Goal: Transaction & Acquisition: Book appointment/travel/reservation

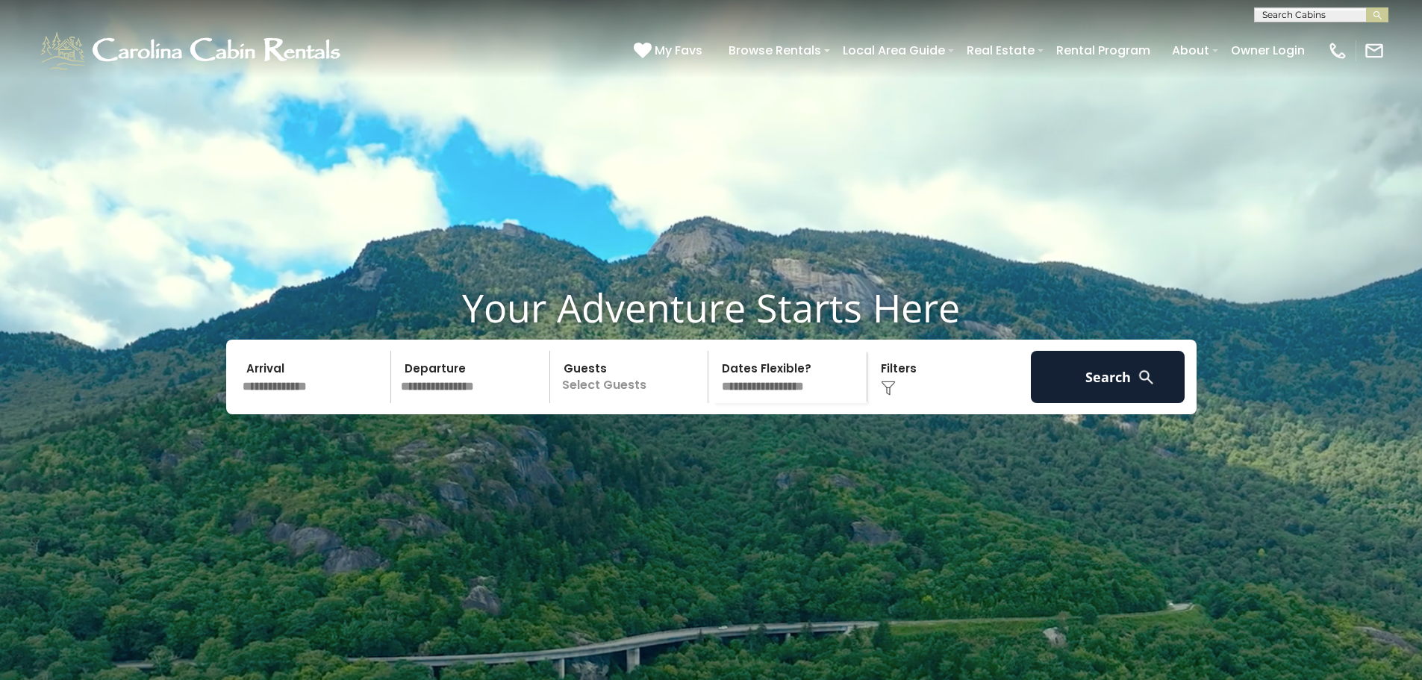
click at [305, 403] on input "text" at bounding box center [314, 377] width 155 height 52
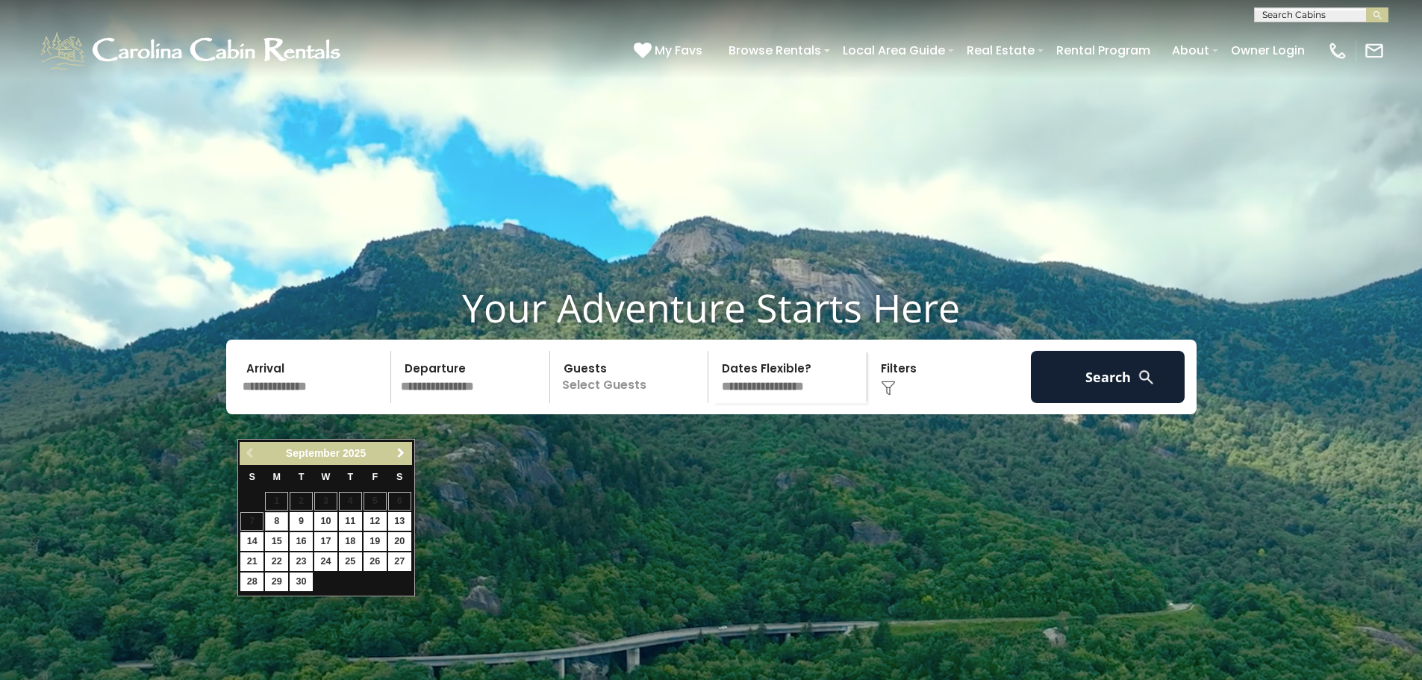
click at [401, 456] on span "Next" at bounding box center [401, 453] width 12 height 12
click at [352, 517] on link "11" at bounding box center [350, 521] width 23 height 19
type input "********"
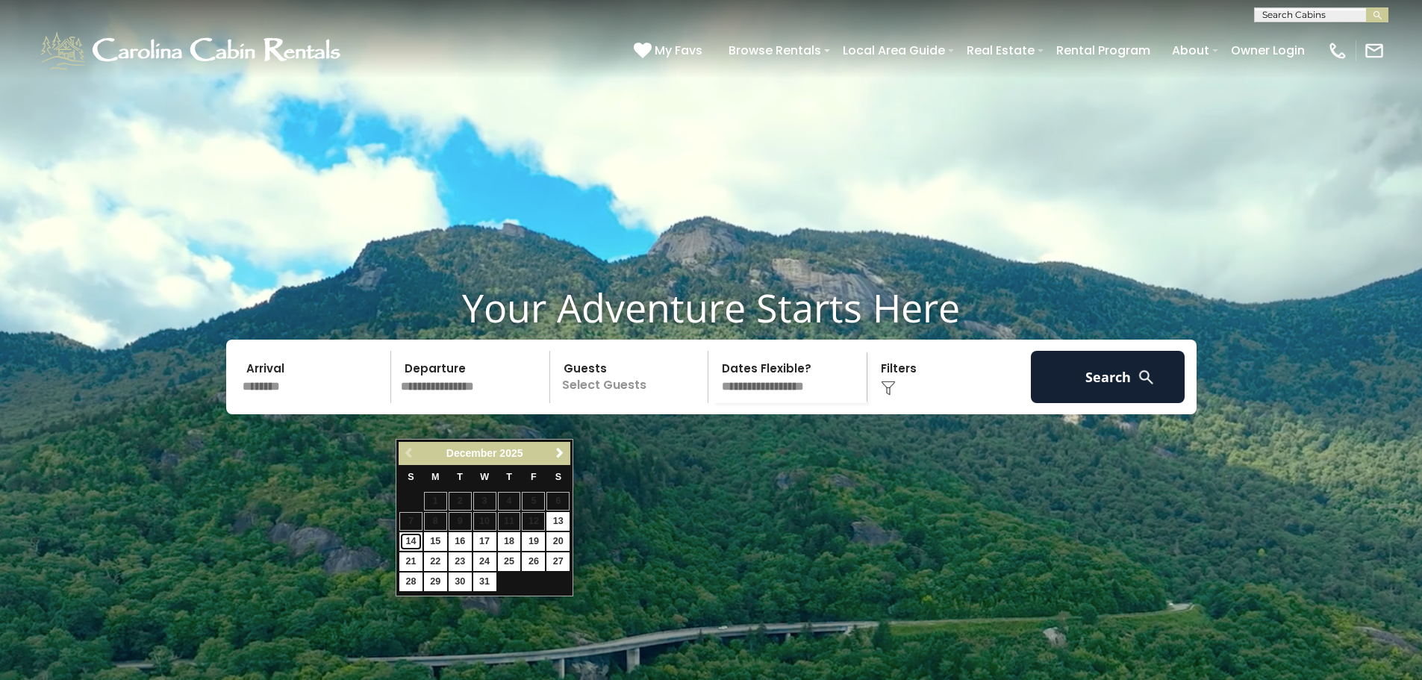
click at [408, 543] on link "14" at bounding box center [410, 541] width 23 height 19
type input "********"
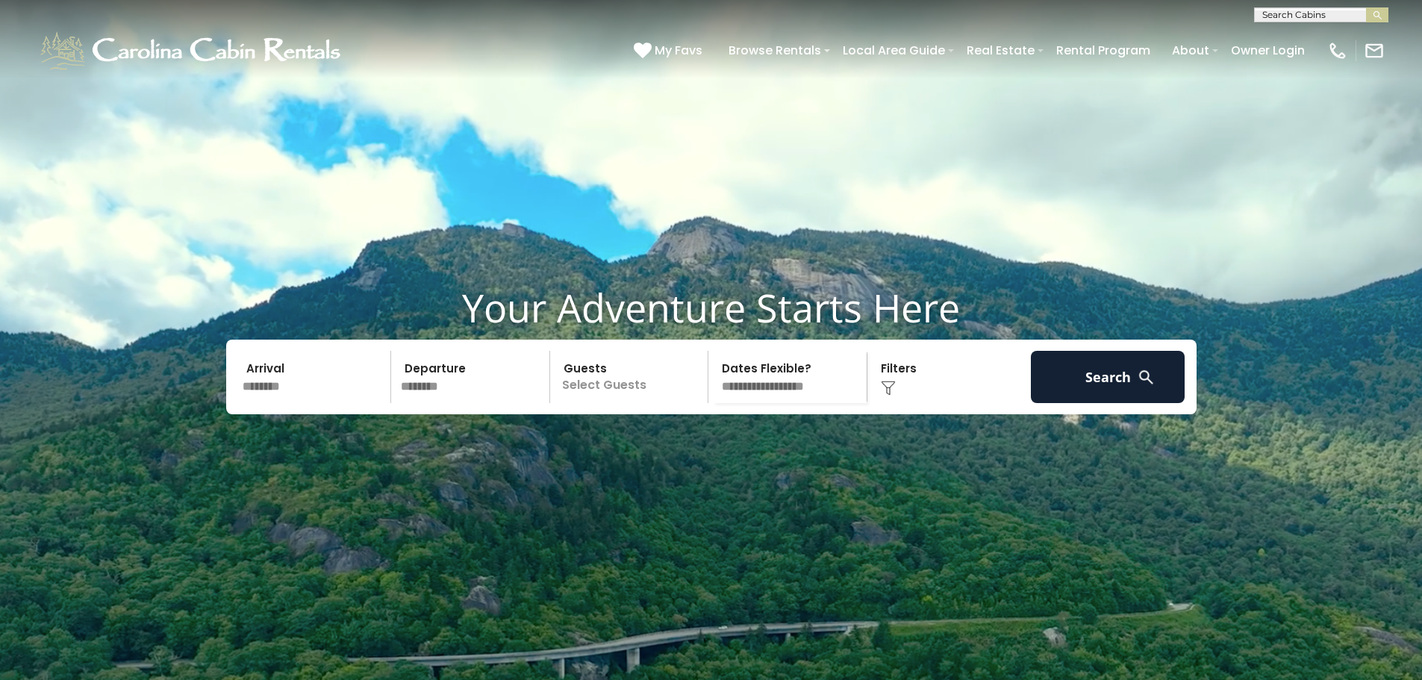
click at [622, 403] on p "Select Guests" at bounding box center [632, 377] width 154 height 52
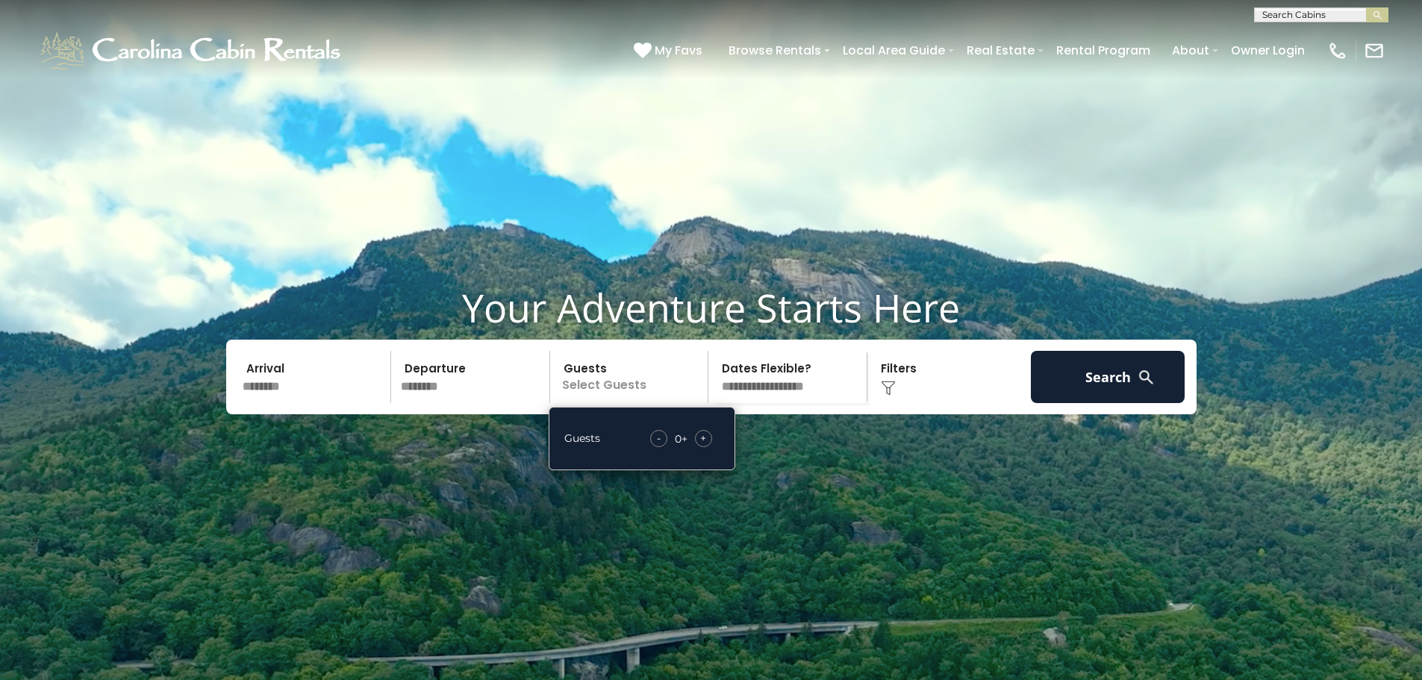
click at [702, 446] on span "+" at bounding box center [703, 438] width 6 height 15
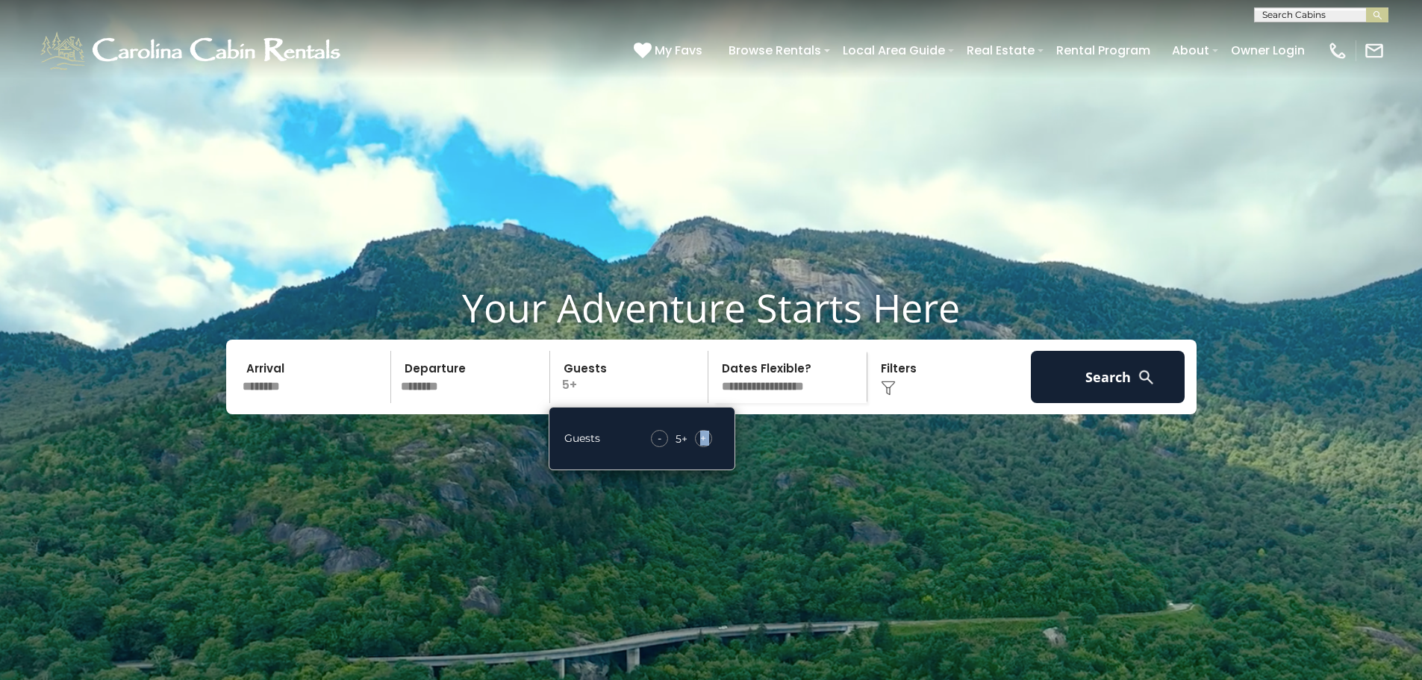
click at [702, 446] on span "+" at bounding box center [703, 438] width 6 height 15
click at [1130, 403] on button "Search" at bounding box center [1108, 377] width 155 height 52
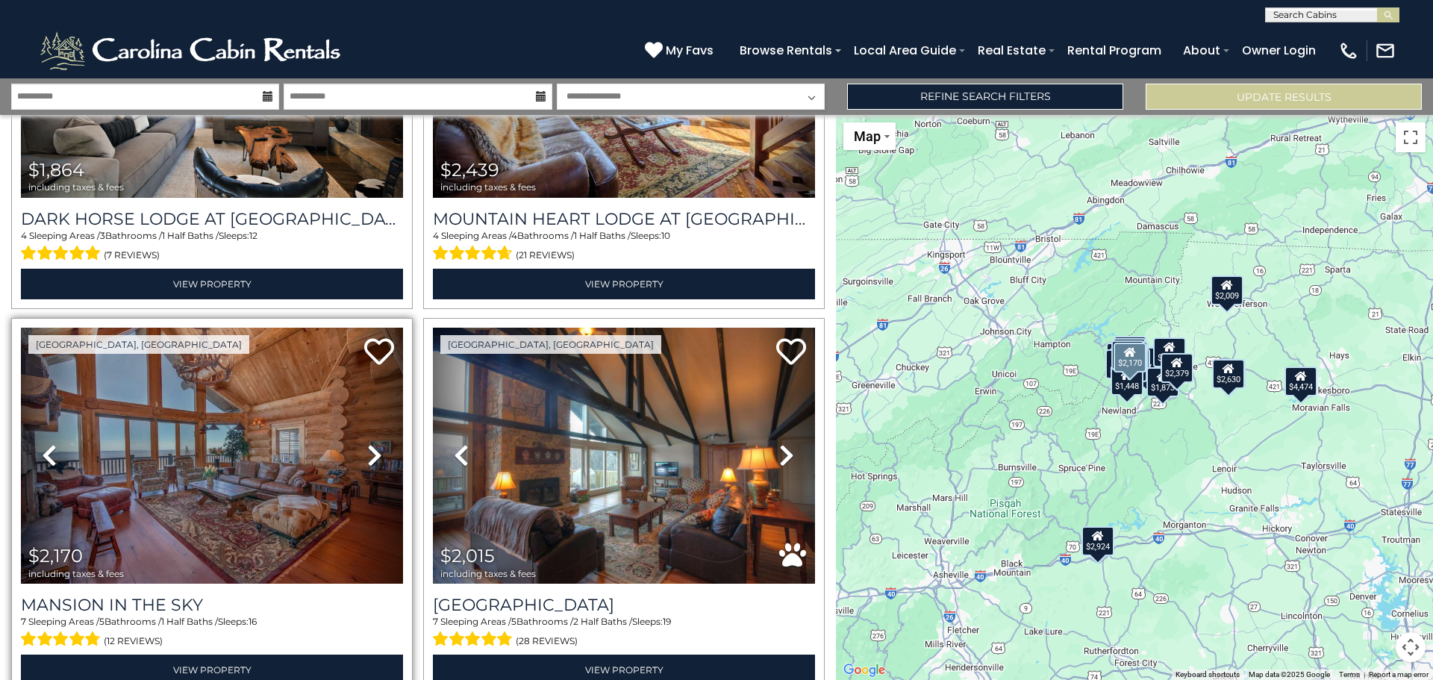
scroll to position [1045, 0]
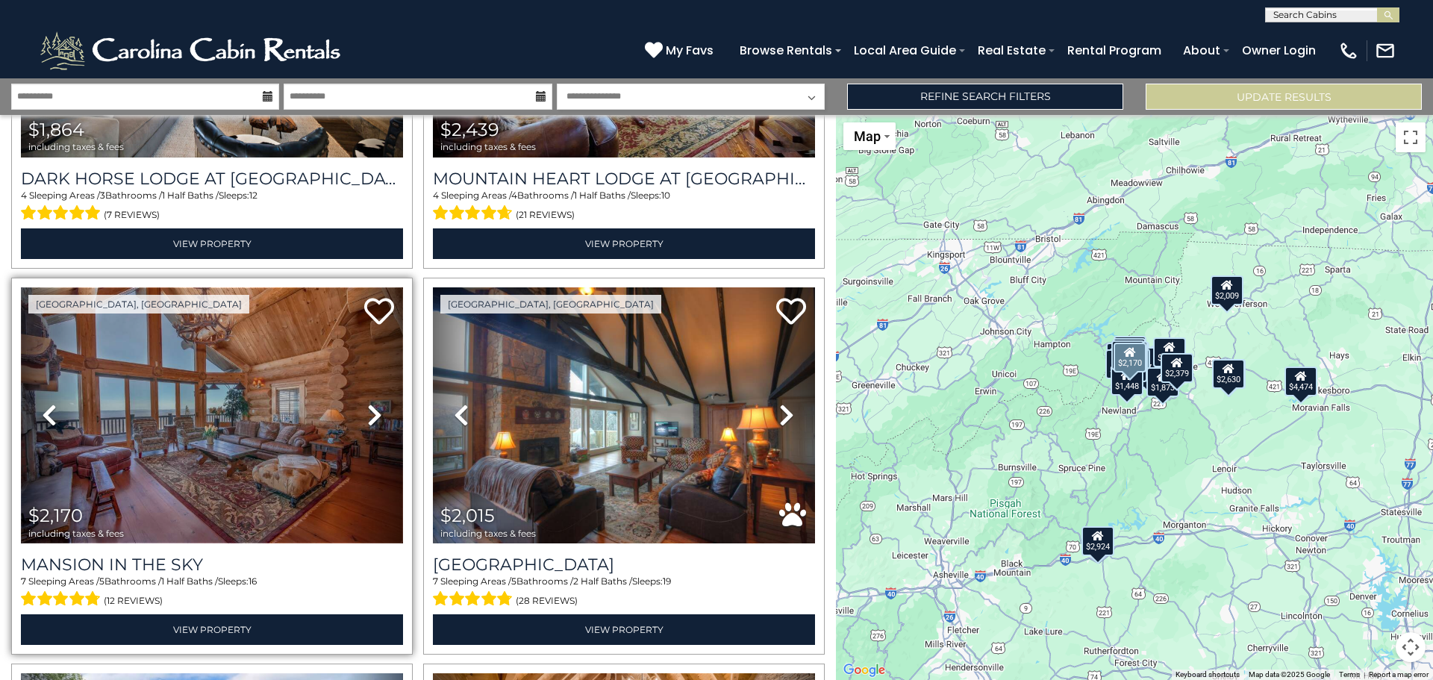
click at [181, 523] on img at bounding box center [212, 415] width 382 height 256
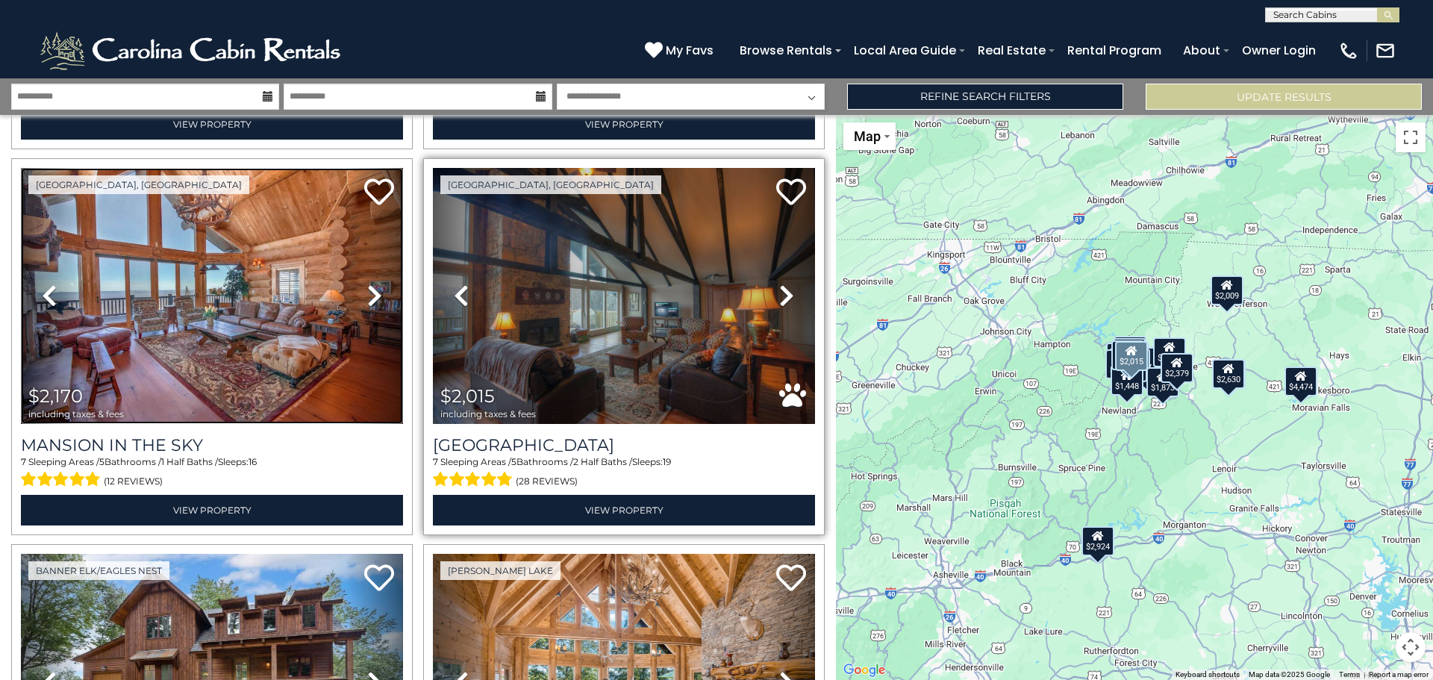
scroll to position [1194, 0]
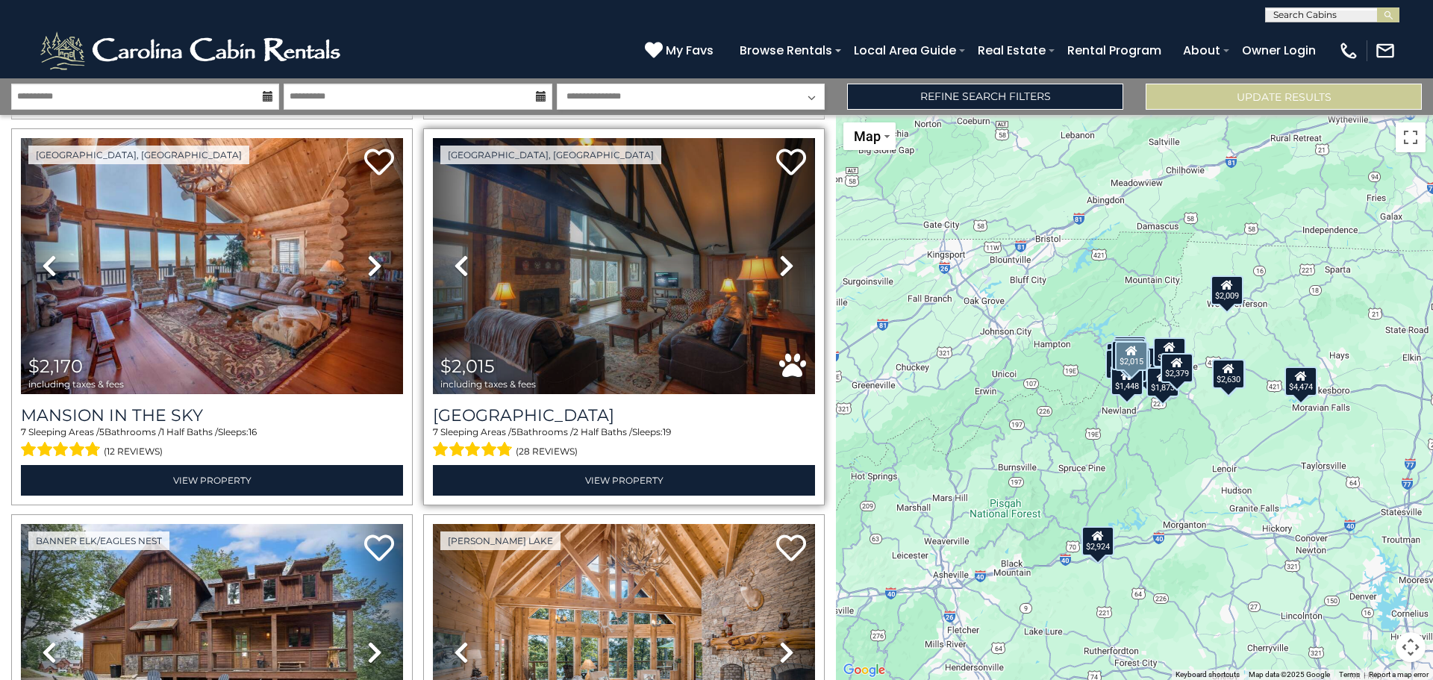
click at [779, 258] on icon at bounding box center [786, 266] width 15 height 24
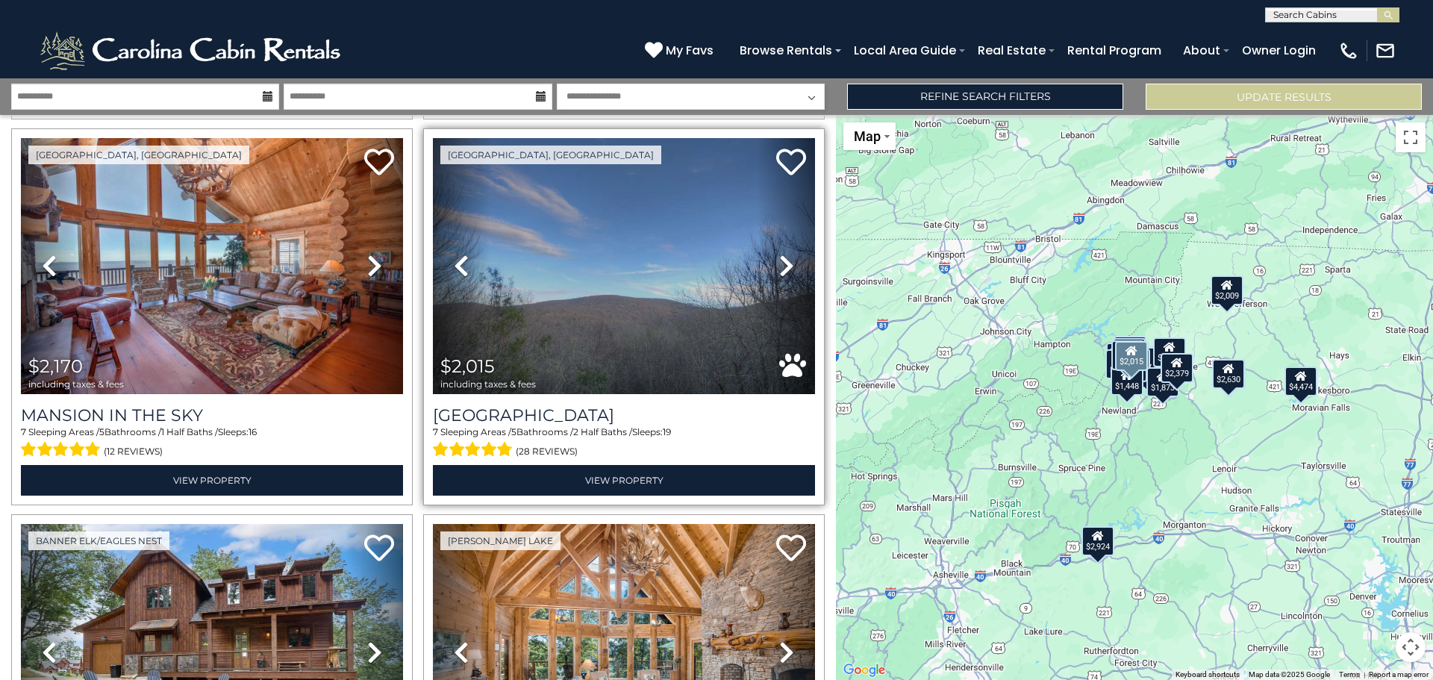
click at [779, 258] on icon at bounding box center [786, 266] width 15 height 24
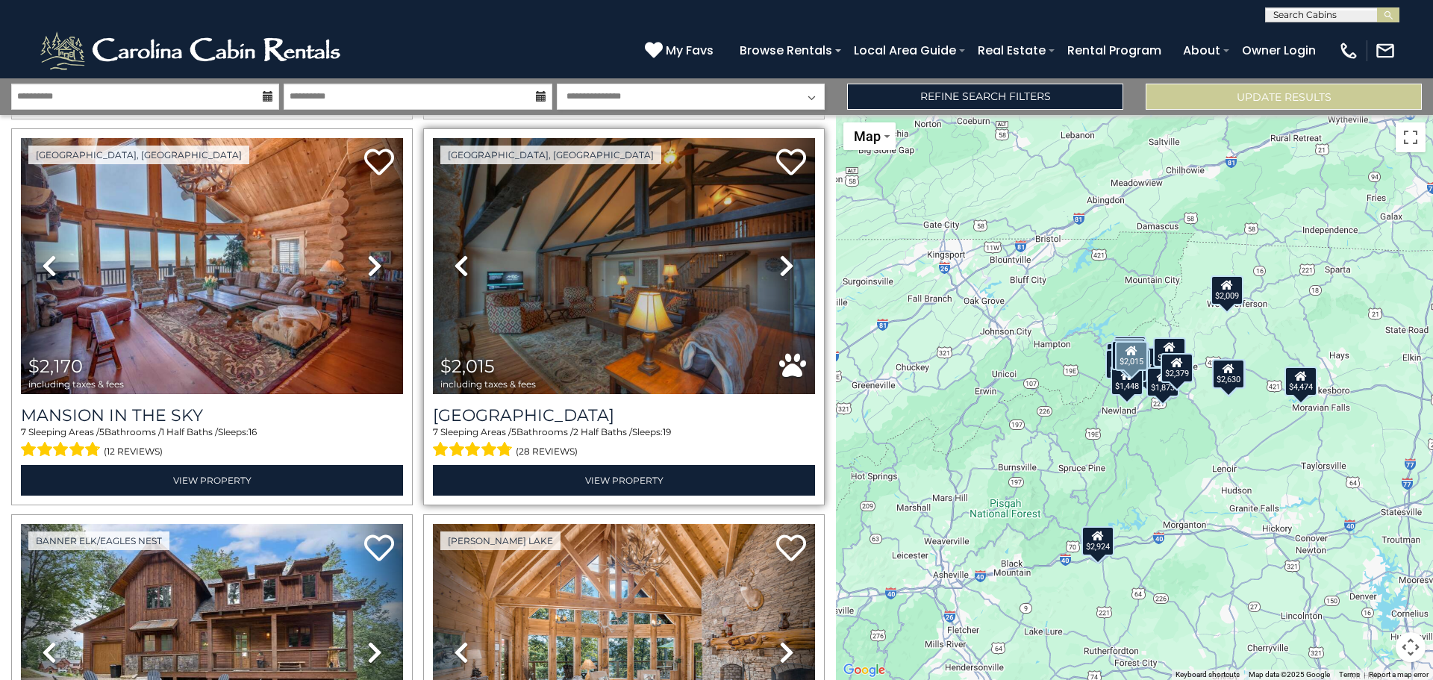
click at [779, 258] on icon at bounding box center [786, 266] width 15 height 24
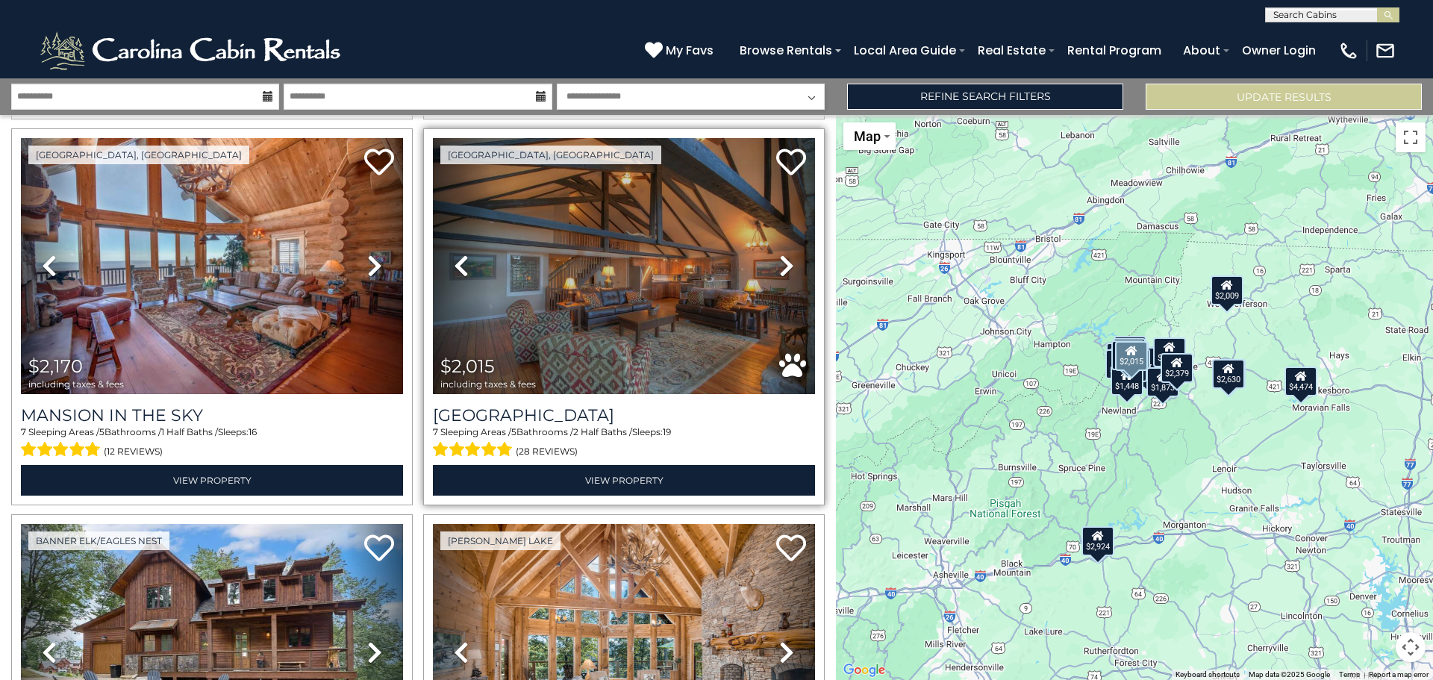
click at [779, 258] on icon at bounding box center [786, 266] width 15 height 24
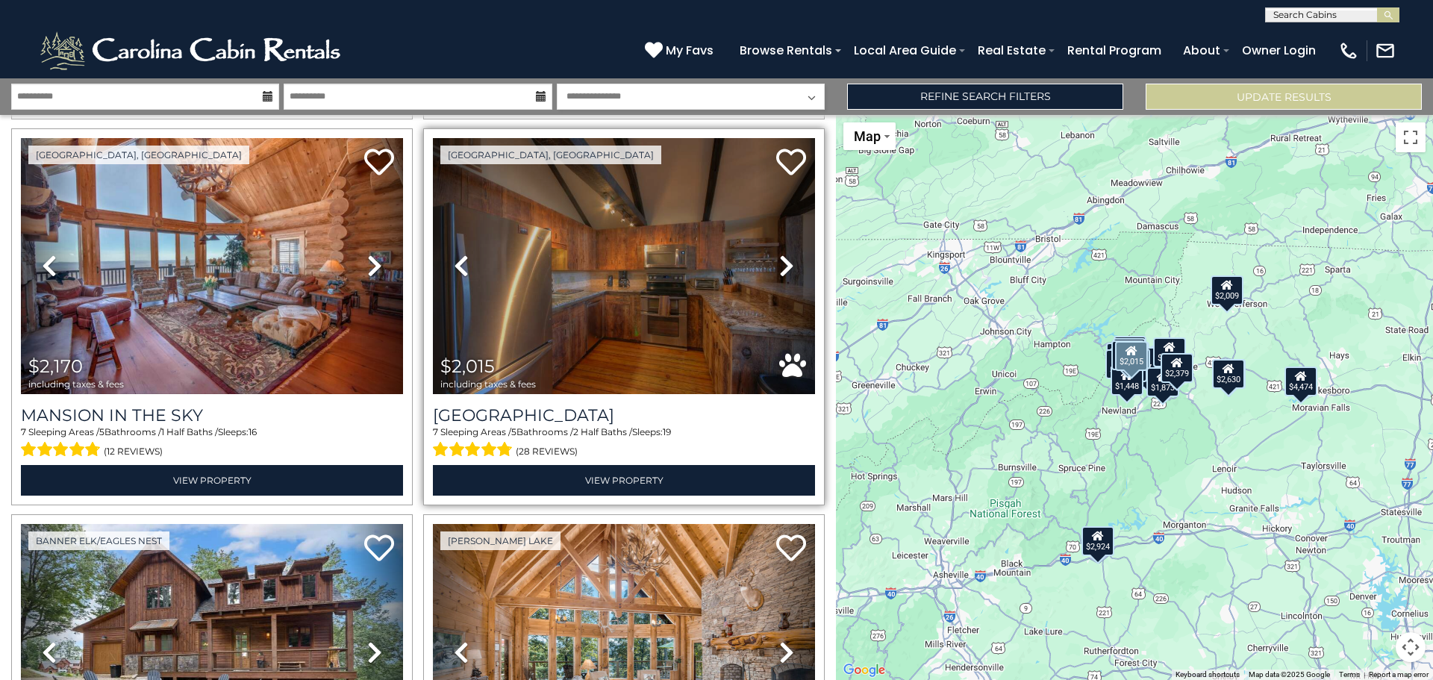
click at [779, 258] on icon at bounding box center [786, 266] width 15 height 24
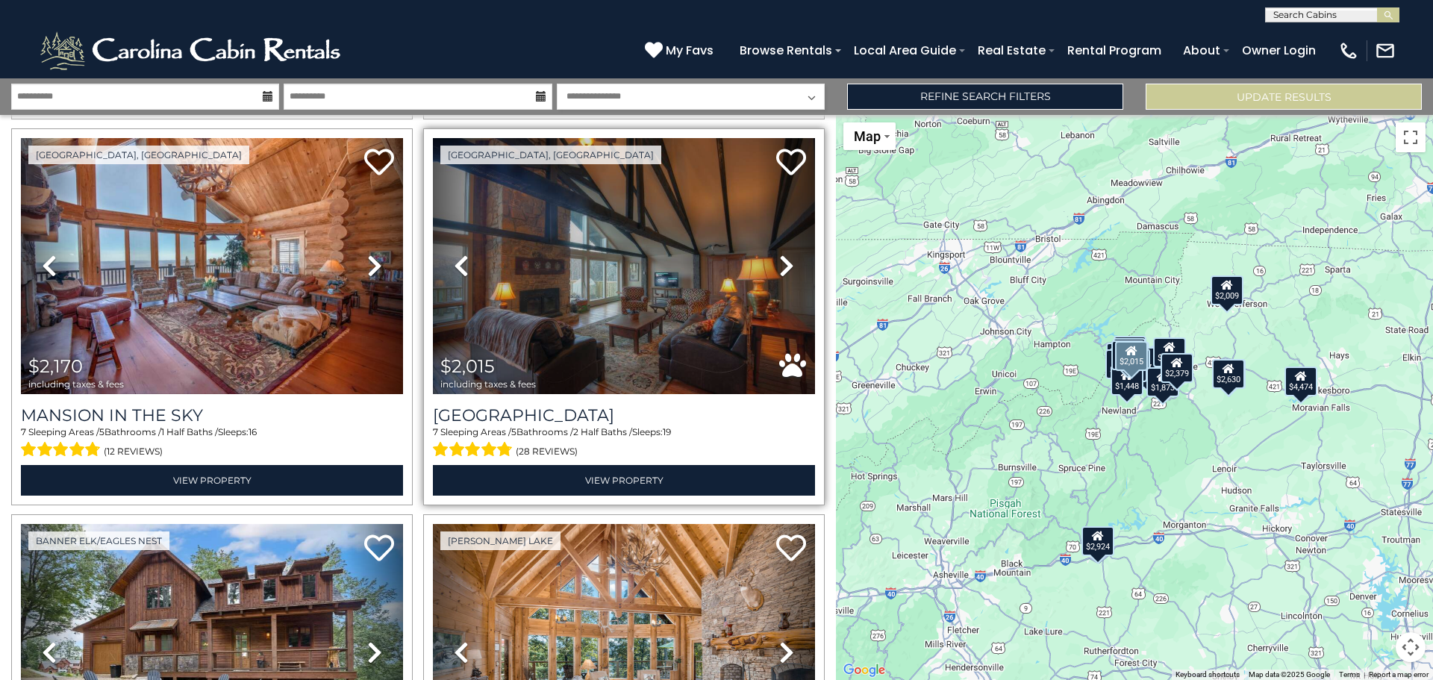
click at [779, 258] on icon at bounding box center [786, 266] width 15 height 24
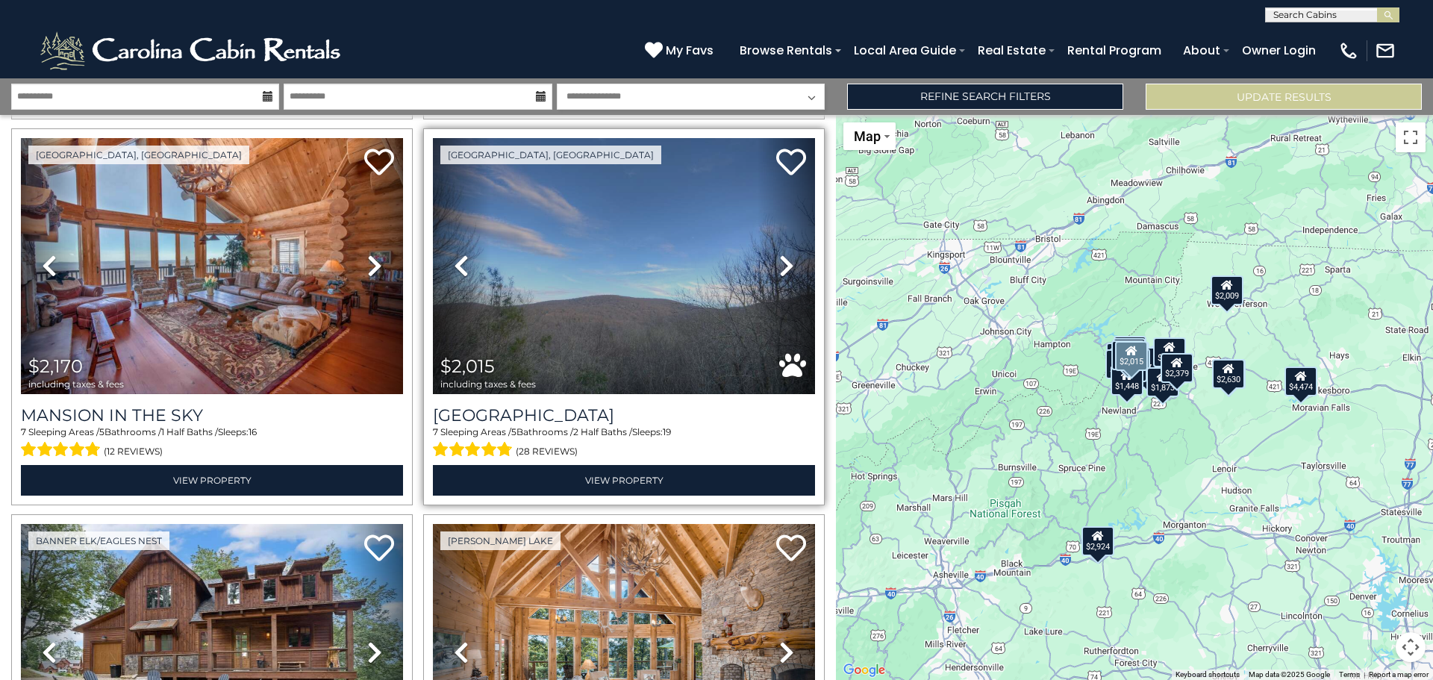
click at [779, 258] on icon at bounding box center [786, 266] width 15 height 24
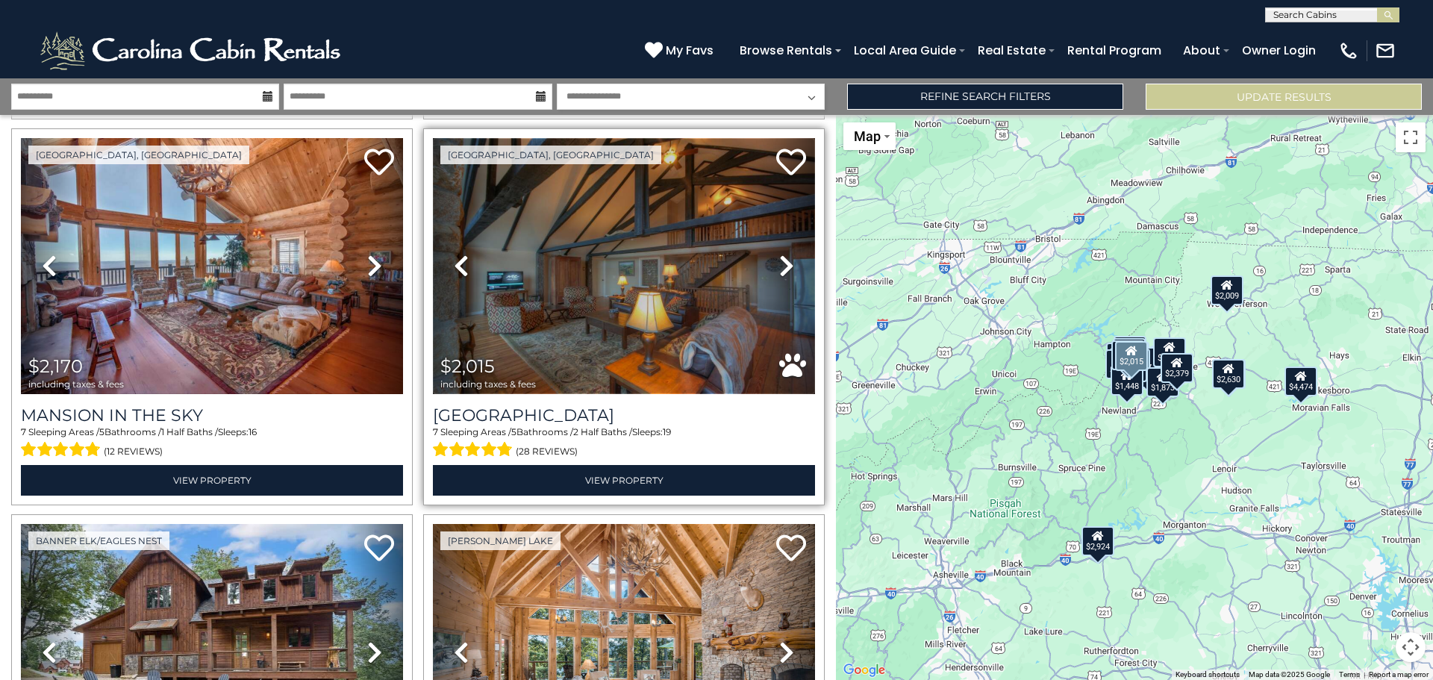
click at [687, 302] on img at bounding box center [624, 266] width 382 height 256
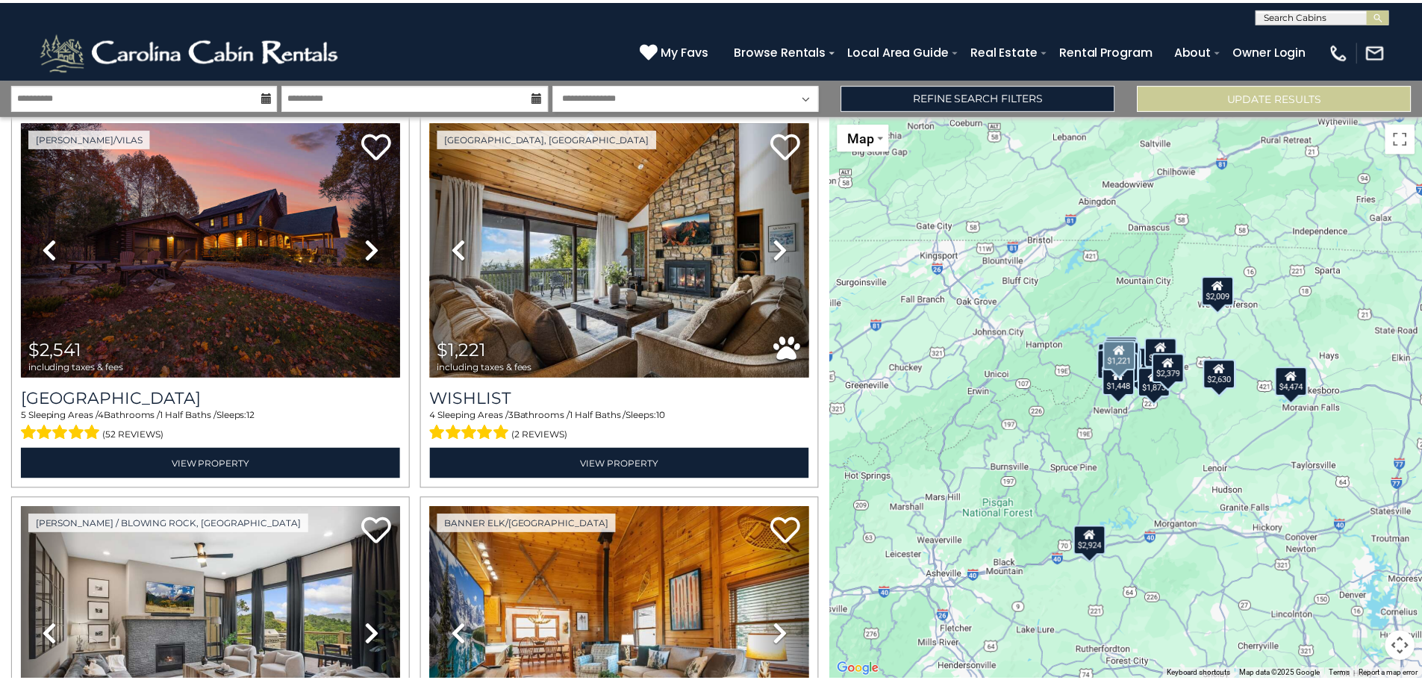
scroll to position [2015, 0]
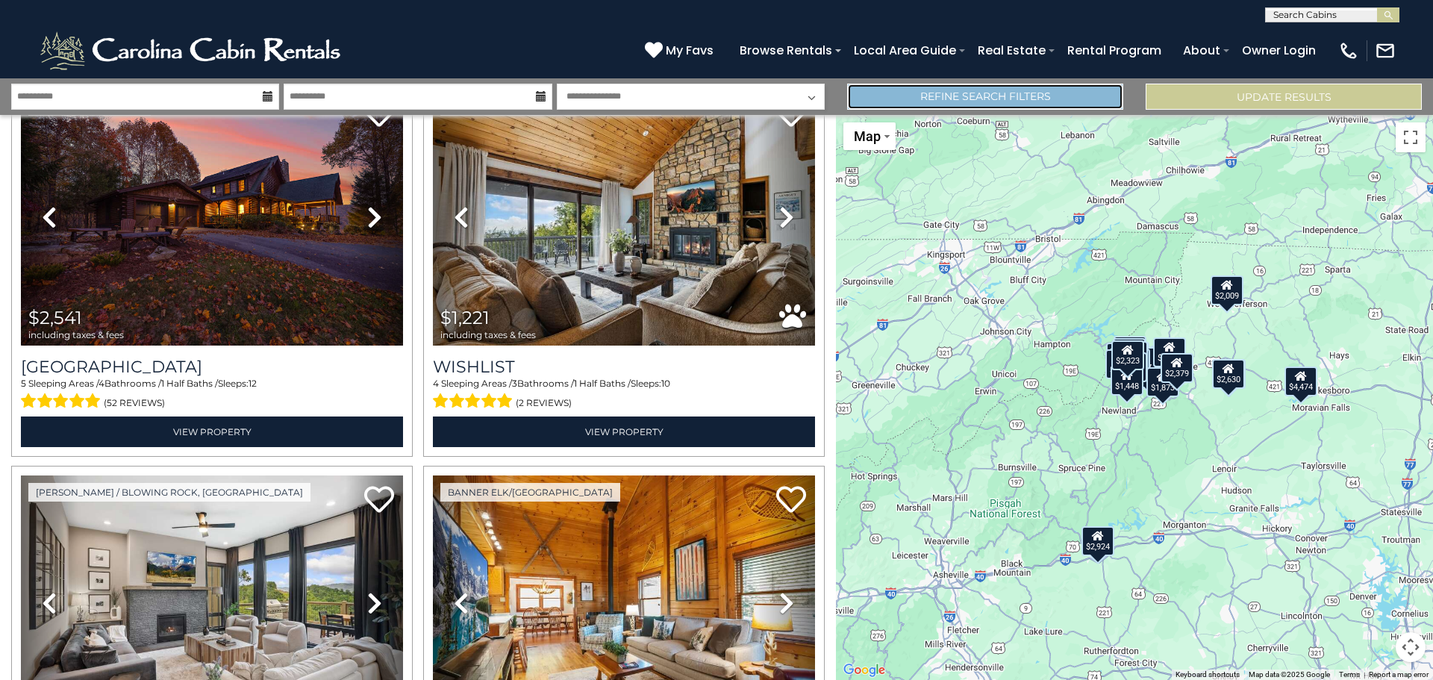
click at [972, 96] on link "Refine Search Filters" at bounding box center [985, 97] width 276 height 26
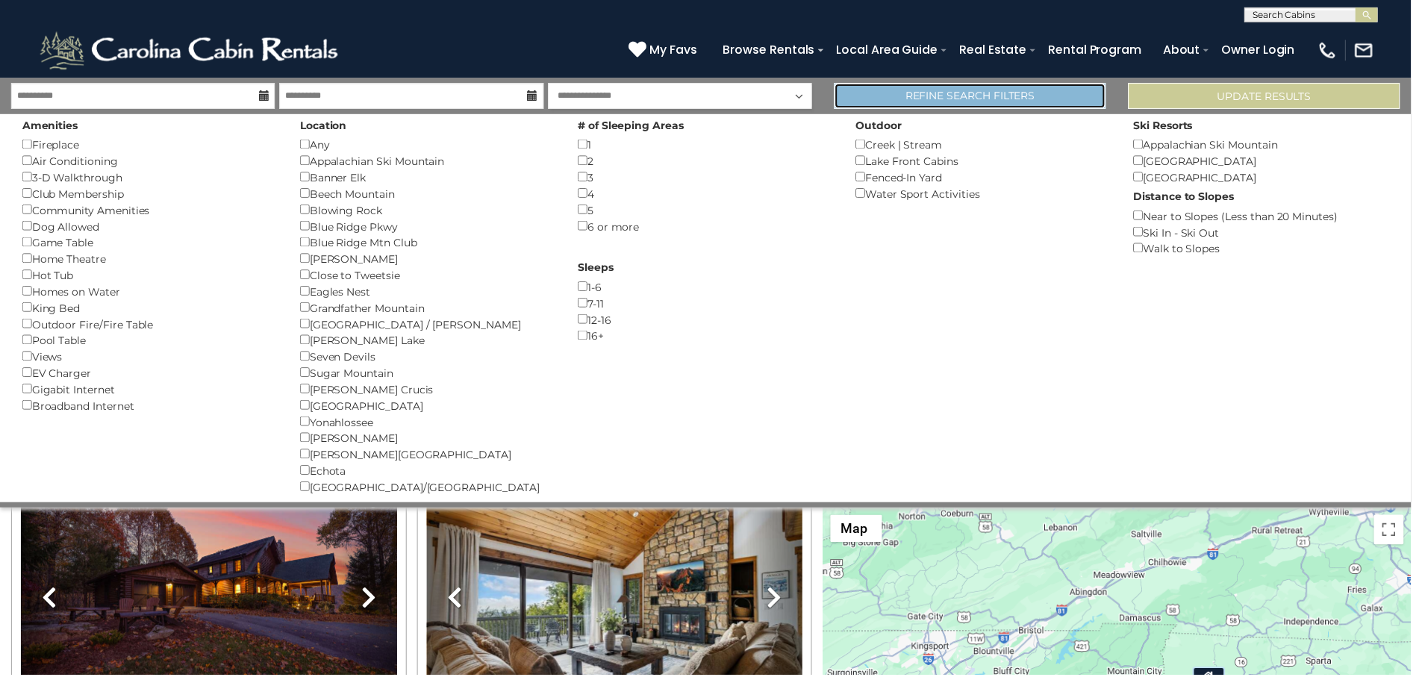
scroll to position [2004, 0]
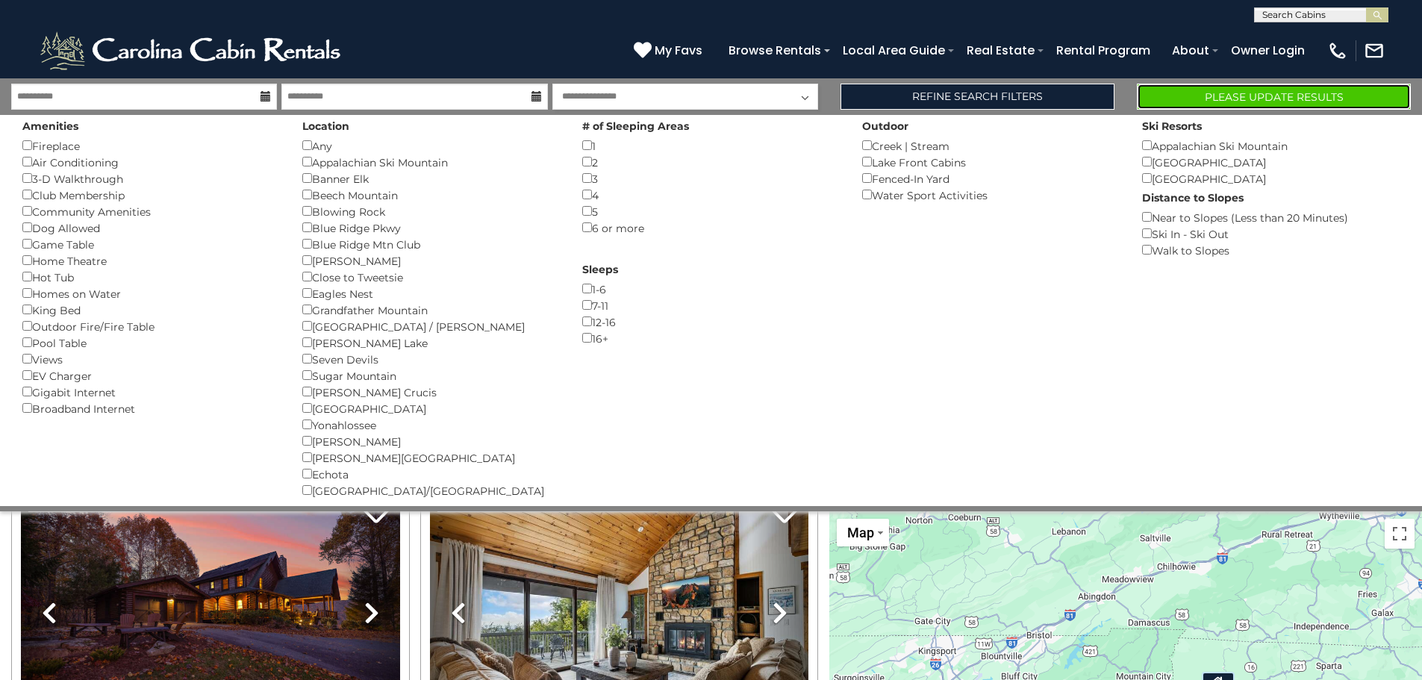
click at [1205, 103] on button "Please Update Results" at bounding box center [1274, 97] width 274 height 26
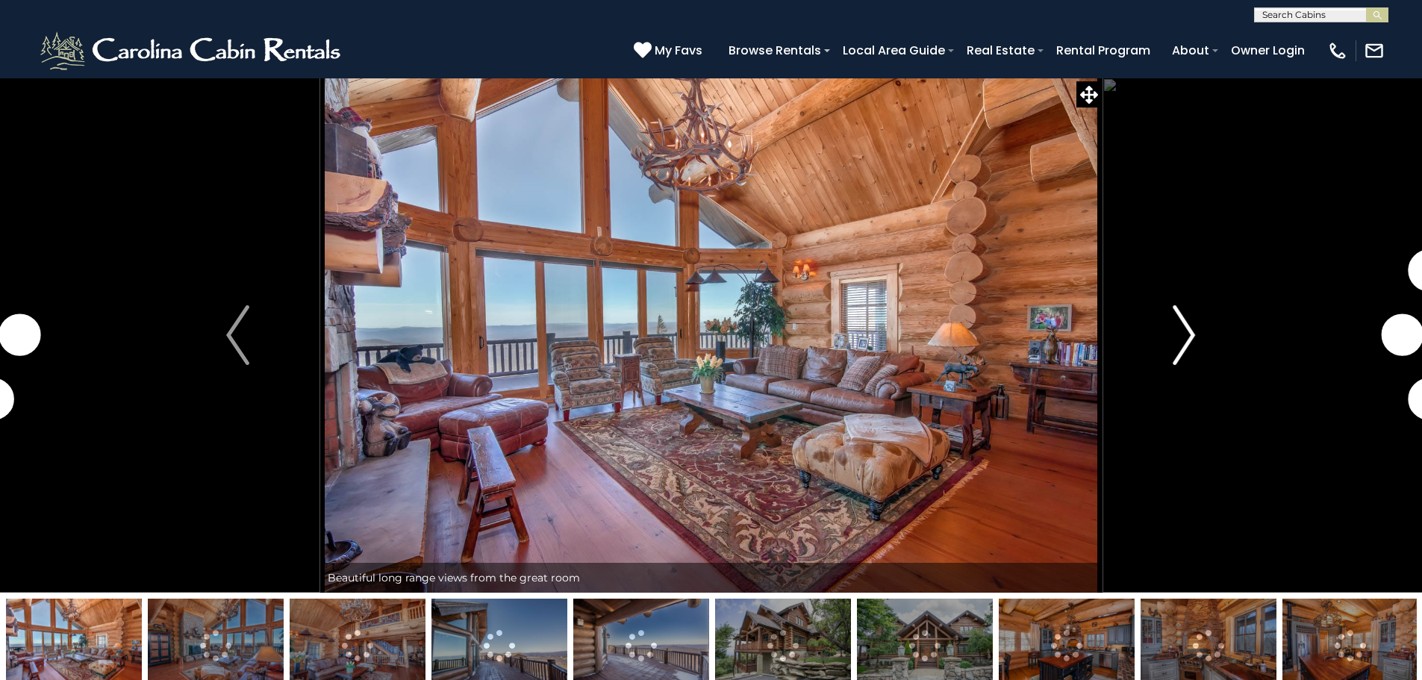
click at [1183, 332] on img "Next" at bounding box center [1184, 335] width 22 height 60
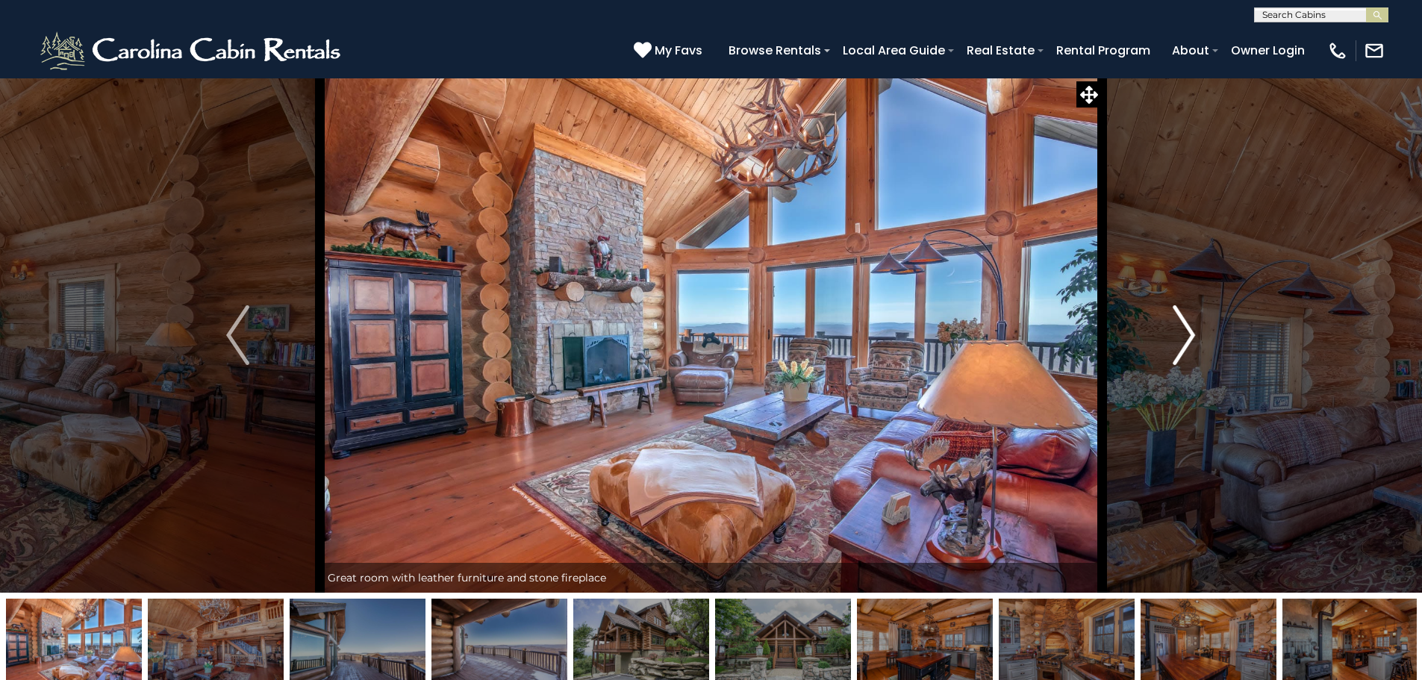
click at [1183, 332] on img "Next" at bounding box center [1184, 335] width 22 height 60
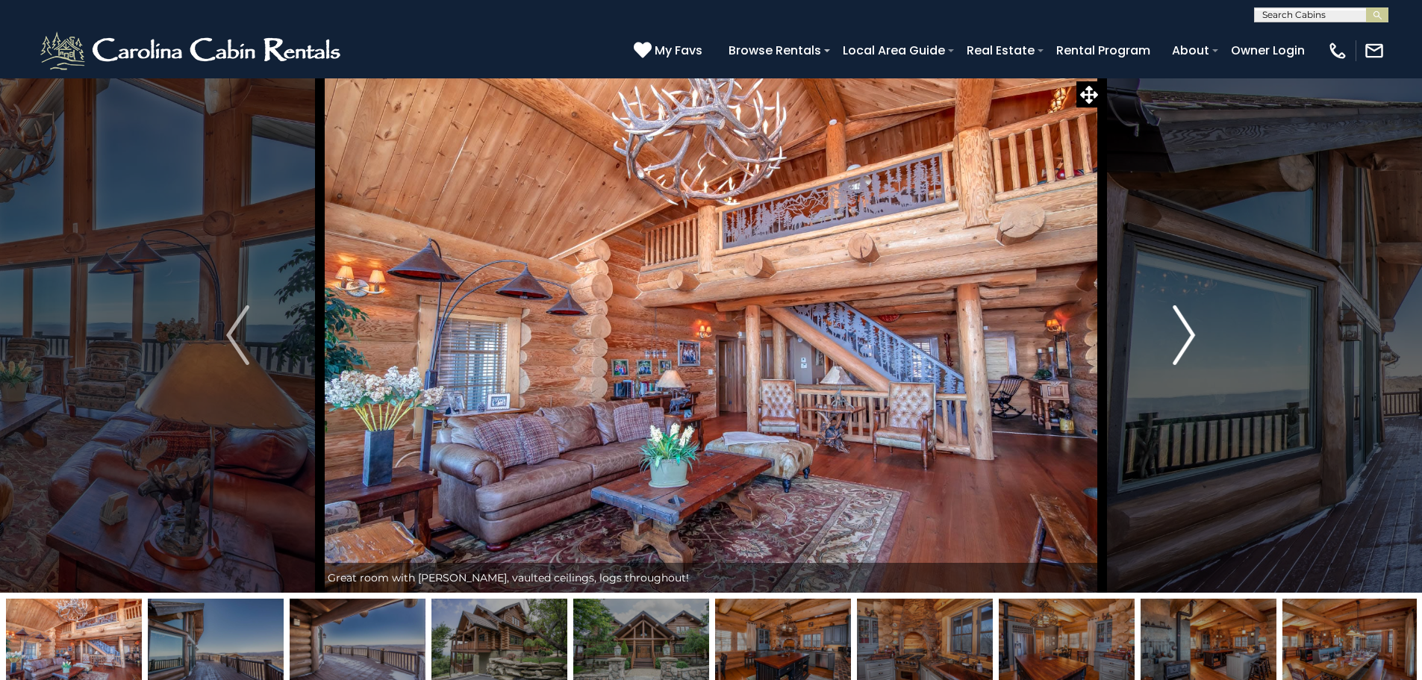
click at [1183, 332] on img "Next" at bounding box center [1184, 335] width 22 height 60
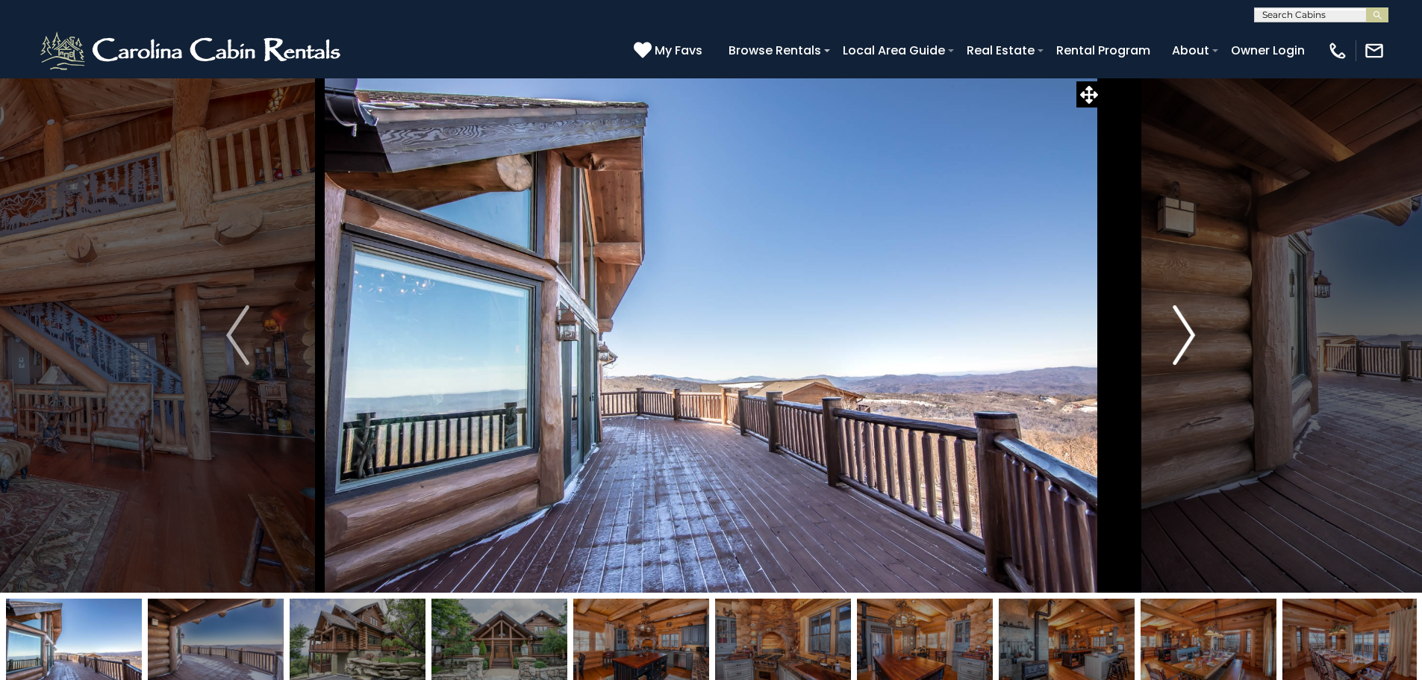
click at [1183, 332] on img "Next" at bounding box center [1184, 335] width 22 height 60
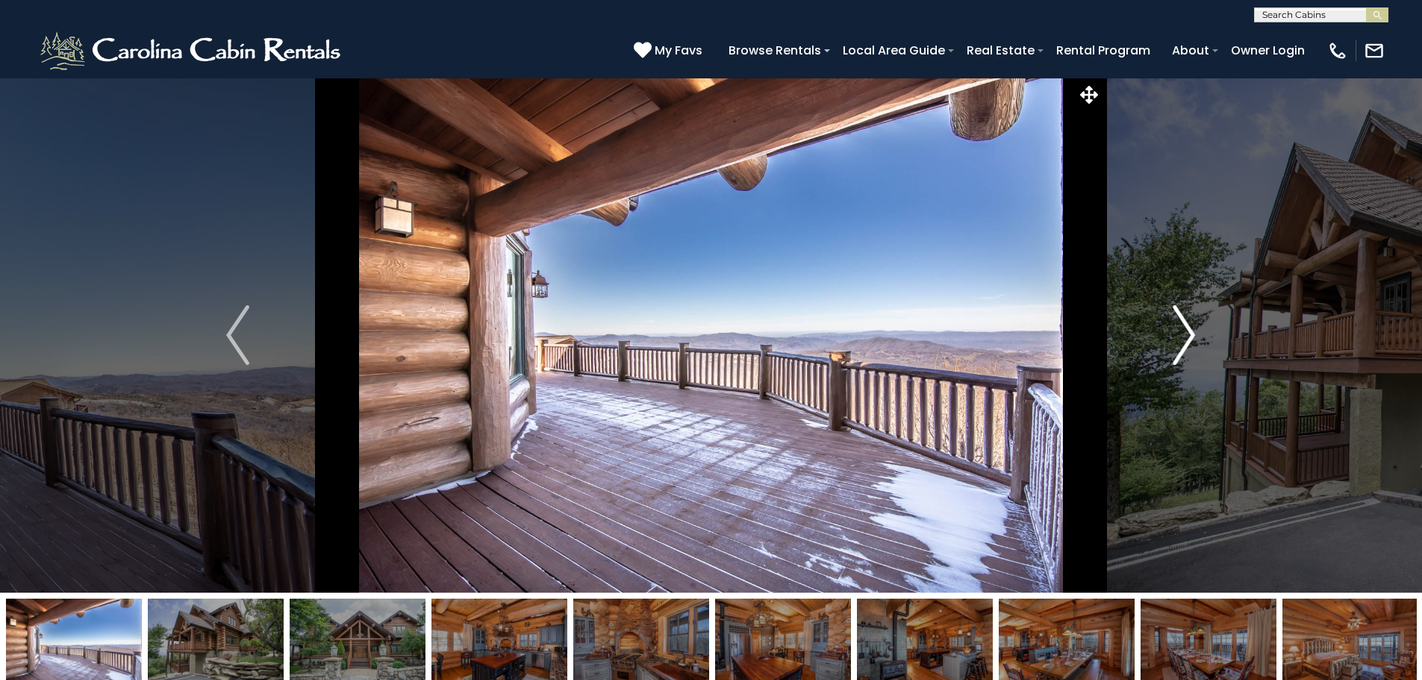
click at [1183, 332] on img "Next" at bounding box center [1184, 335] width 22 height 60
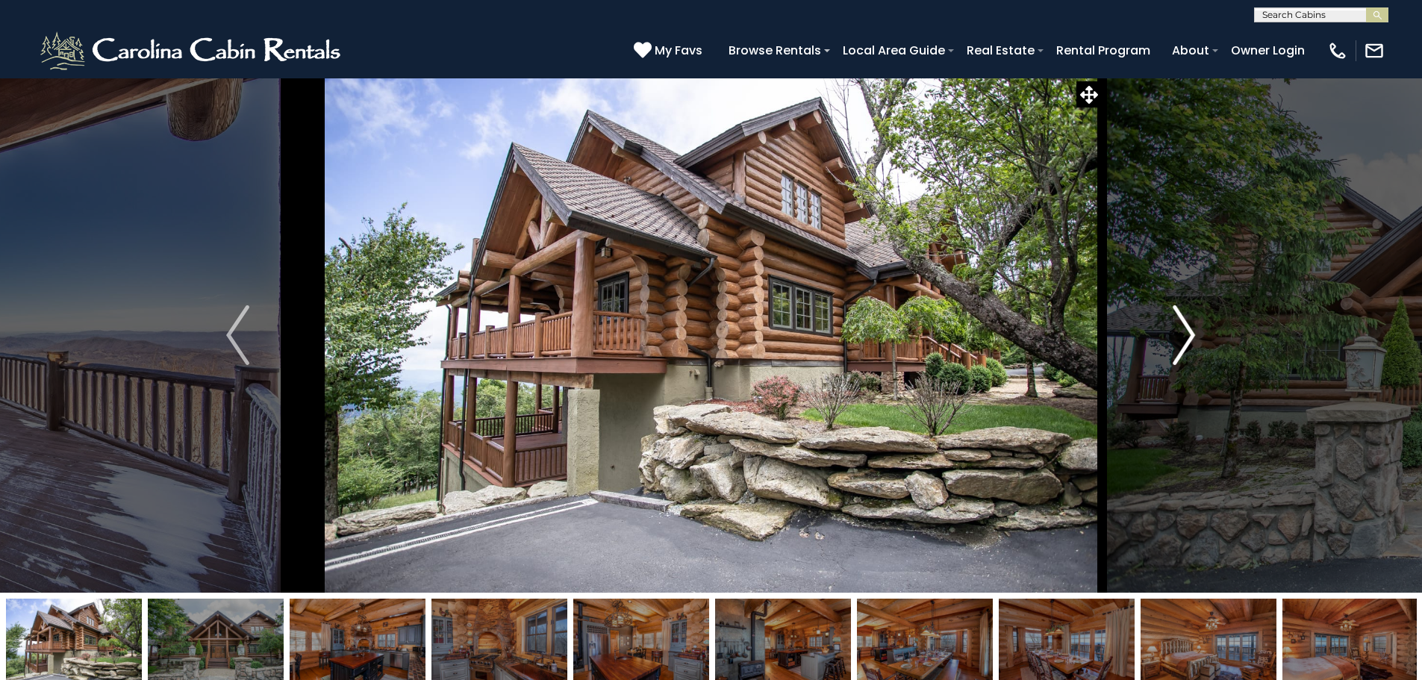
click at [1183, 332] on img "Next" at bounding box center [1184, 335] width 22 height 60
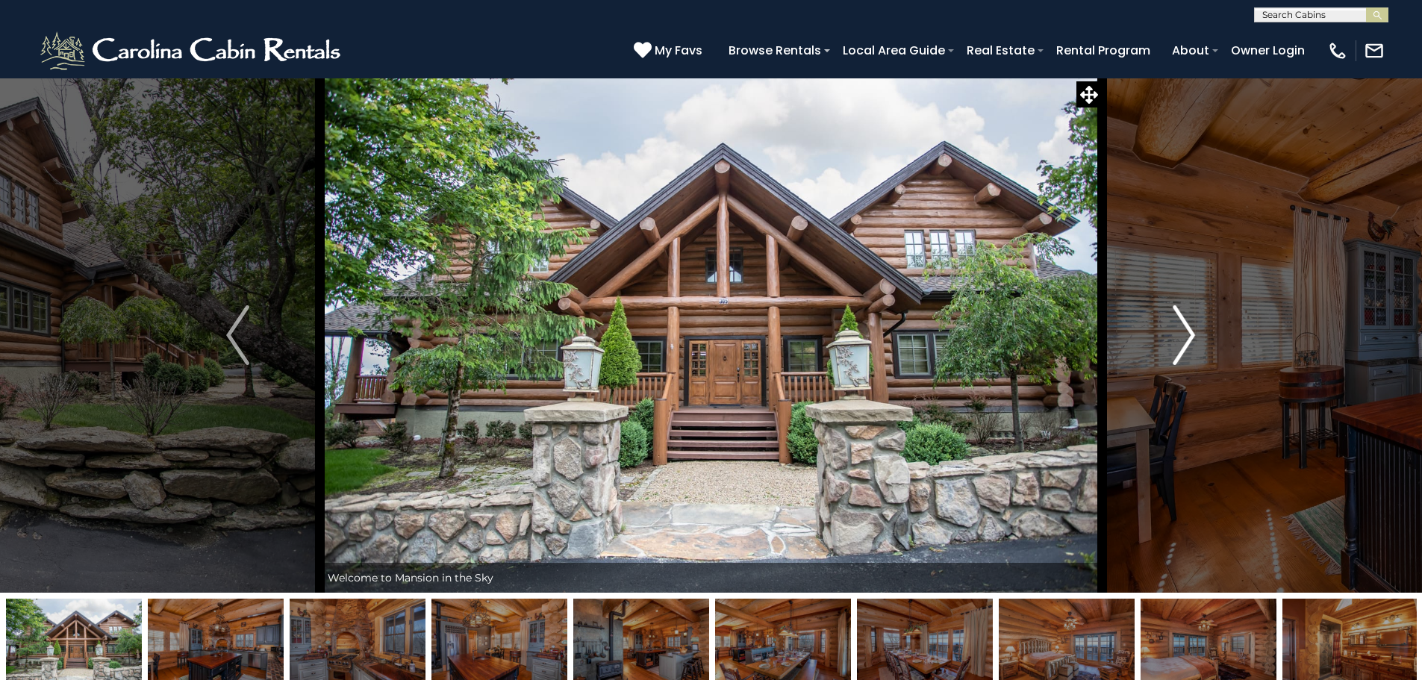
click at [1183, 332] on img "Next" at bounding box center [1184, 335] width 22 height 60
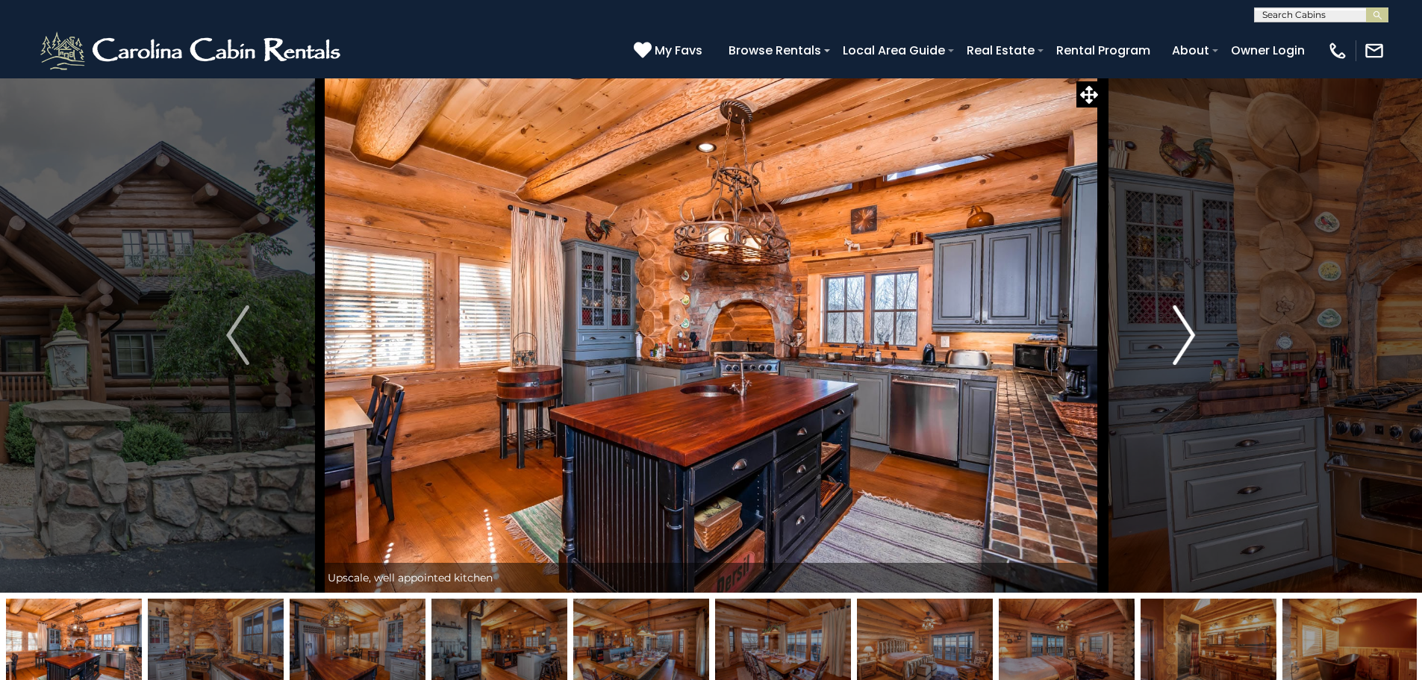
click at [1183, 332] on img "Next" at bounding box center [1184, 335] width 22 height 60
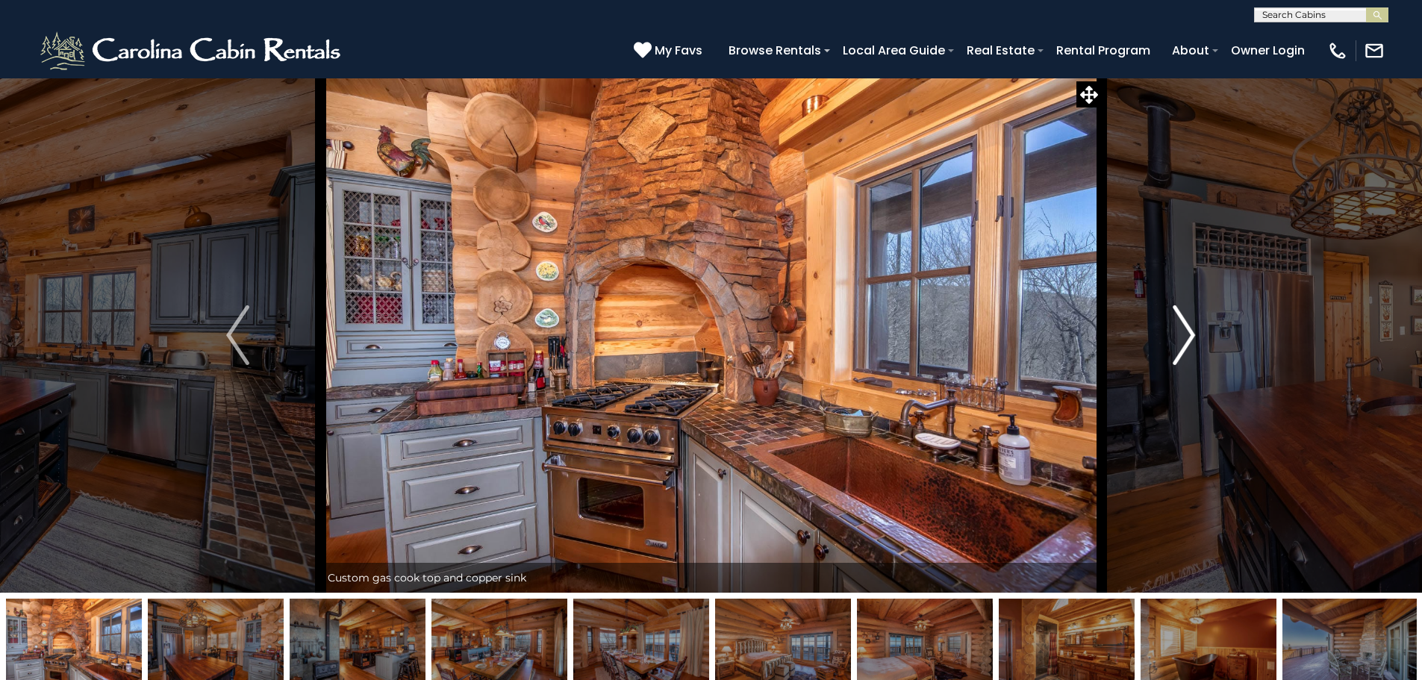
click at [1183, 332] on img "Next" at bounding box center [1184, 335] width 22 height 60
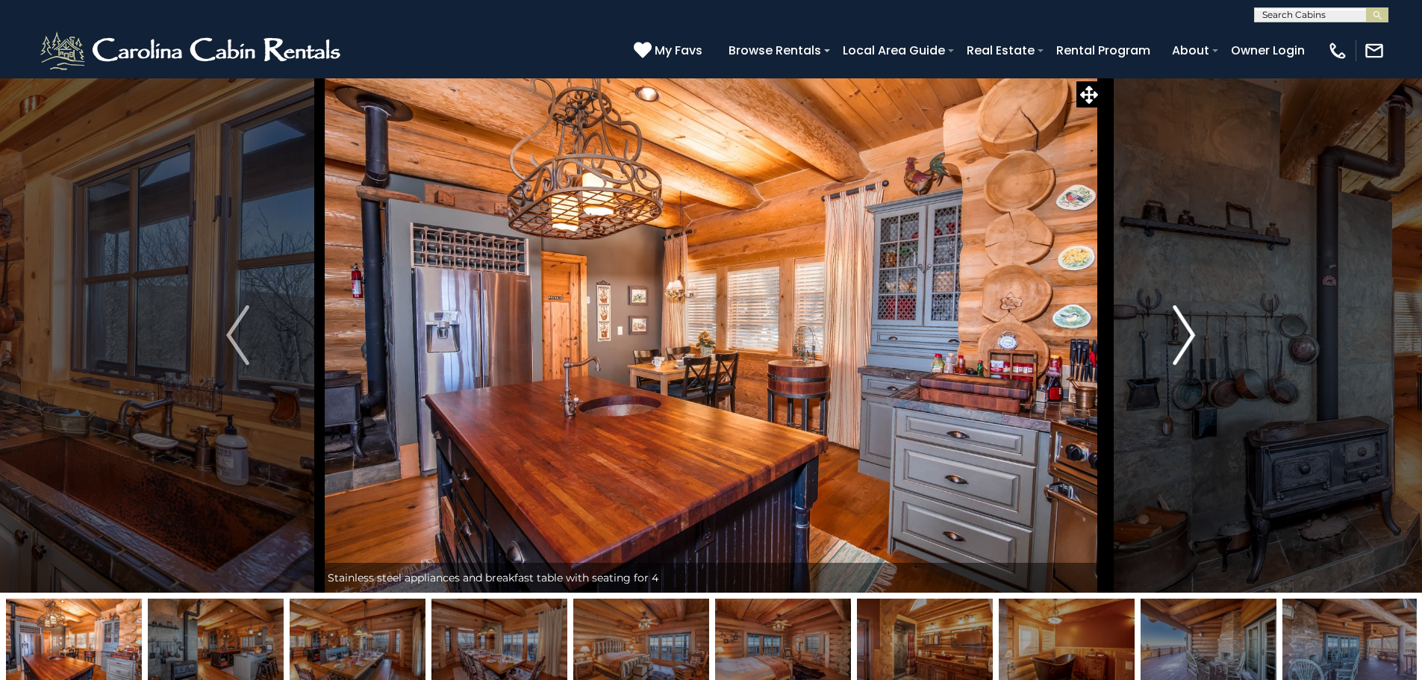
click at [1183, 332] on img "Next" at bounding box center [1184, 335] width 22 height 60
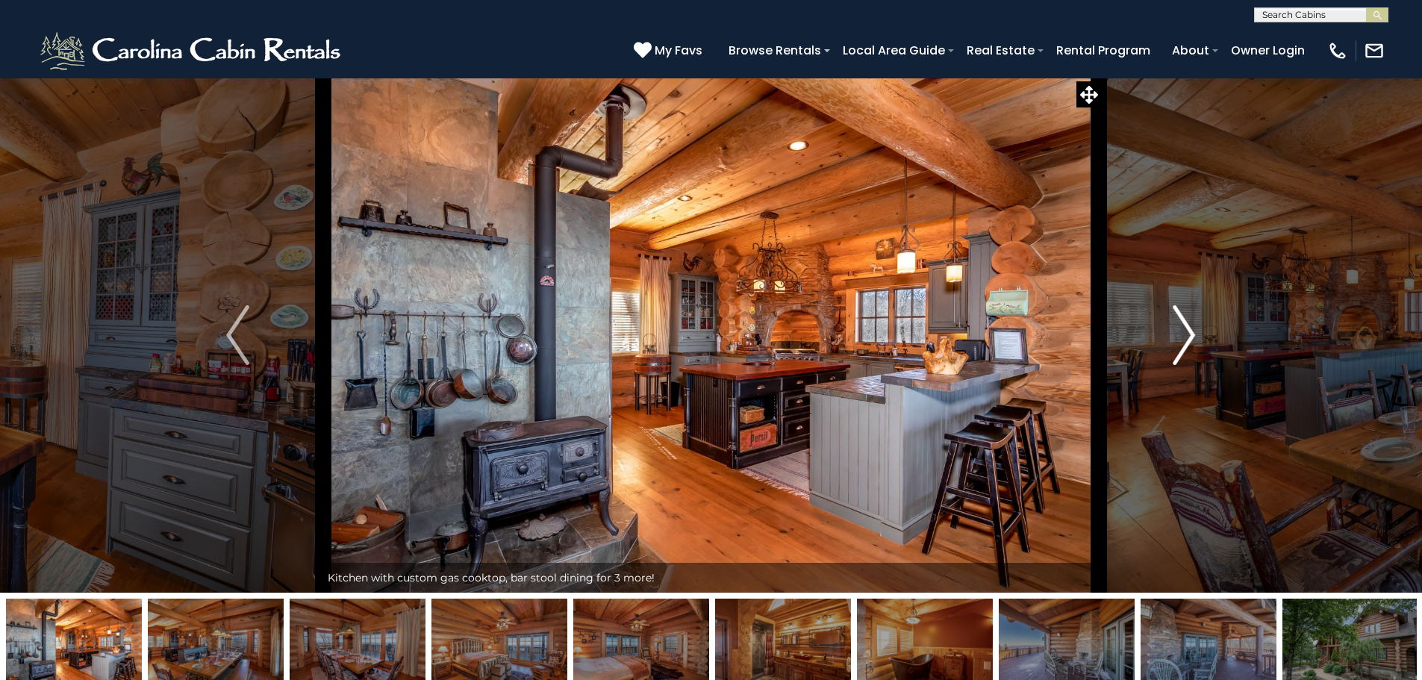
click at [1183, 332] on img "Next" at bounding box center [1184, 335] width 22 height 60
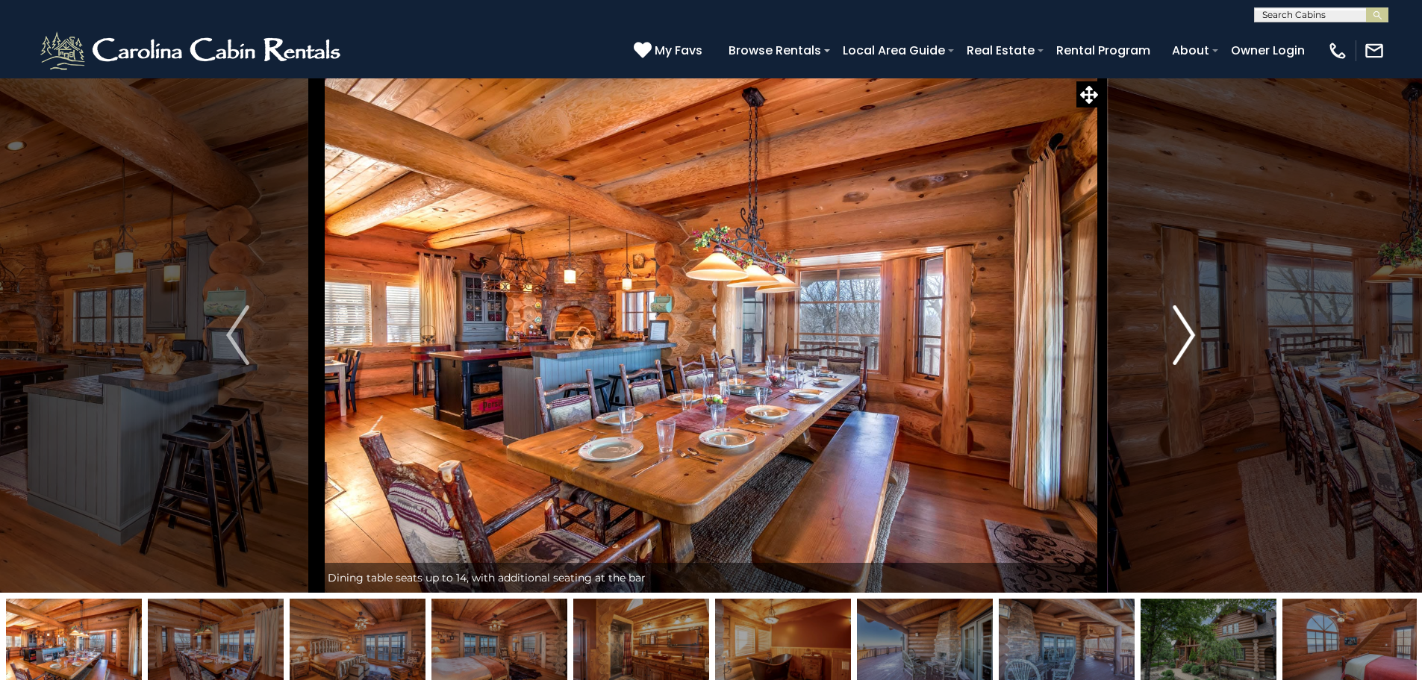
click at [1183, 332] on img "Next" at bounding box center [1184, 335] width 22 height 60
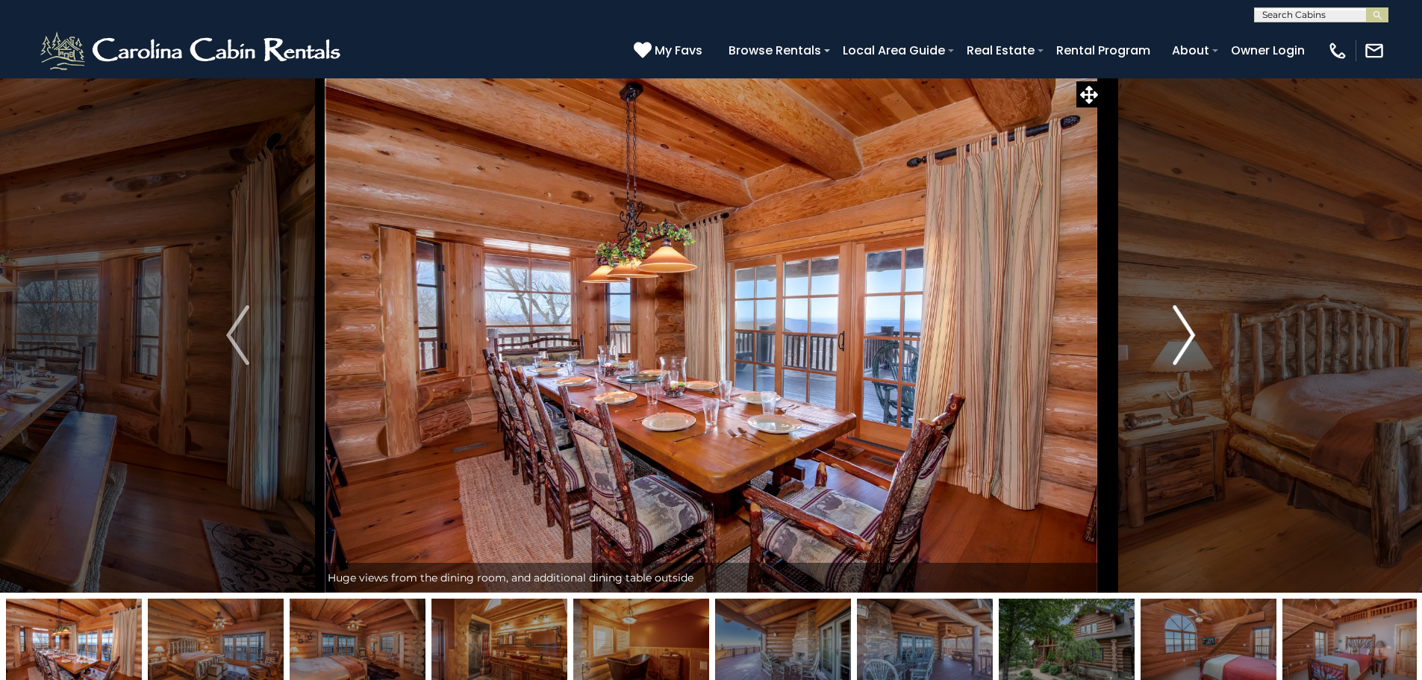
click at [1183, 332] on img "Next" at bounding box center [1184, 335] width 22 height 60
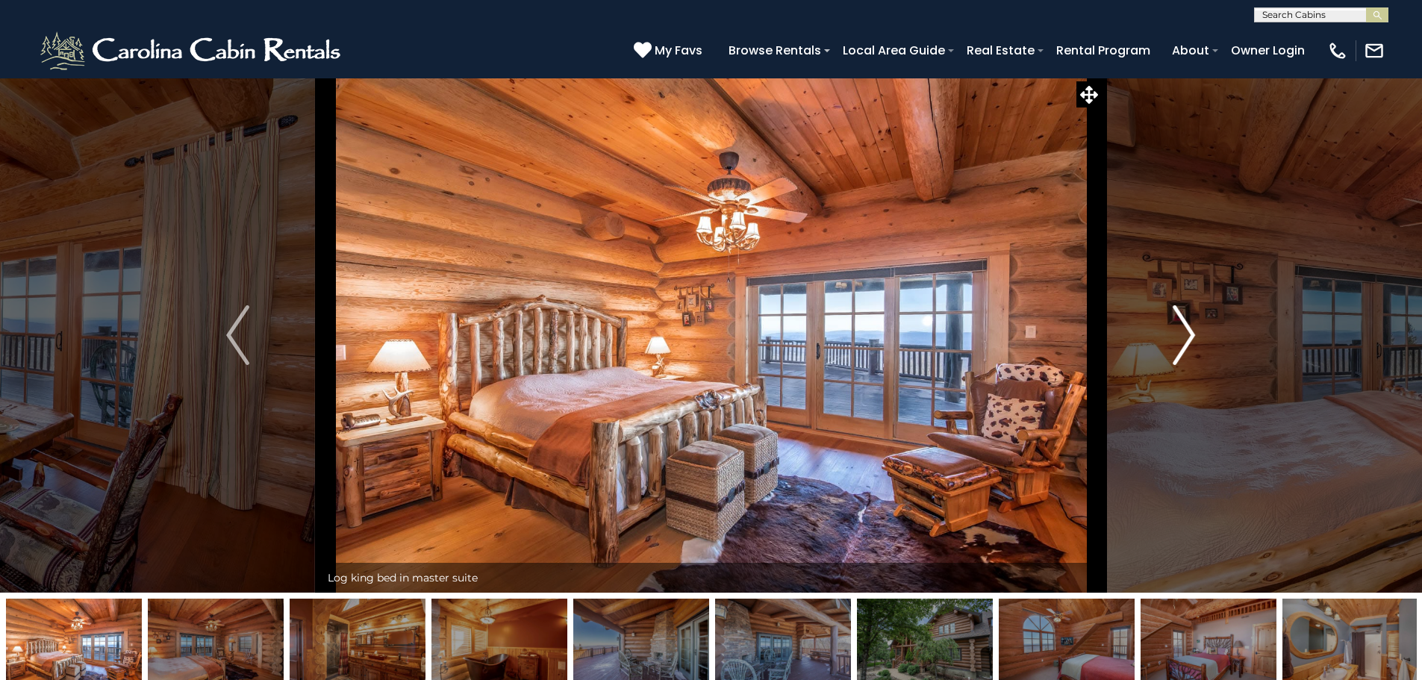
click at [1188, 336] on img "Next" at bounding box center [1184, 335] width 22 height 60
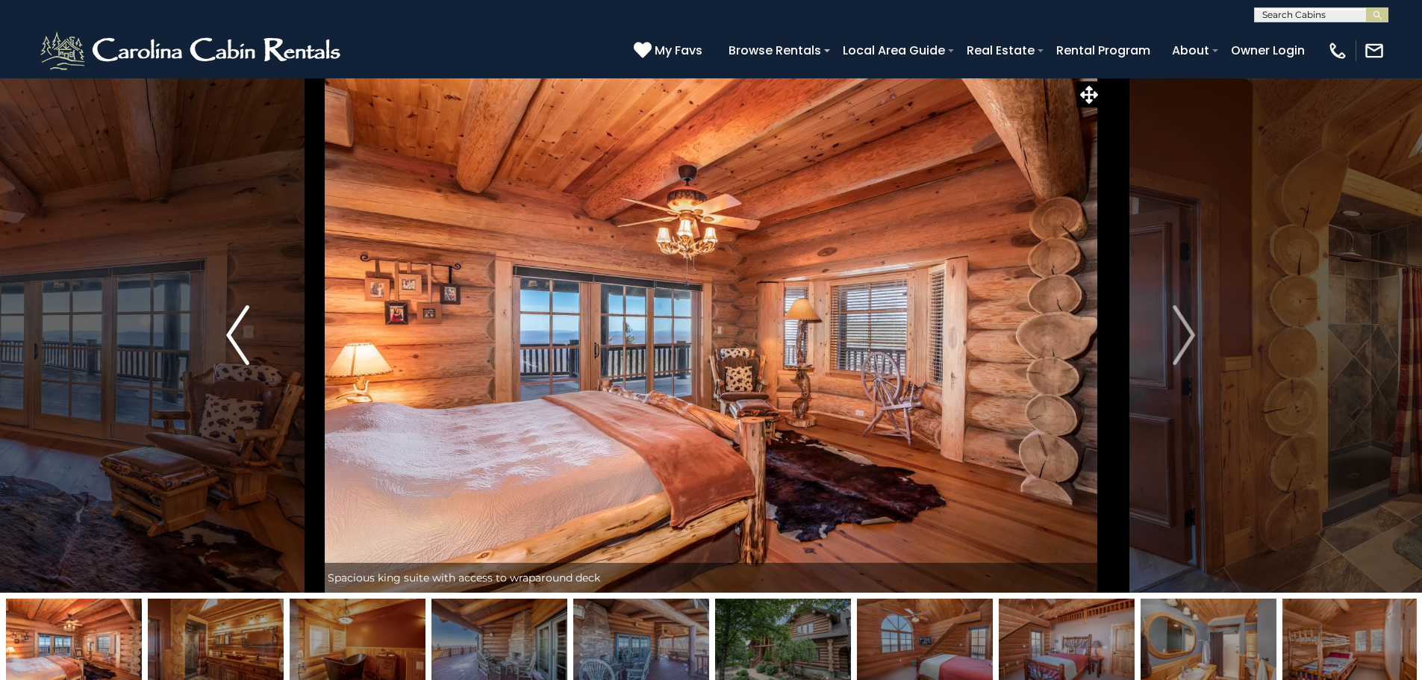
click at [227, 334] on img "Previous" at bounding box center [237, 335] width 22 height 60
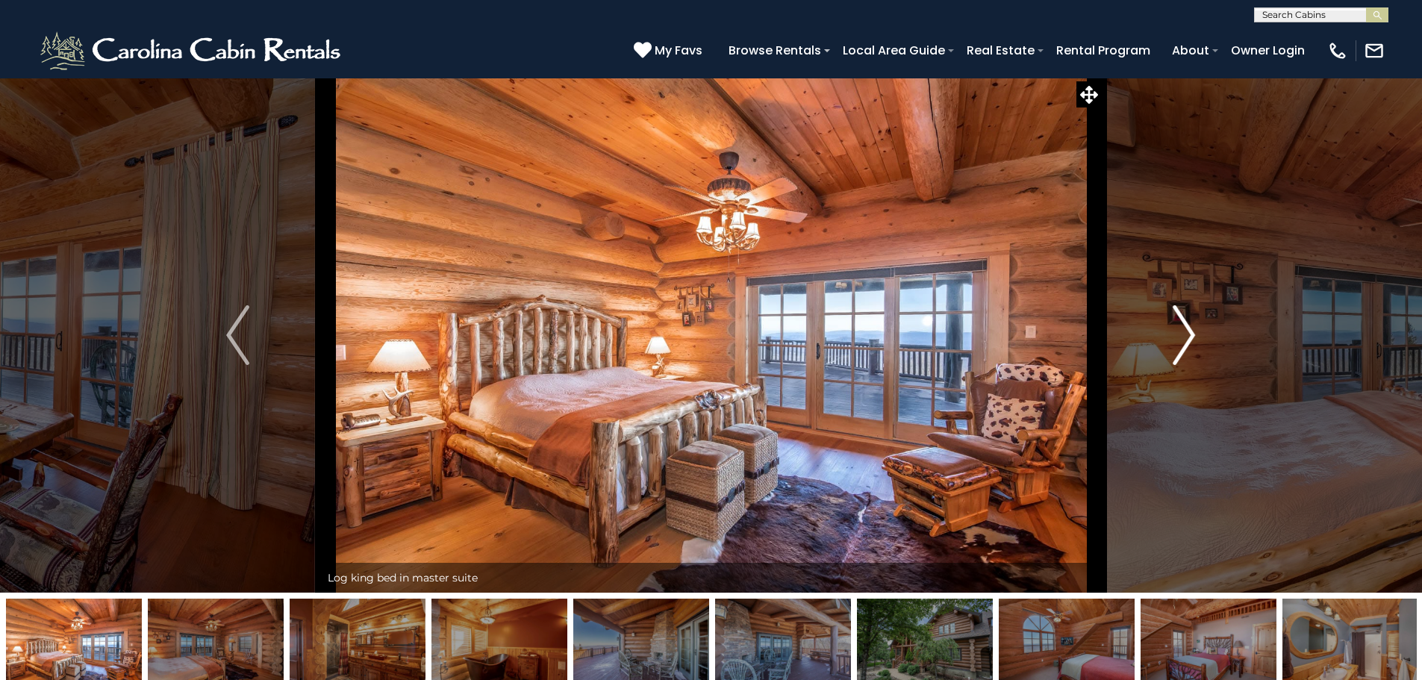
click at [1182, 339] on img "Next" at bounding box center [1184, 335] width 22 height 60
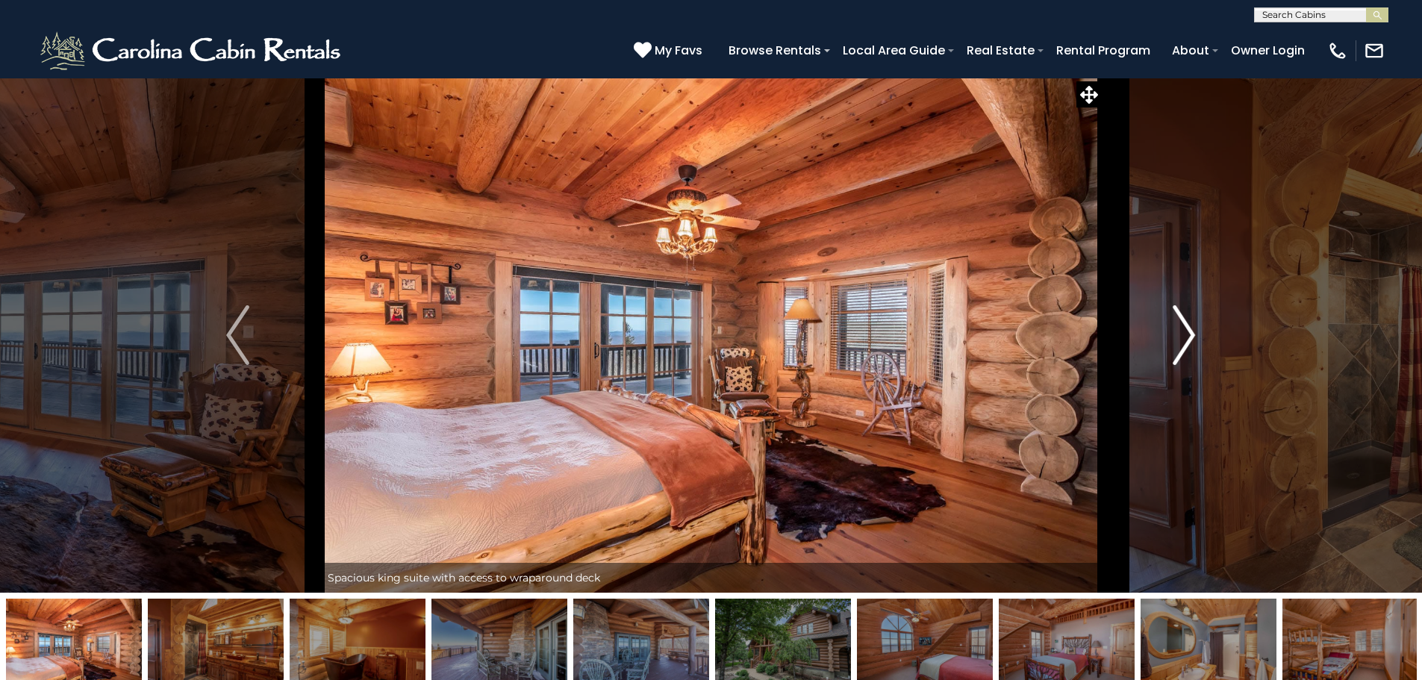
click at [1182, 339] on img "Next" at bounding box center [1184, 335] width 22 height 60
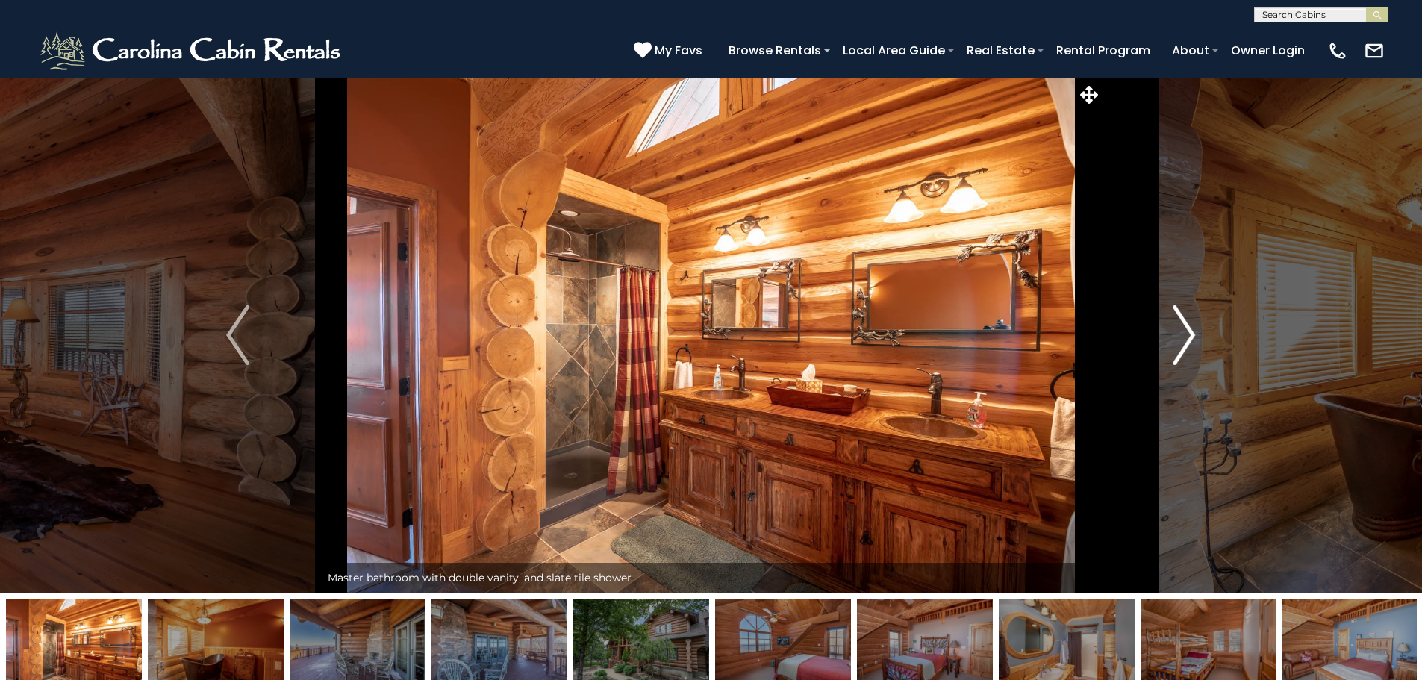
click at [1182, 339] on img "Next" at bounding box center [1184, 335] width 22 height 60
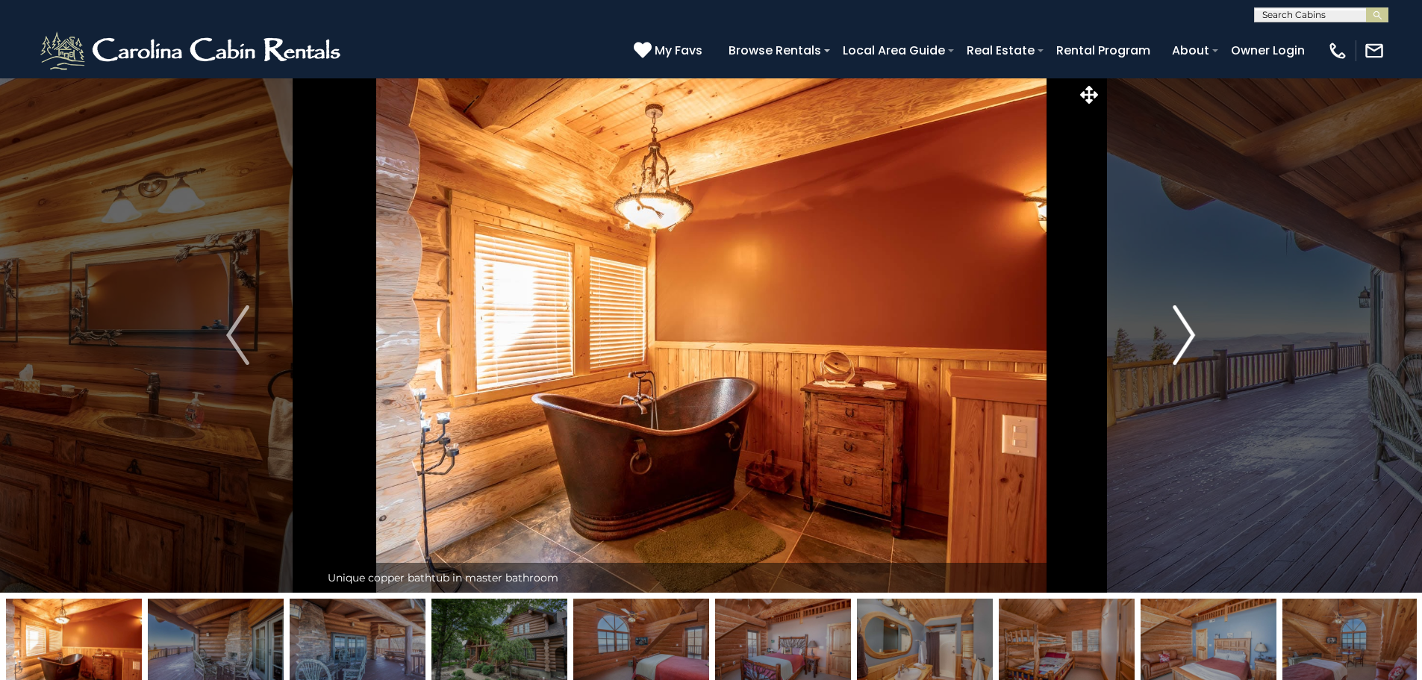
click at [1182, 339] on img "Next" at bounding box center [1184, 335] width 22 height 60
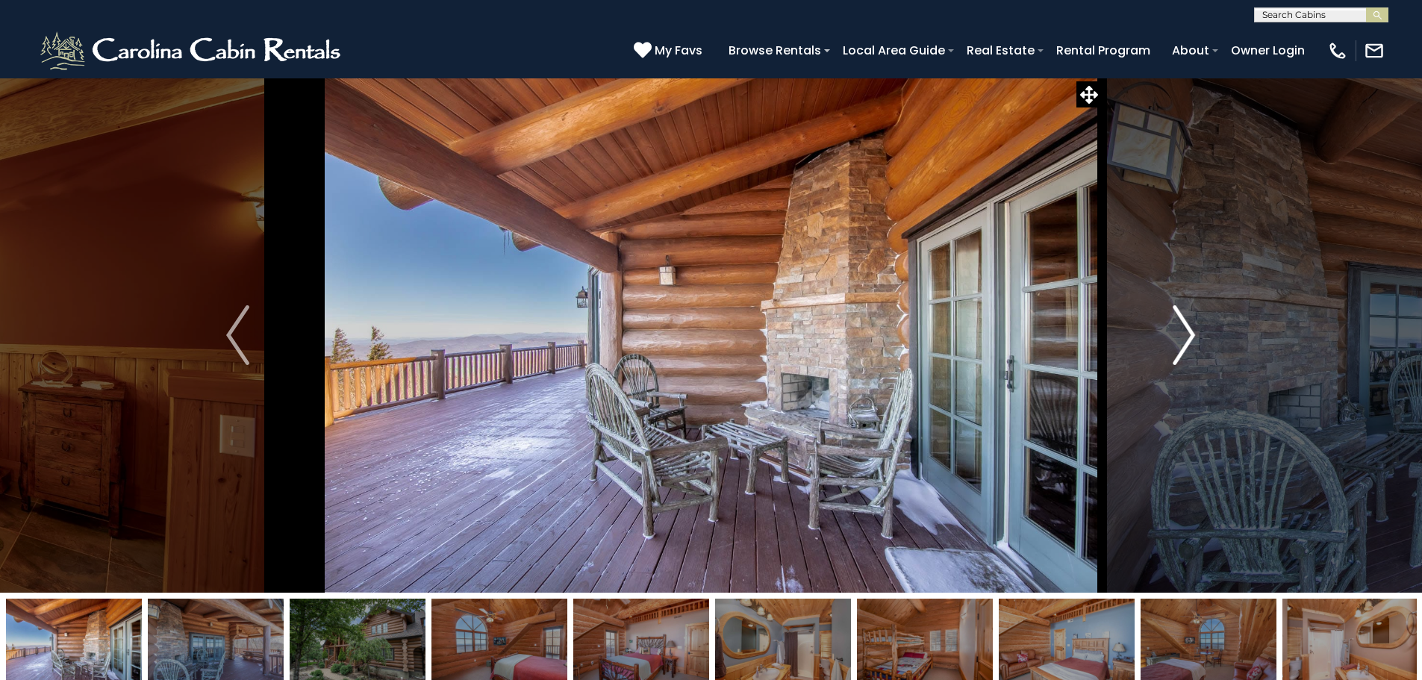
click at [1182, 339] on img "Next" at bounding box center [1184, 335] width 22 height 60
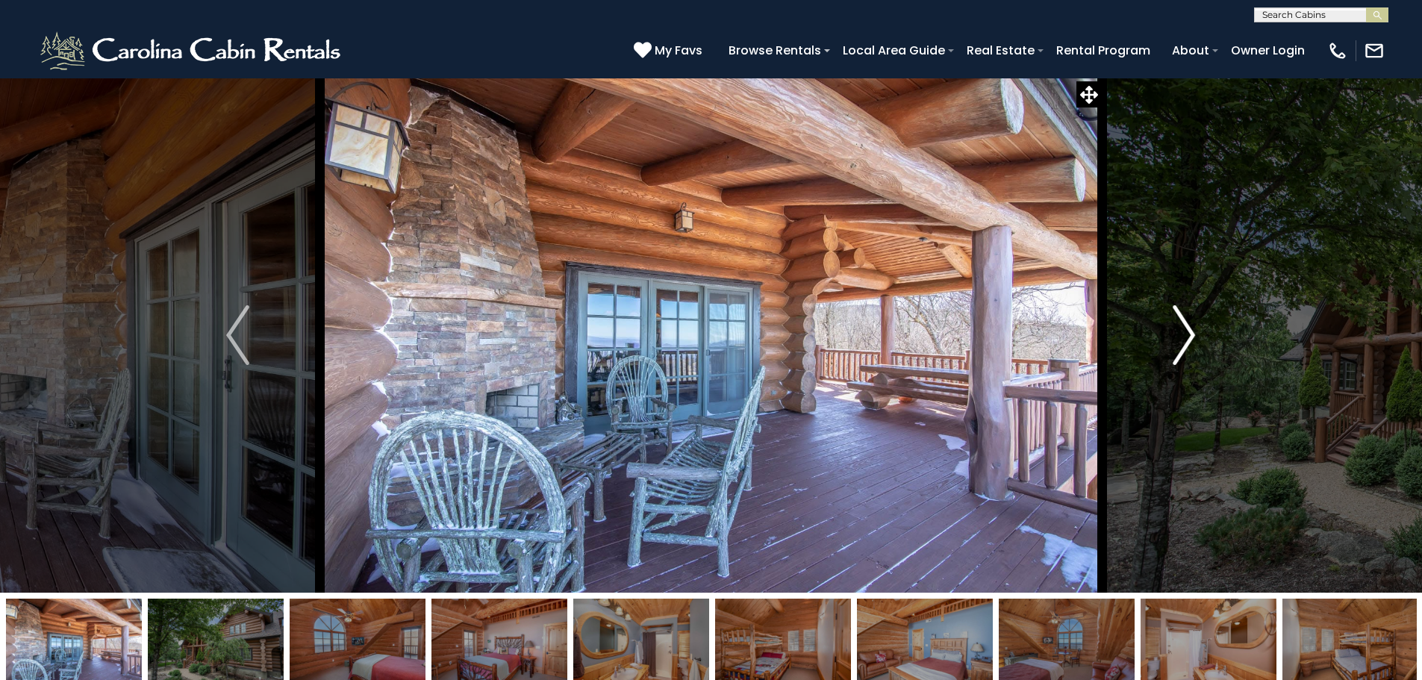
click at [1182, 339] on img "Next" at bounding box center [1184, 335] width 22 height 60
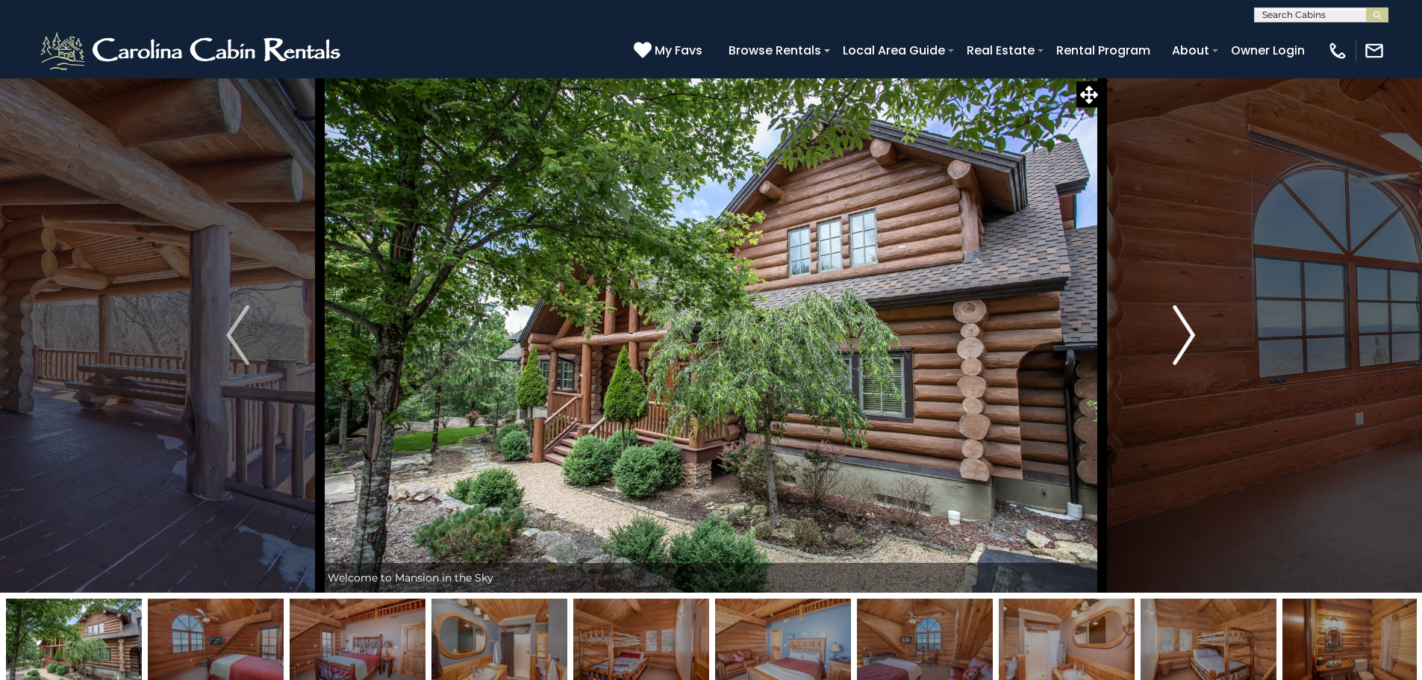
click at [1182, 339] on img "Next" at bounding box center [1184, 335] width 22 height 60
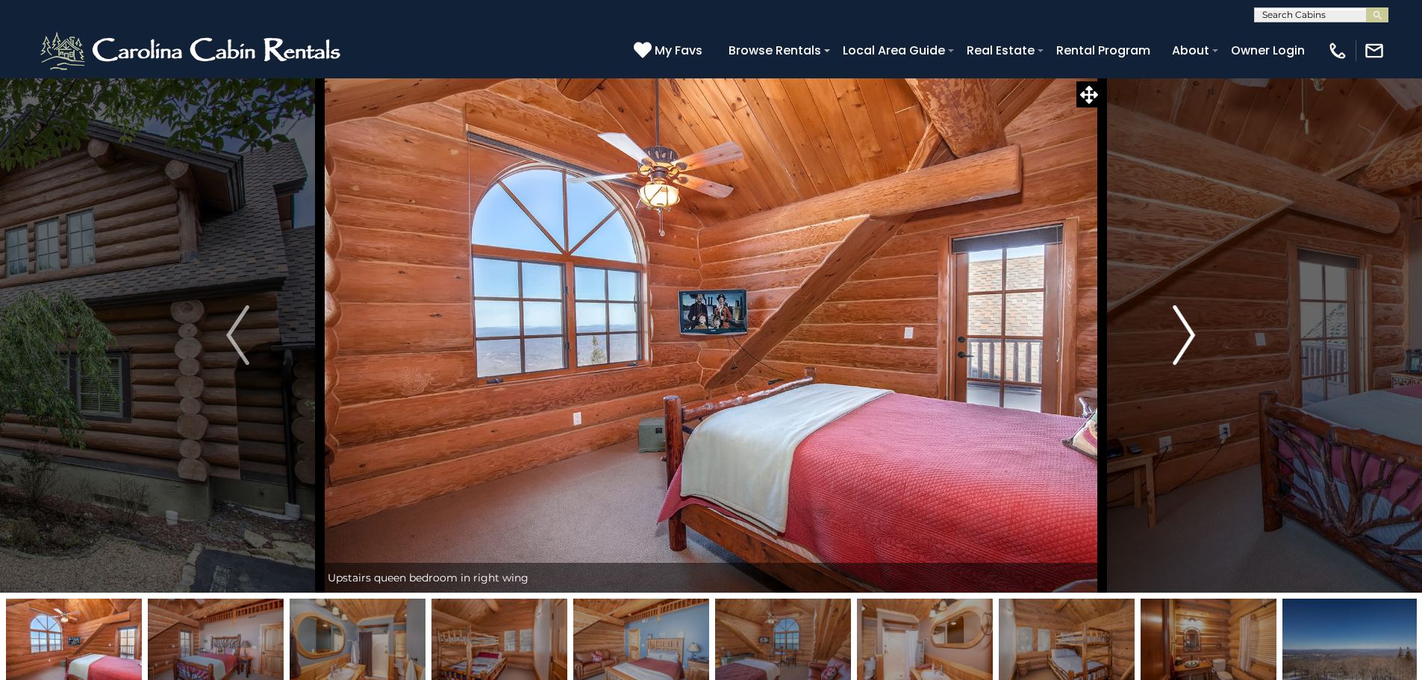
click at [1182, 339] on img "Next" at bounding box center [1184, 335] width 22 height 60
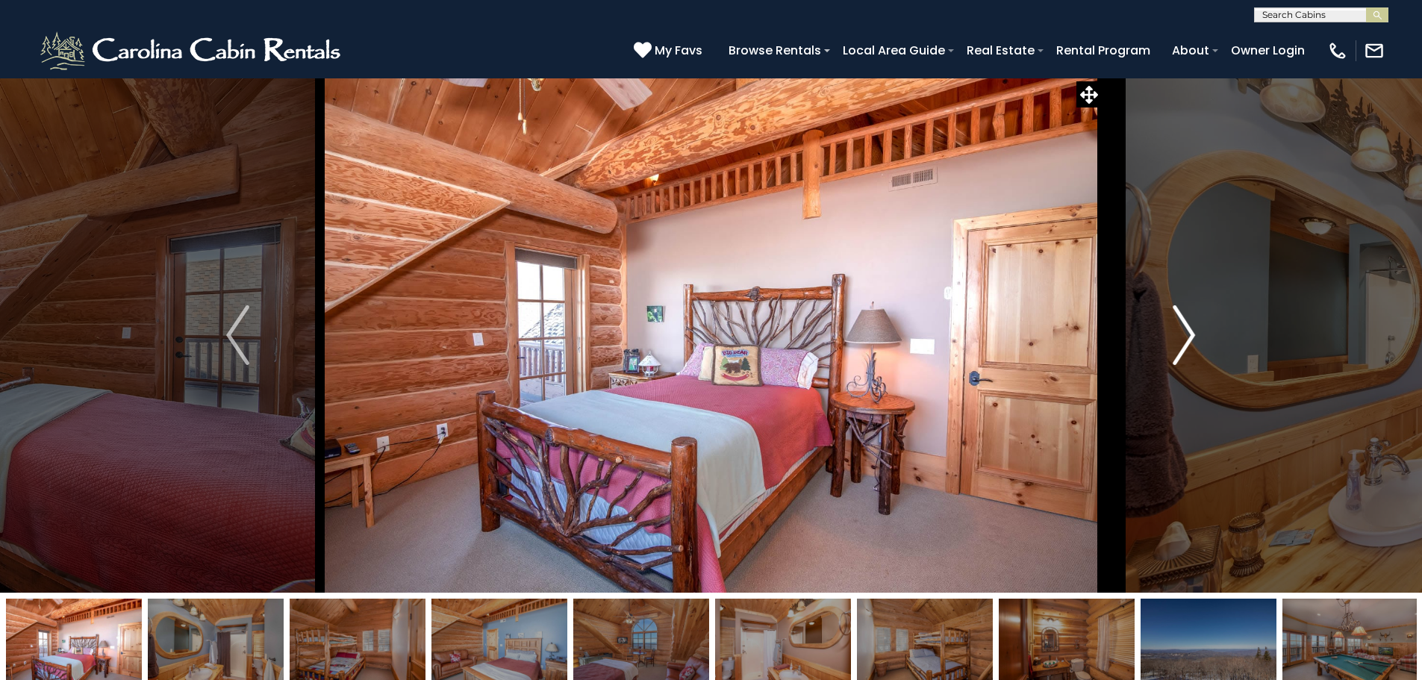
click at [1182, 339] on img "Next" at bounding box center [1184, 335] width 22 height 60
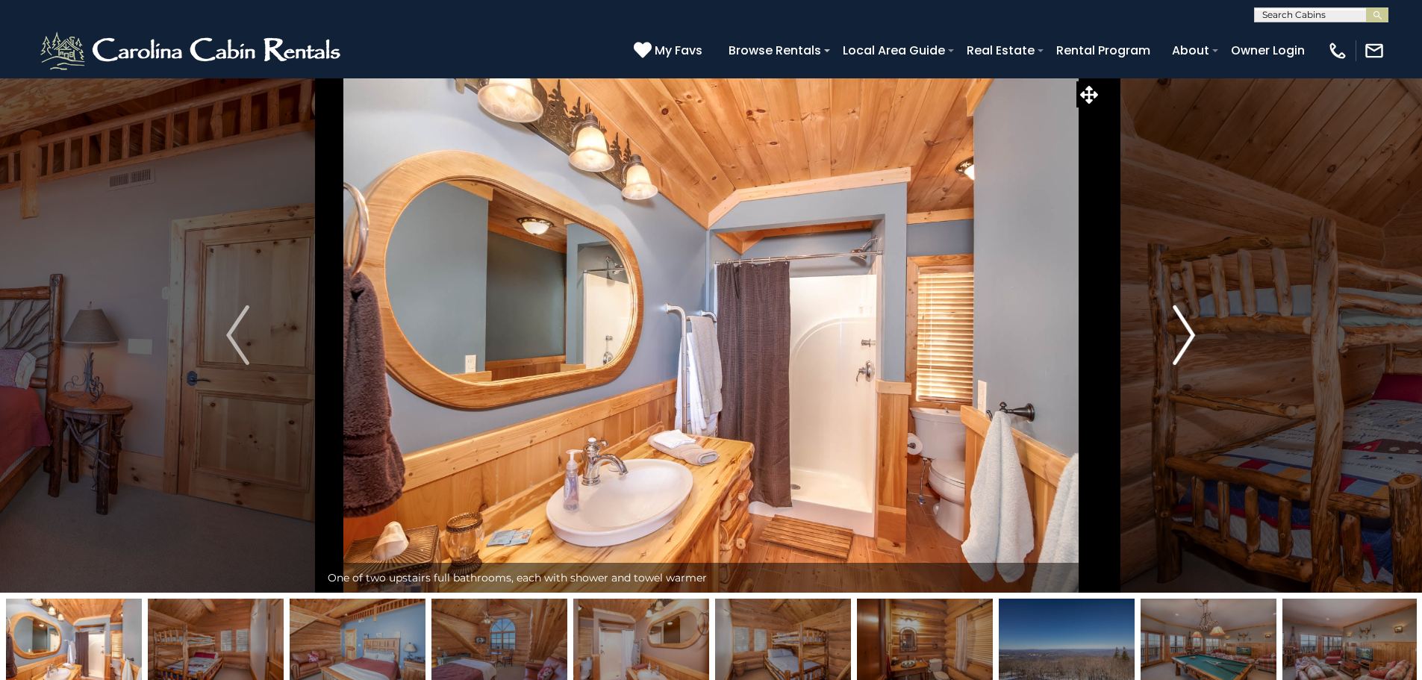
click at [1182, 339] on img "Next" at bounding box center [1184, 335] width 22 height 60
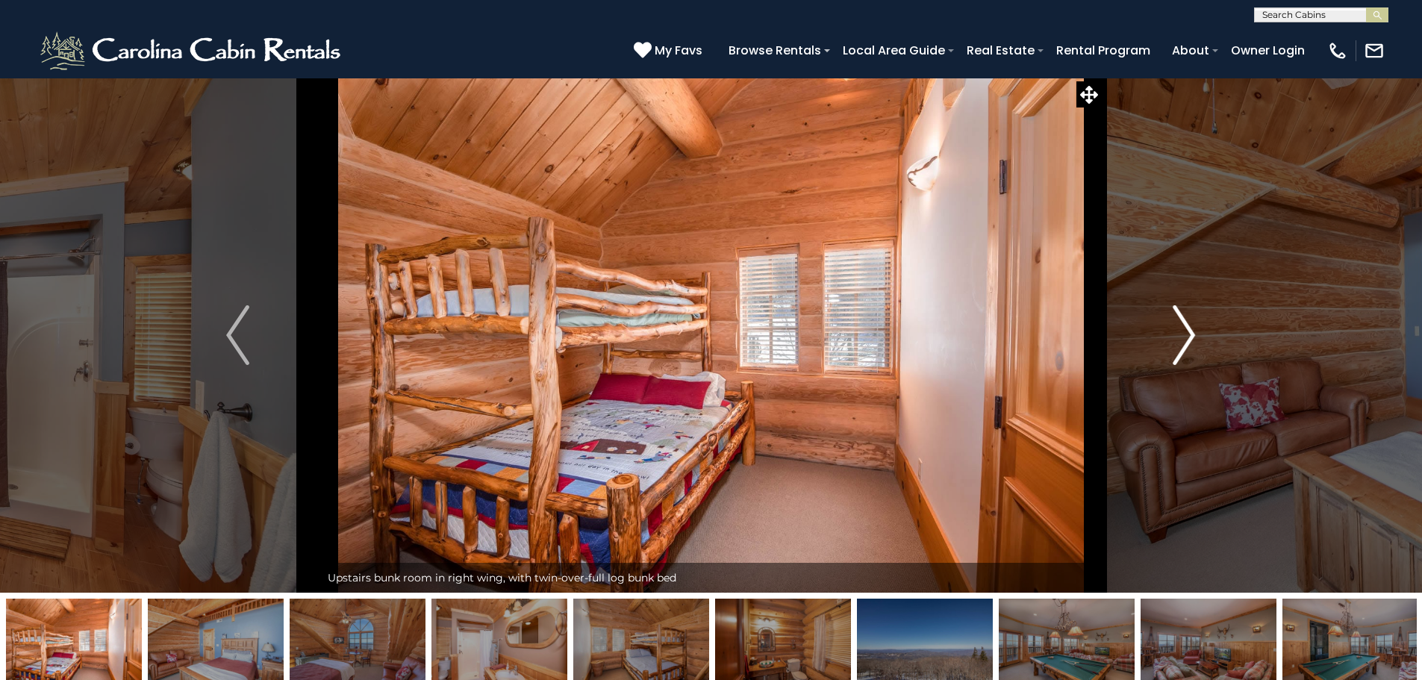
click at [1182, 339] on img "Next" at bounding box center [1184, 335] width 22 height 60
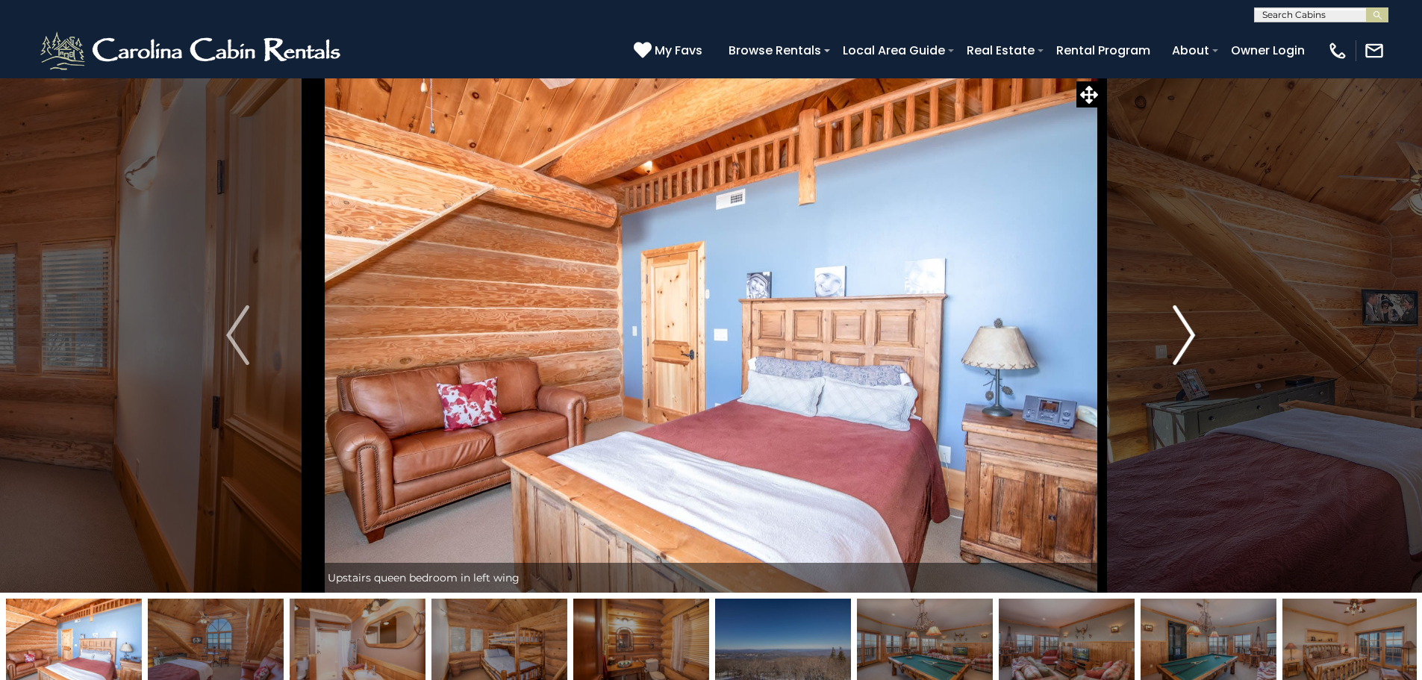
click at [1182, 339] on img "Next" at bounding box center [1184, 335] width 22 height 60
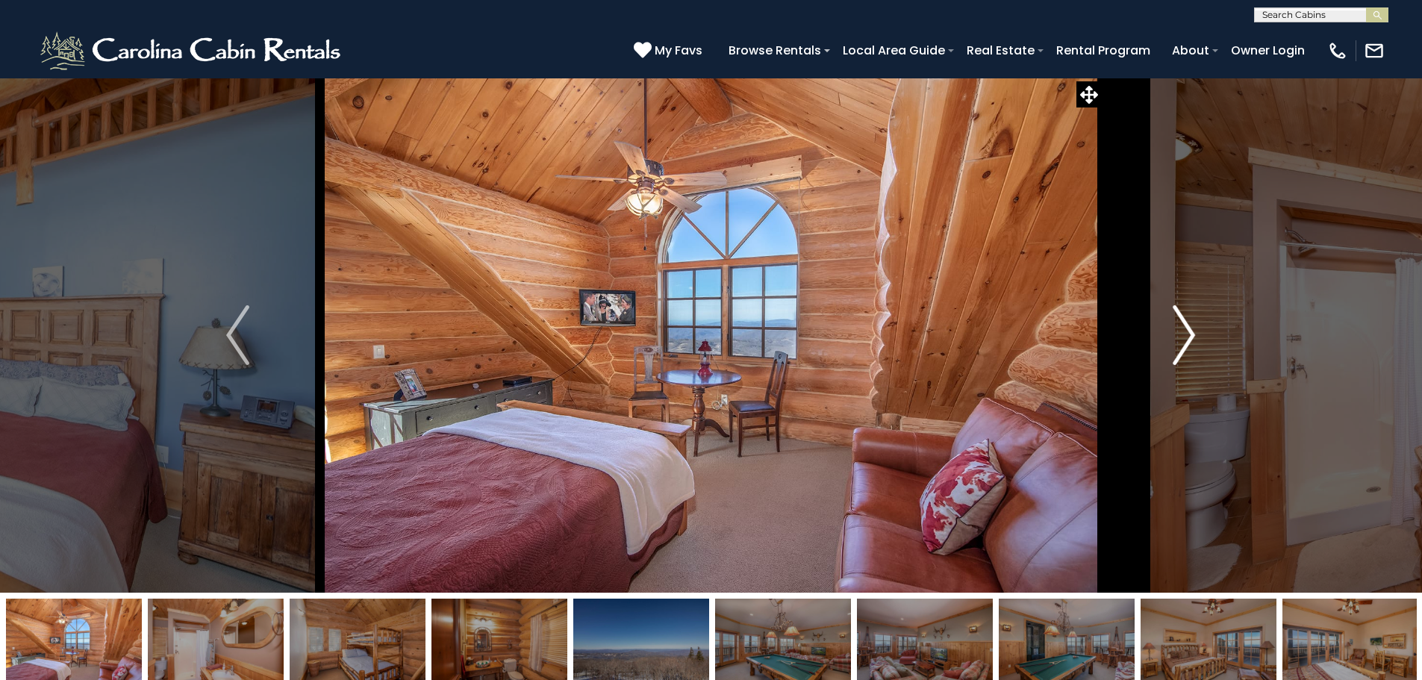
click at [1182, 339] on img "Next" at bounding box center [1184, 335] width 22 height 60
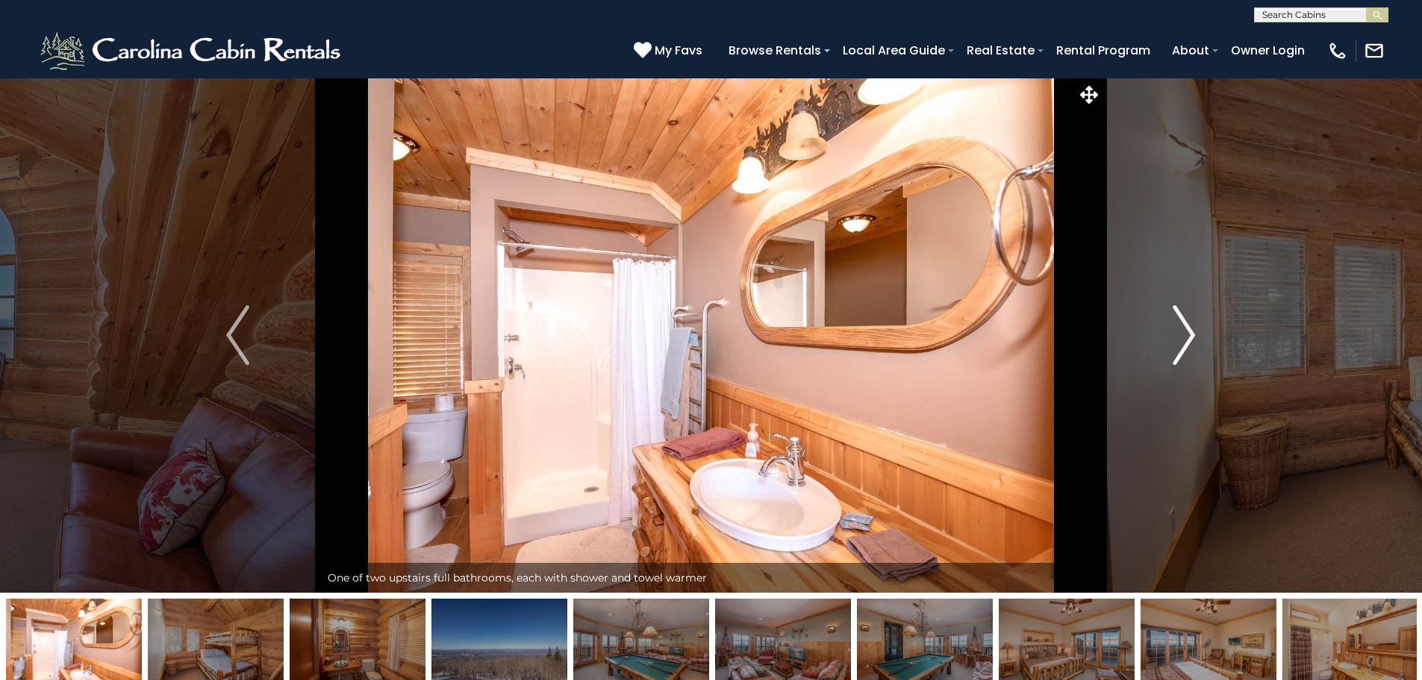
click at [1182, 339] on img "Next" at bounding box center [1184, 335] width 22 height 60
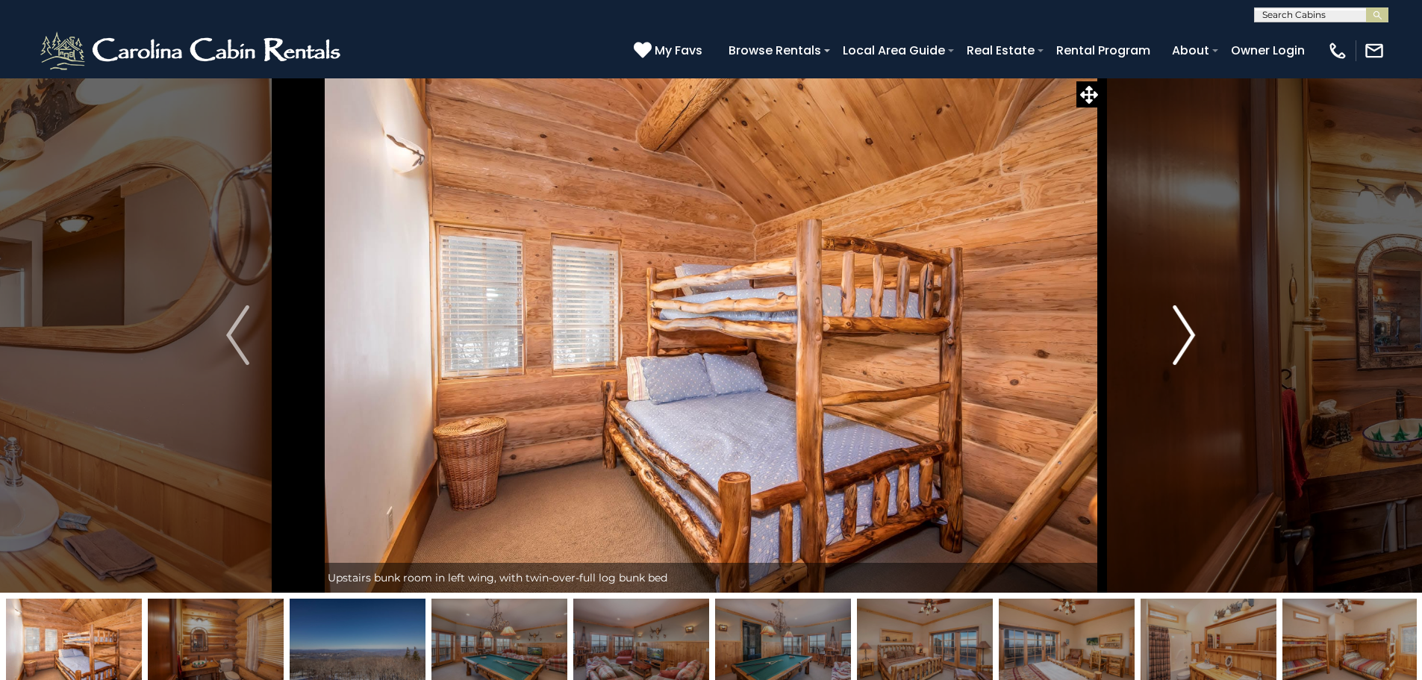
click at [1182, 339] on img "Next" at bounding box center [1184, 335] width 22 height 60
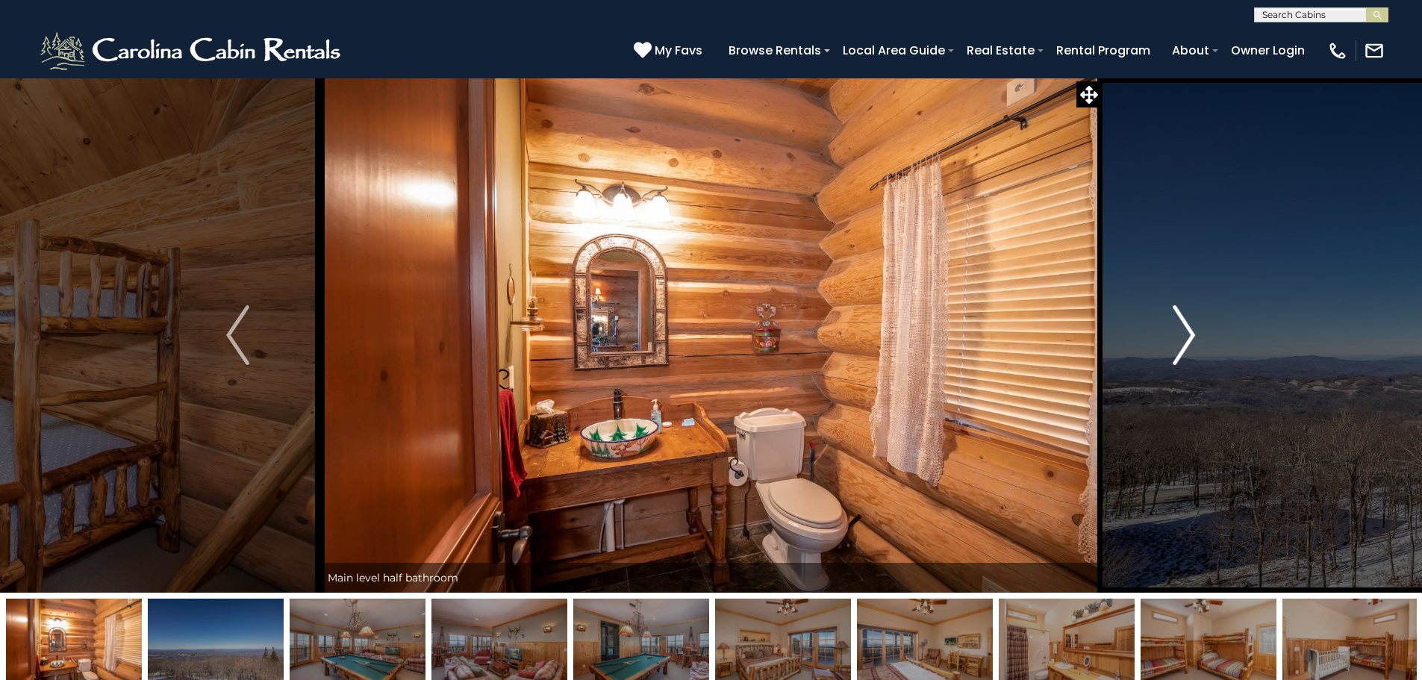
click at [1182, 339] on img "Next" at bounding box center [1184, 335] width 22 height 60
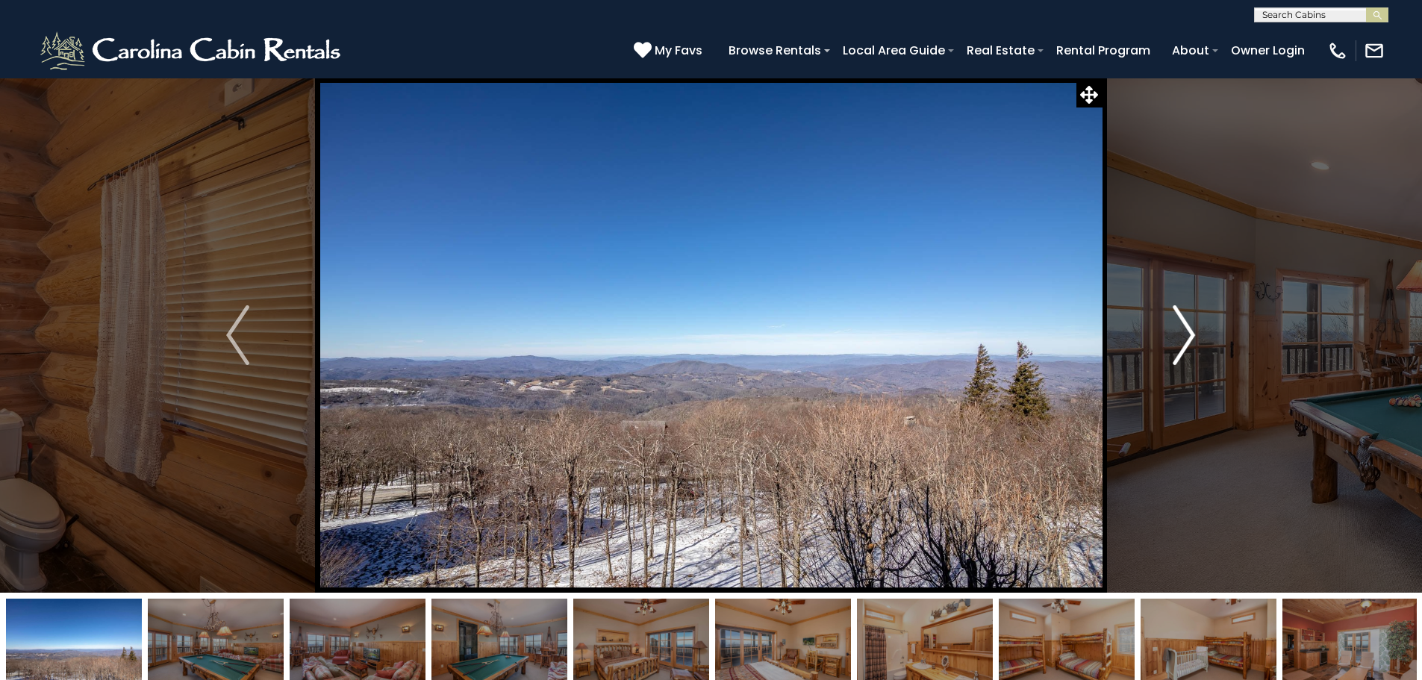
click at [1182, 339] on img "Next" at bounding box center [1184, 335] width 22 height 60
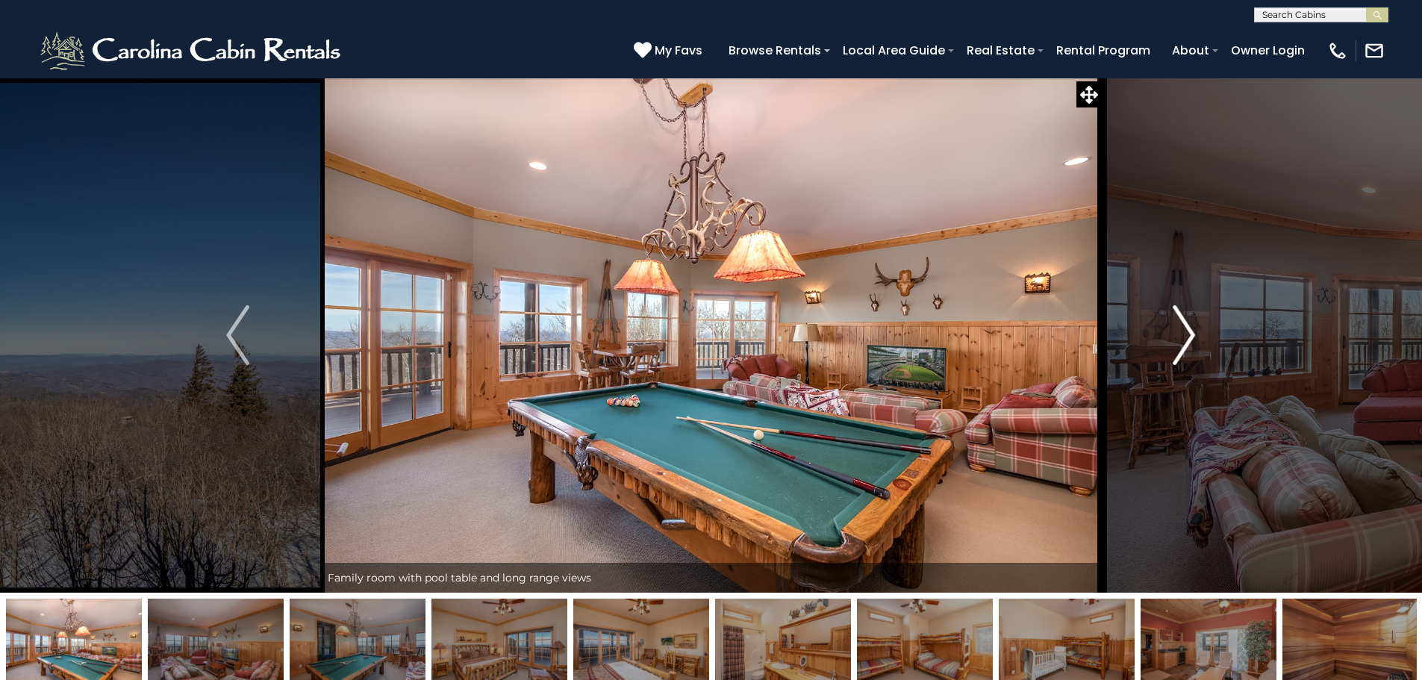
click at [1182, 339] on img "Next" at bounding box center [1184, 335] width 22 height 60
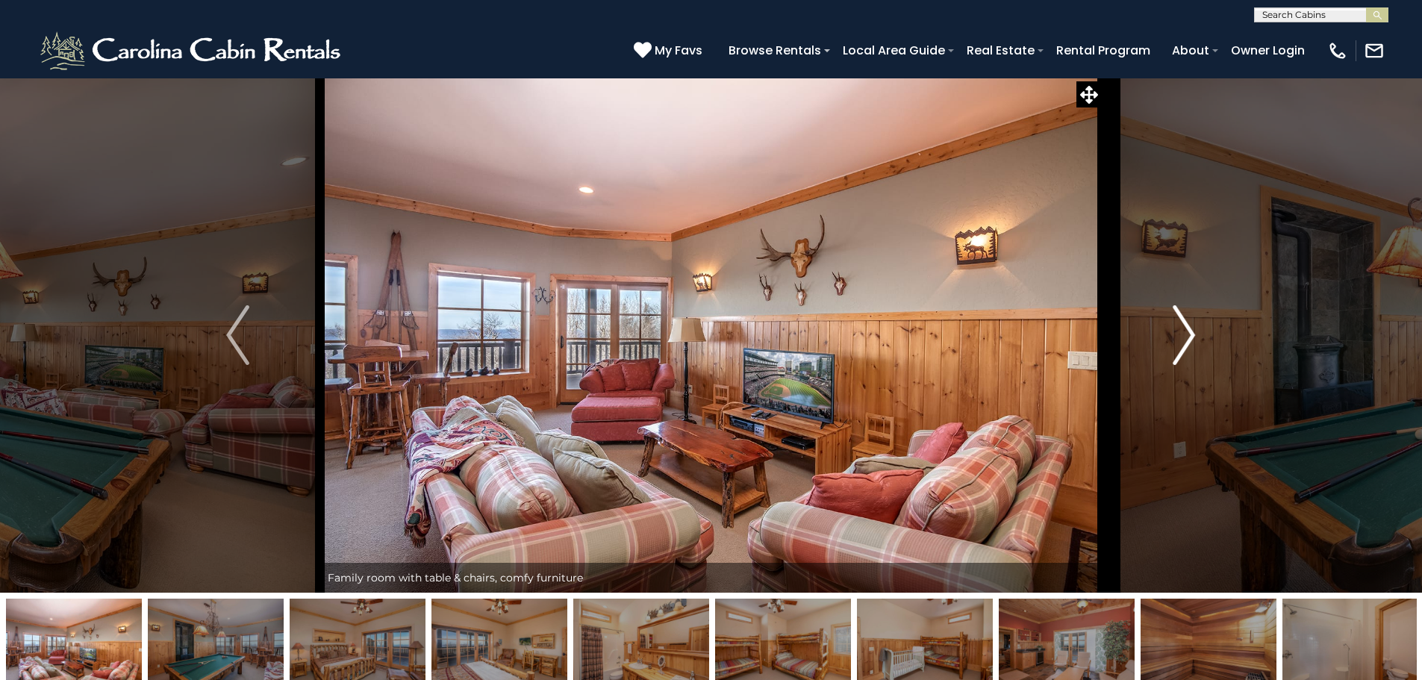
click at [1182, 339] on img "Next" at bounding box center [1184, 335] width 22 height 60
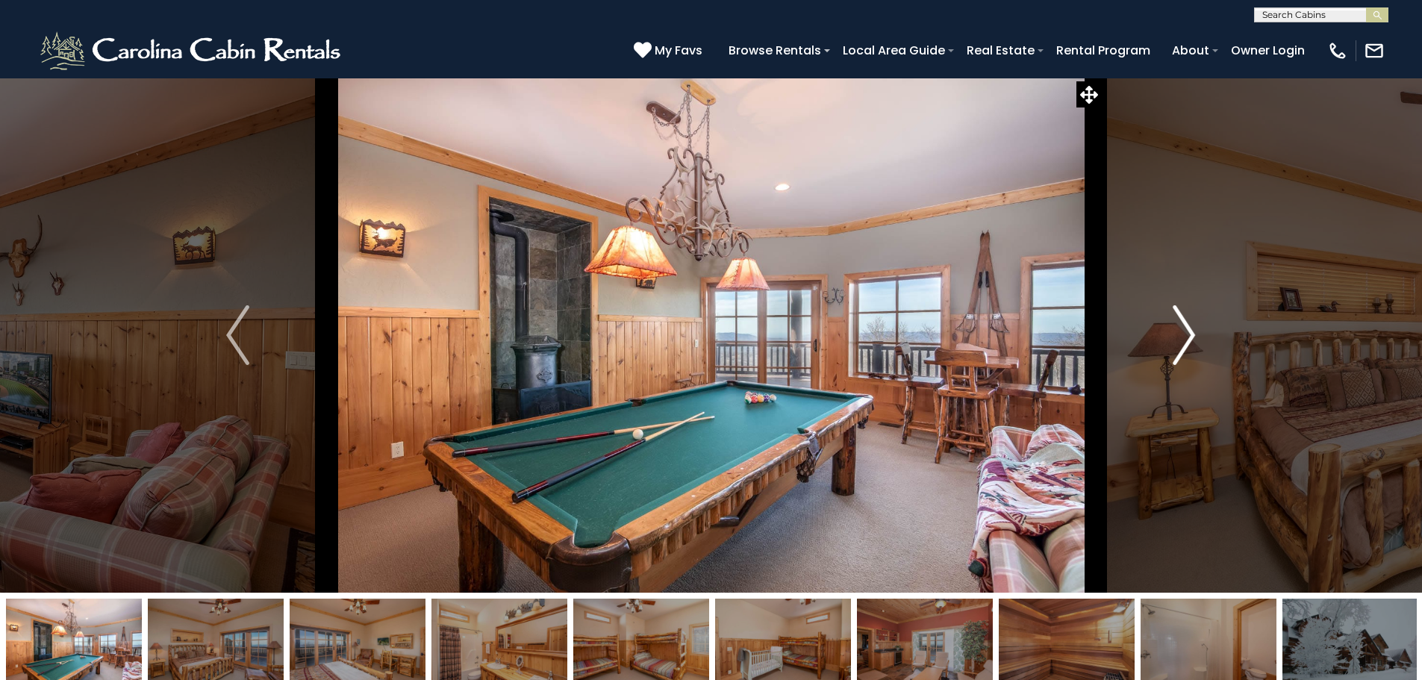
click at [1182, 339] on img "Next" at bounding box center [1184, 335] width 22 height 60
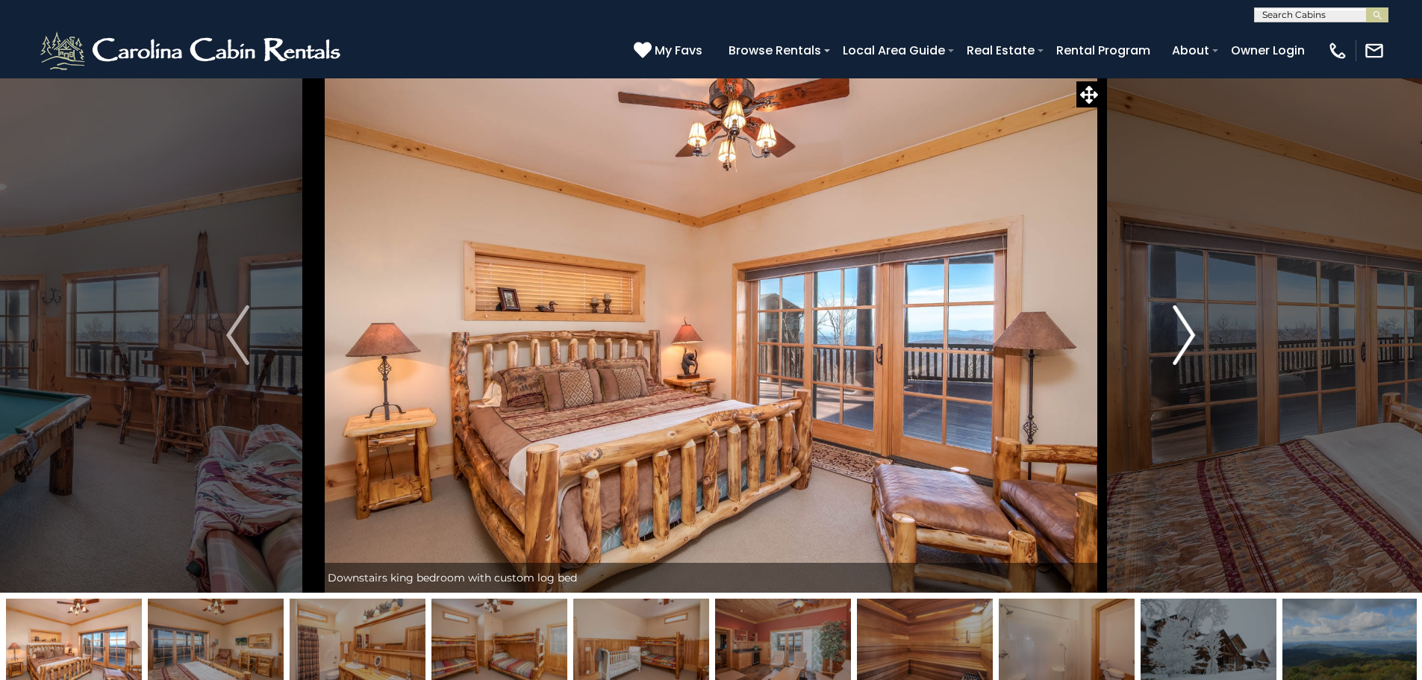
click at [1182, 339] on img "Next" at bounding box center [1184, 335] width 22 height 60
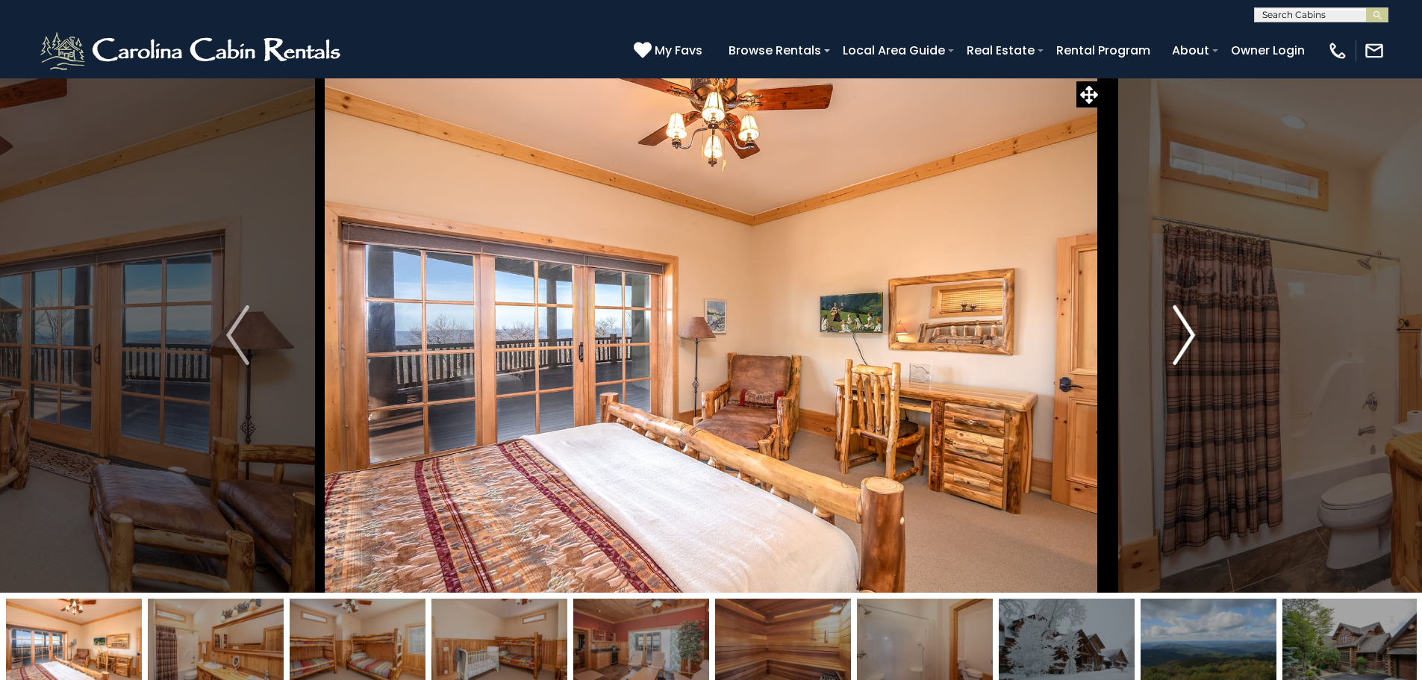
click at [1182, 339] on img "Next" at bounding box center [1184, 335] width 22 height 60
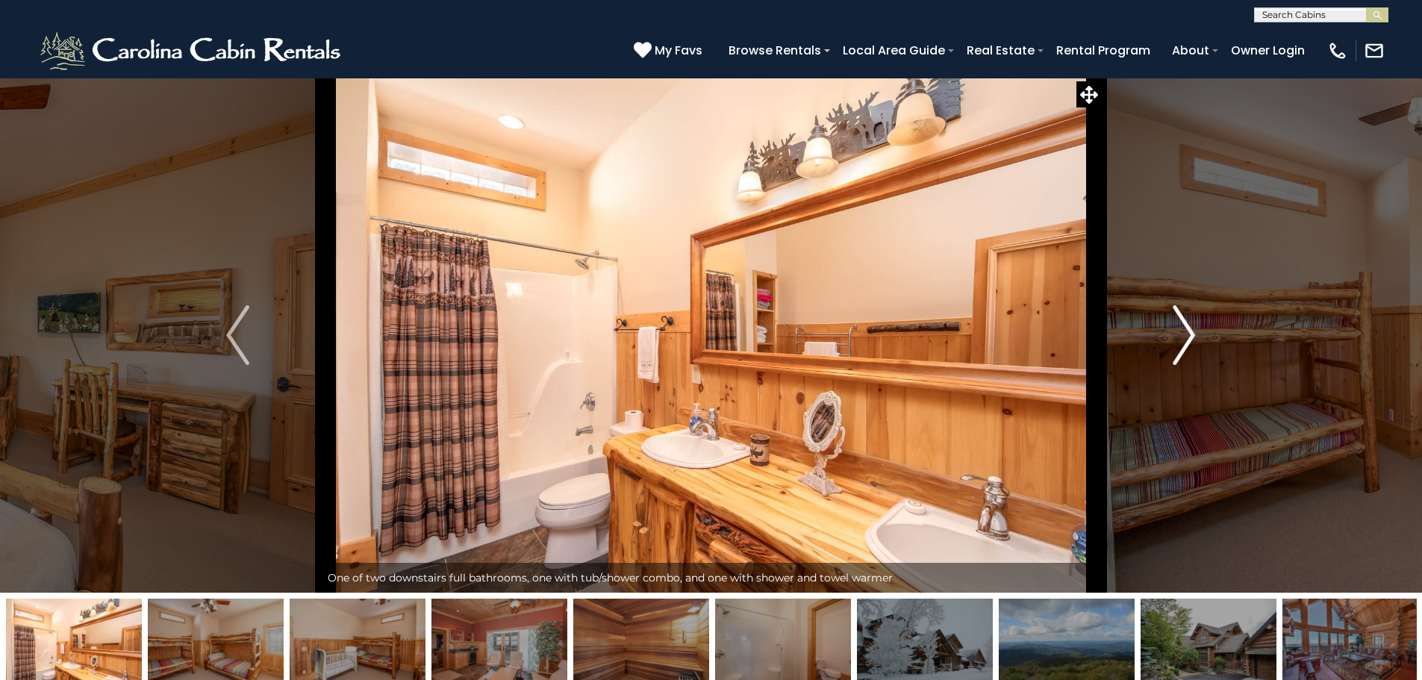
click at [1182, 339] on img "Next" at bounding box center [1184, 335] width 22 height 60
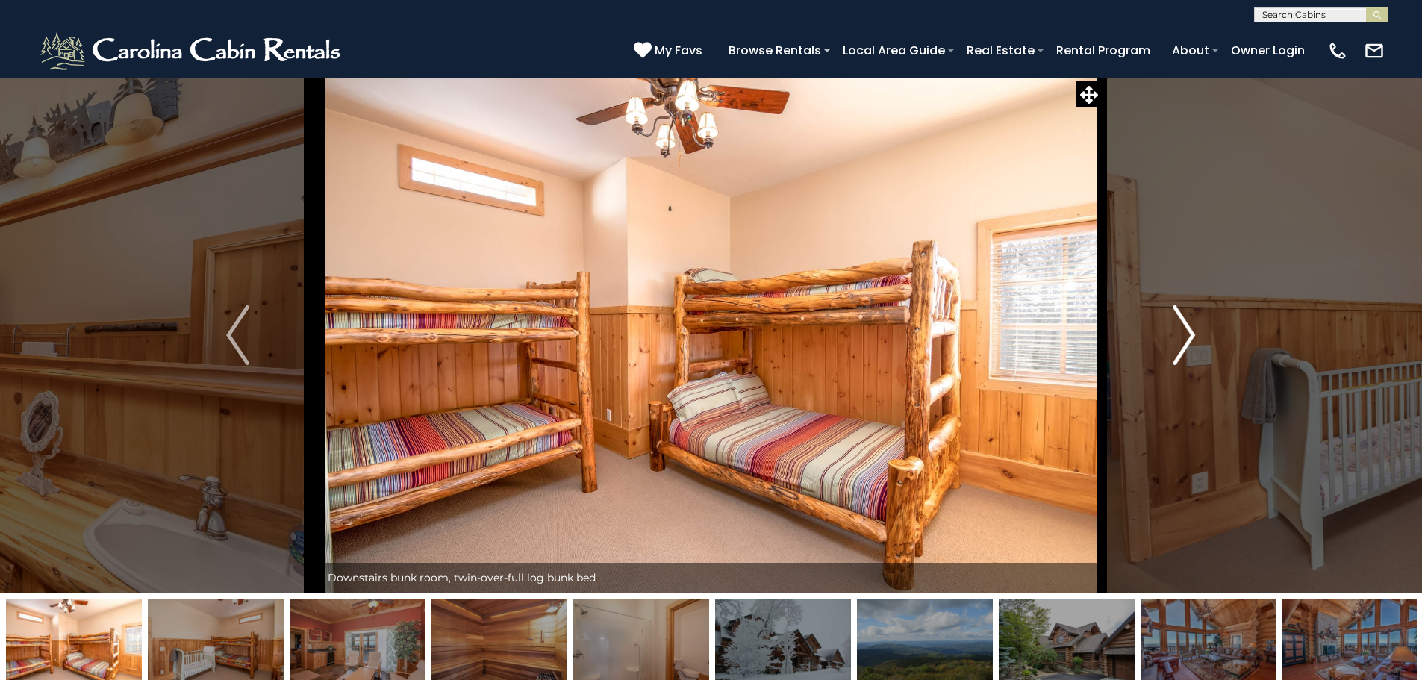
click at [1182, 339] on img "Next" at bounding box center [1184, 335] width 22 height 60
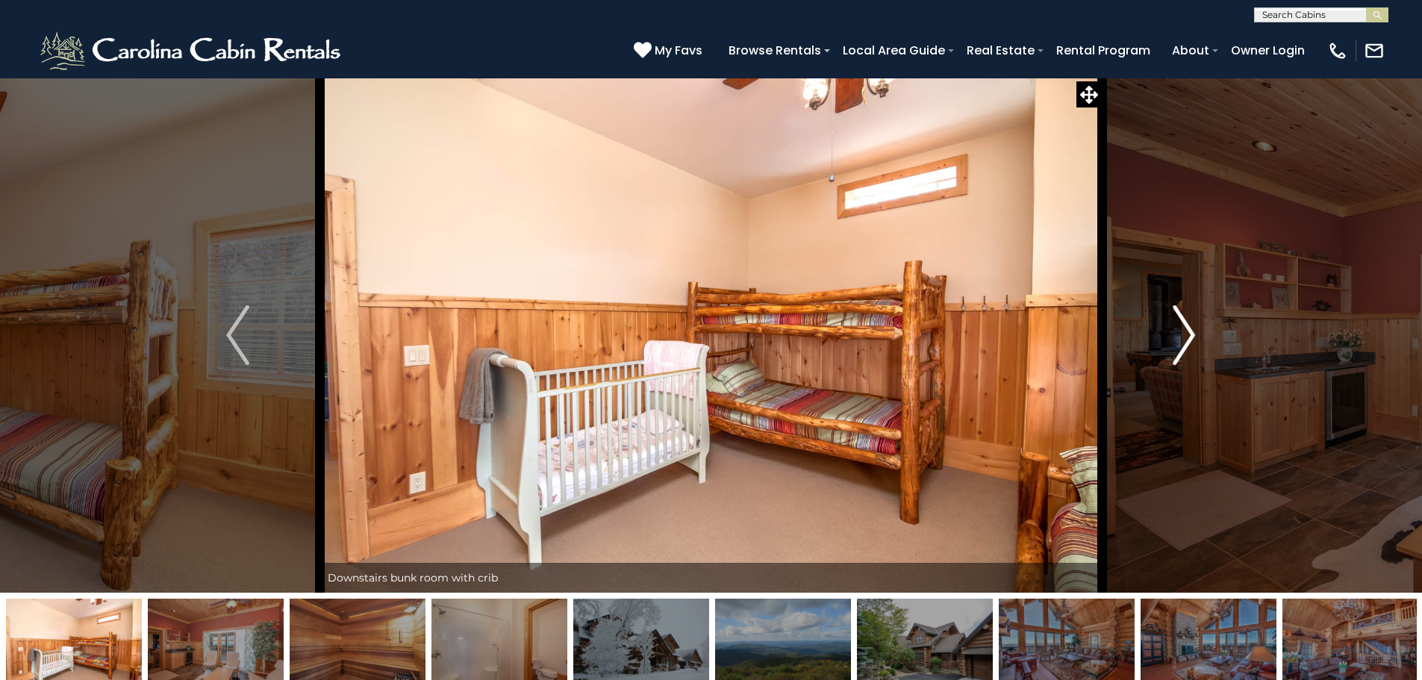
click at [1182, 339] on img "Next" at bounding box center [1184, 335] width 22 height 60
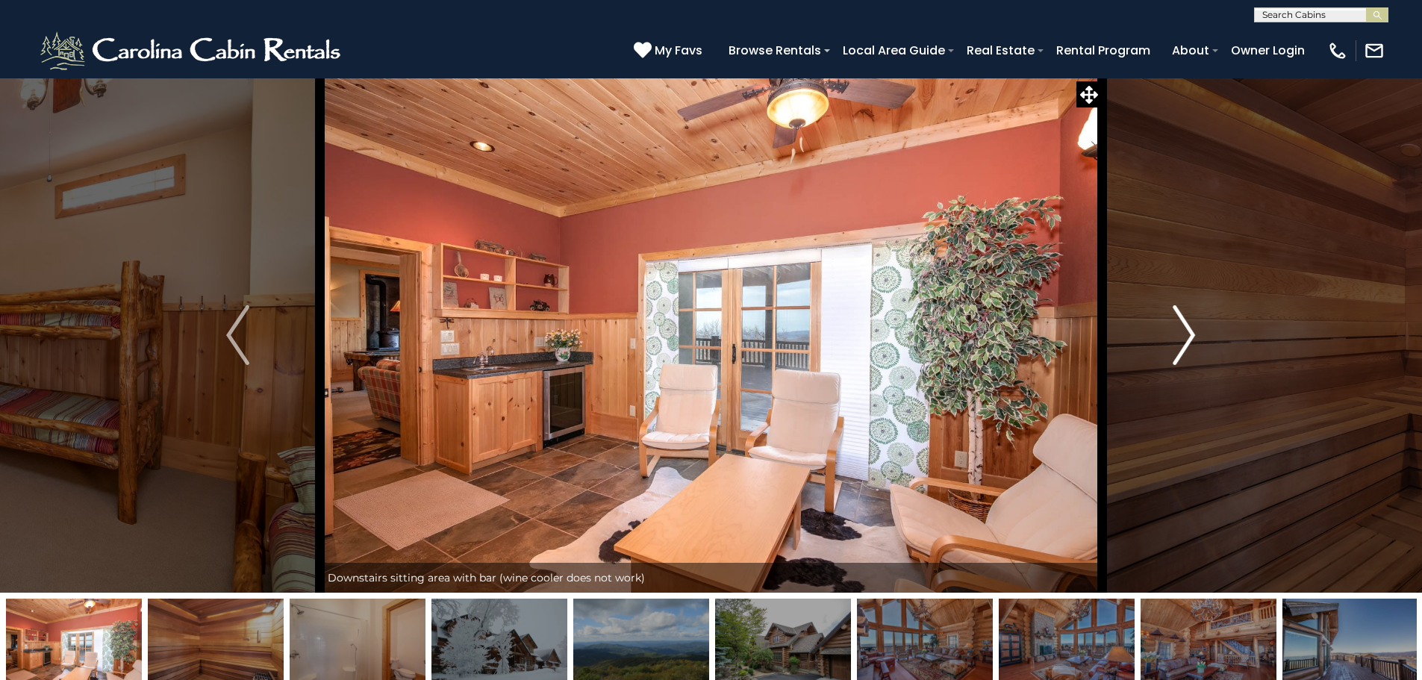
click at [1181, 339] on img "Next" at bounding box center [1184, 335] width 22 height 60
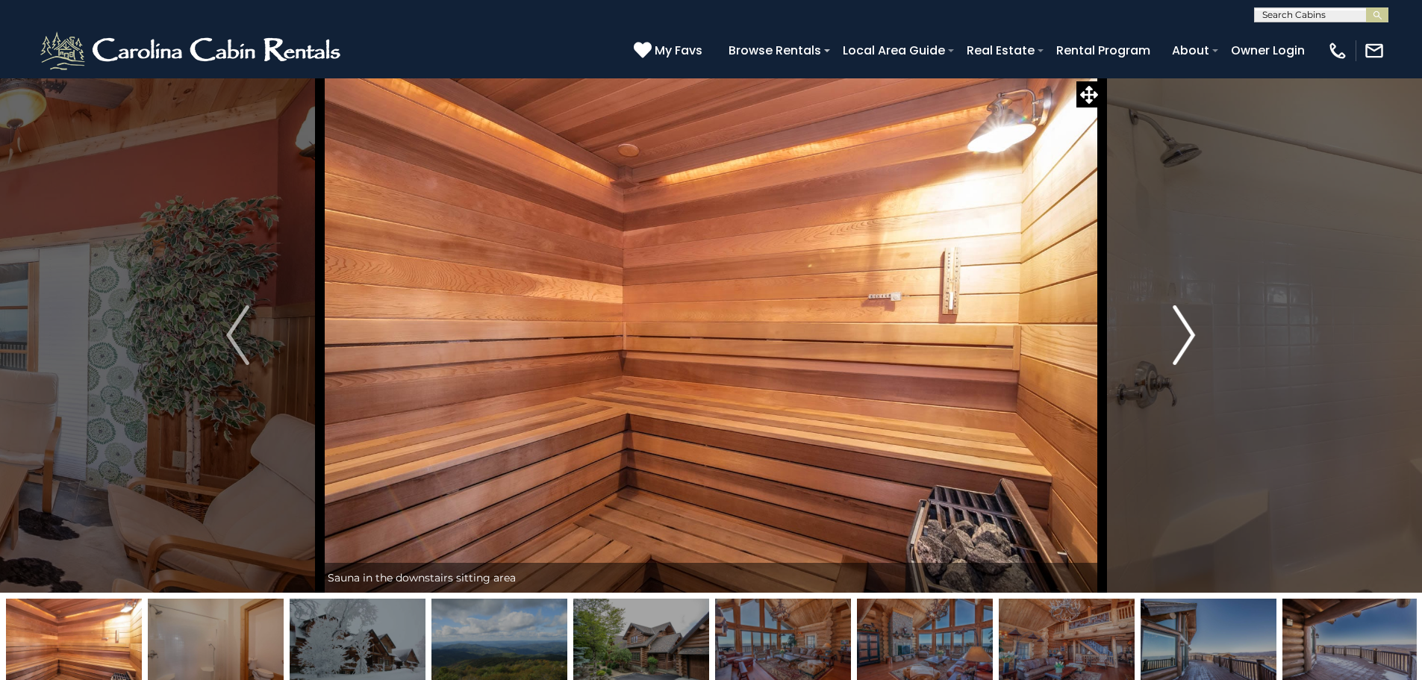
click at [1181, 339] on img "Next" at bounding box center [1184, 335] width 22 height 60
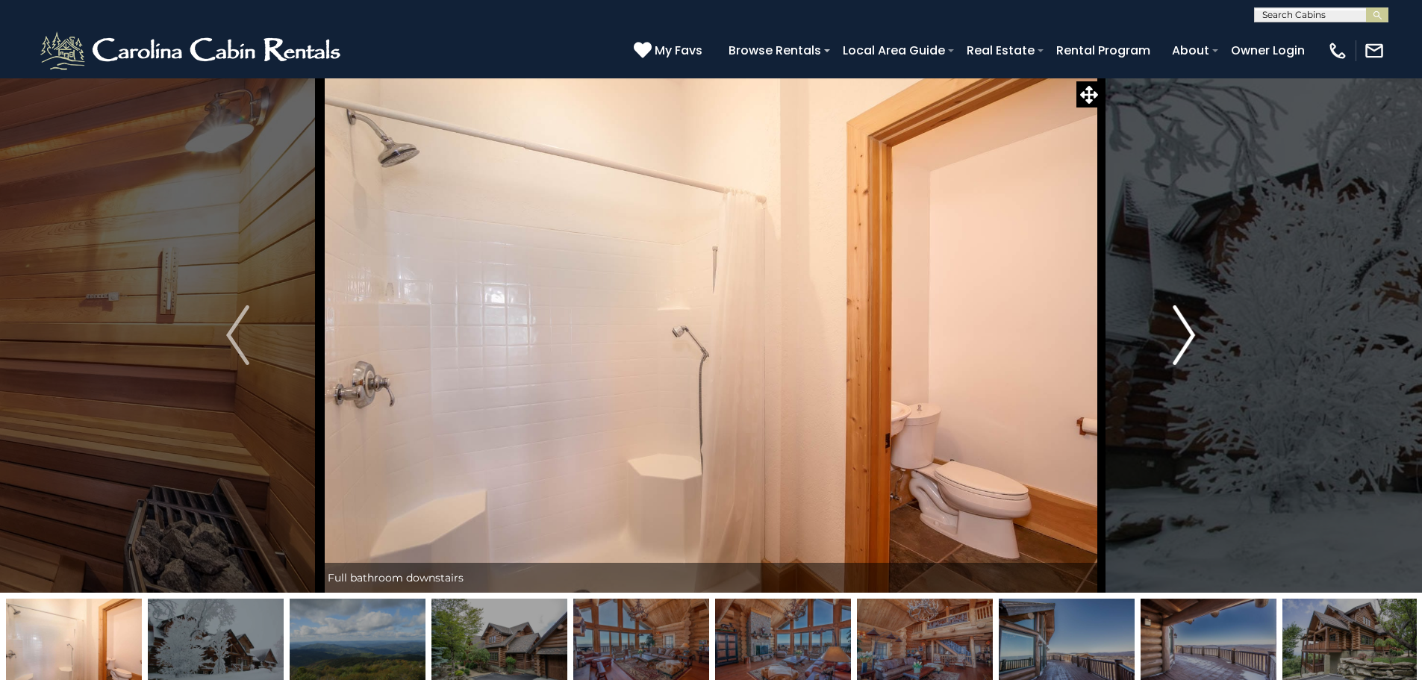
click at [1181, 339] on img "Next" at bounding box center [1184, 335] width 22 height 60
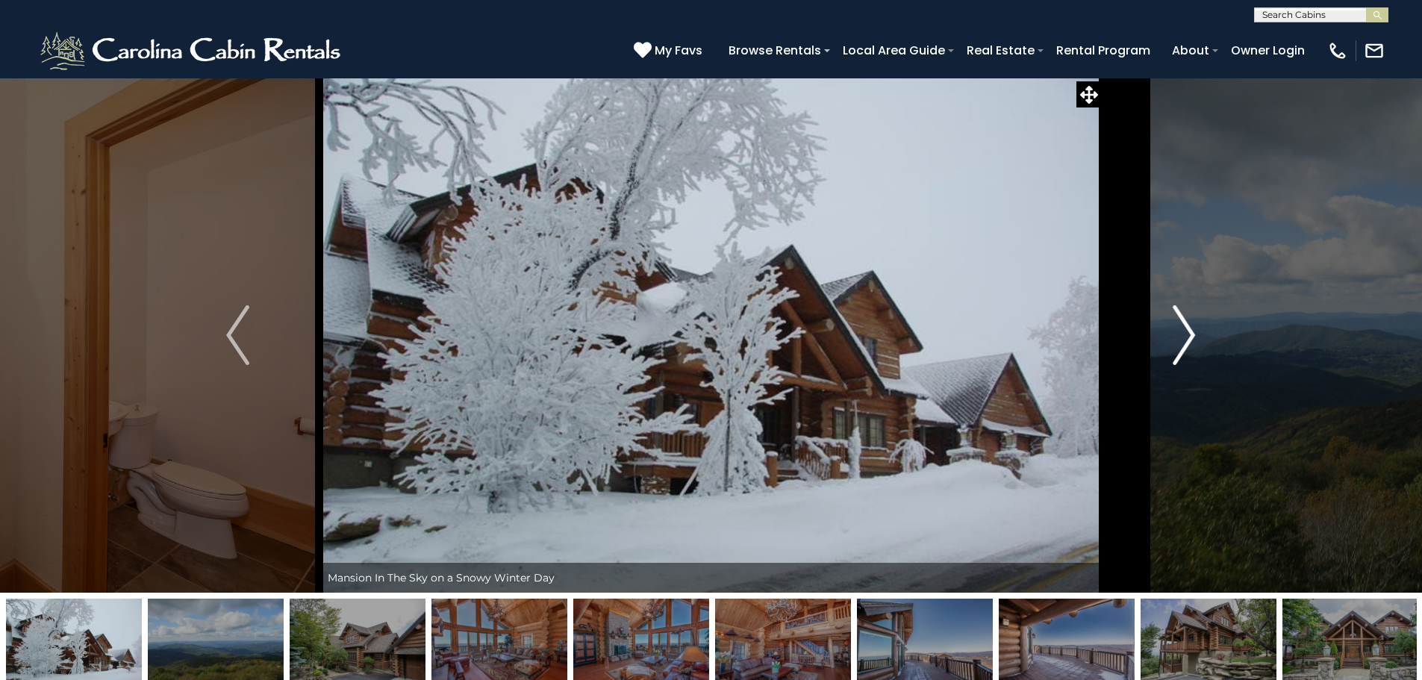
click at [1182, 329] on img "Next" at bounding box center [1184, 335] width 22 height 60
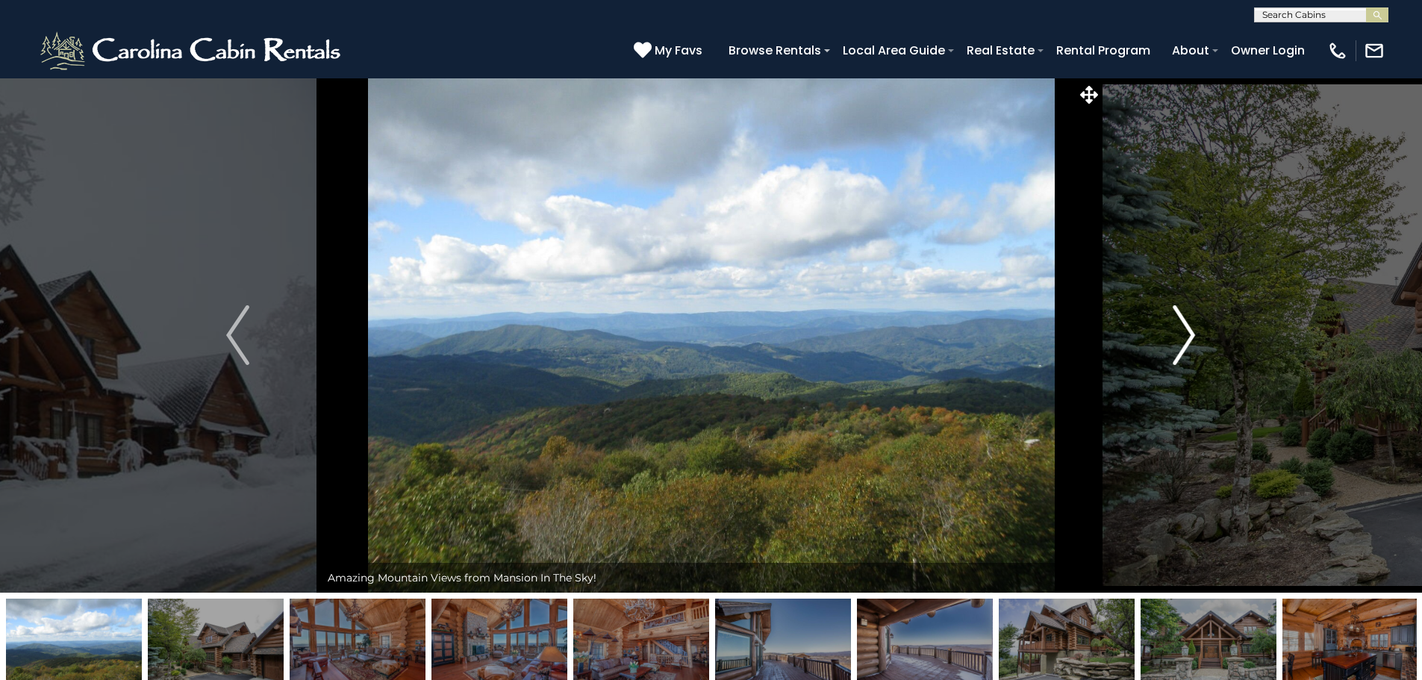
click at [1182, 329] on img "Next" at bounding box center [1184, 335] width 22 height 60
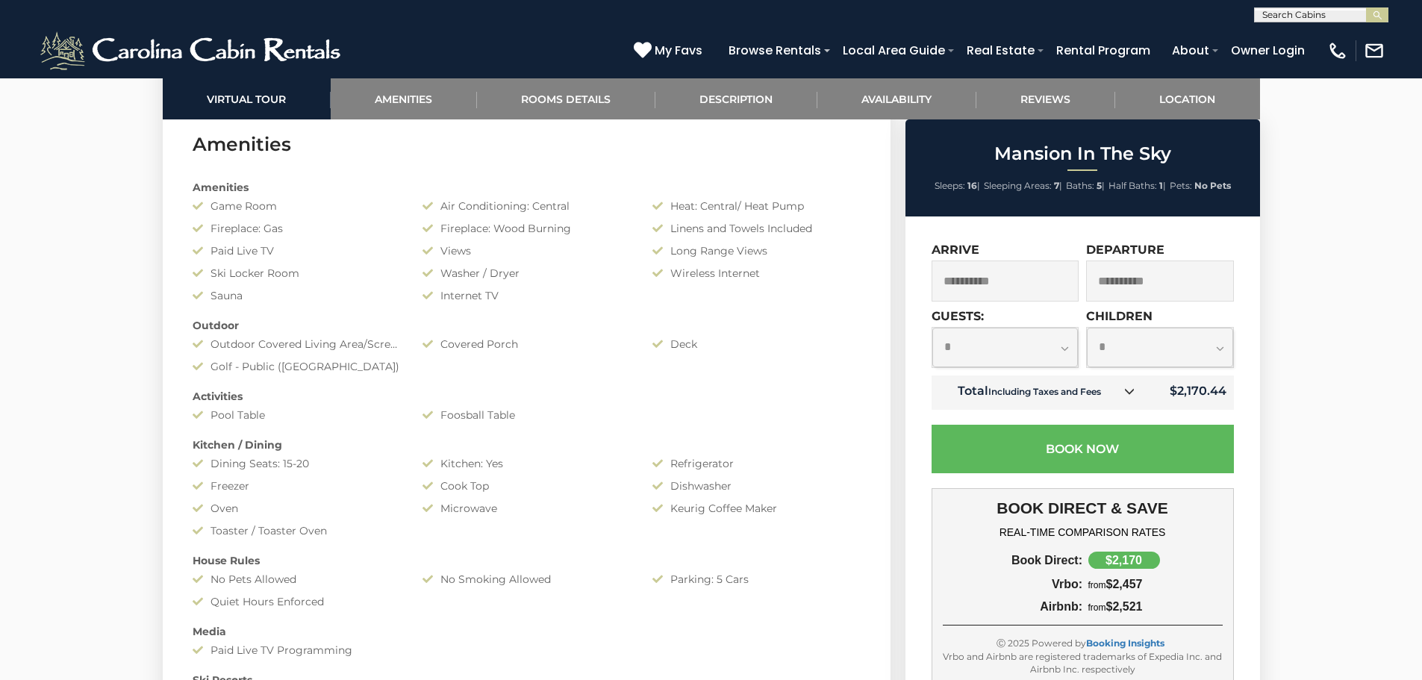
scroll to position [1194, 0]
click at [1134, 394] on icon at bounding box center [1129, 391] width 10 height 10
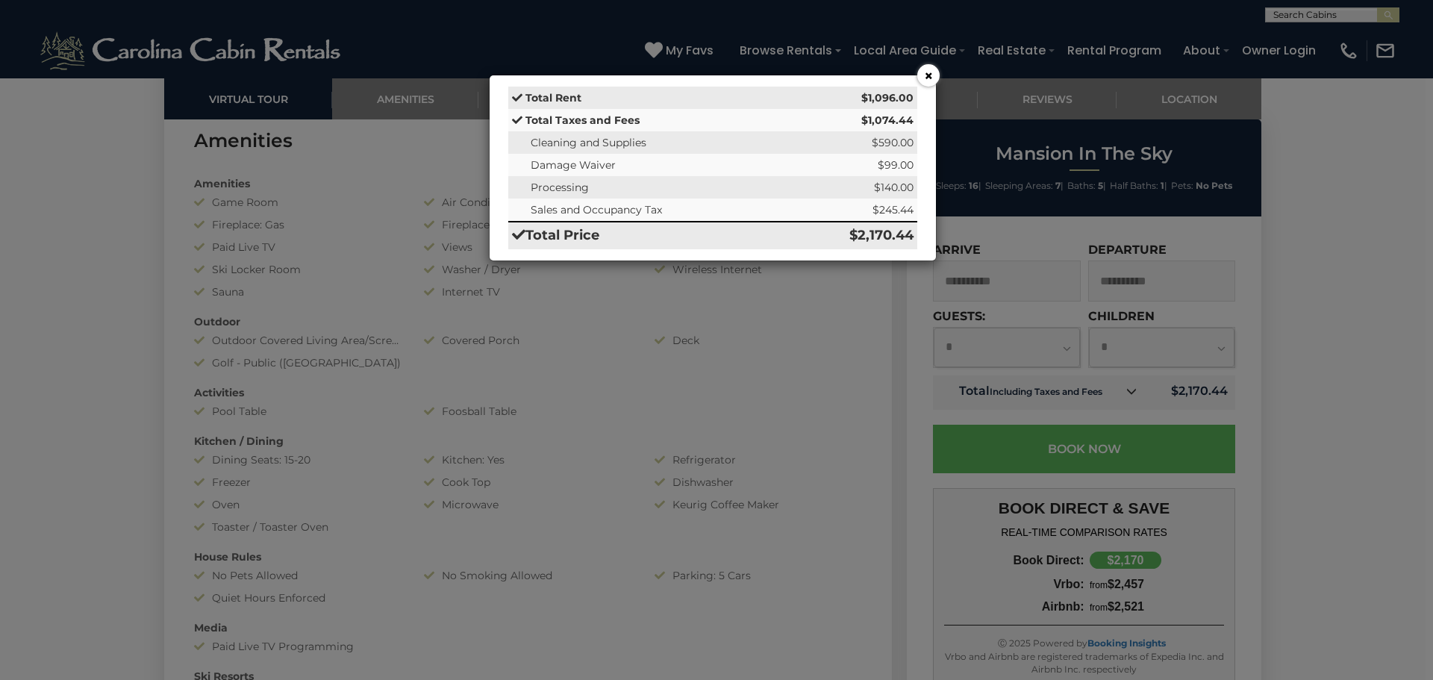
click at [930, 75] on button "×" at bounding box center [928, 75] width 22 height 22
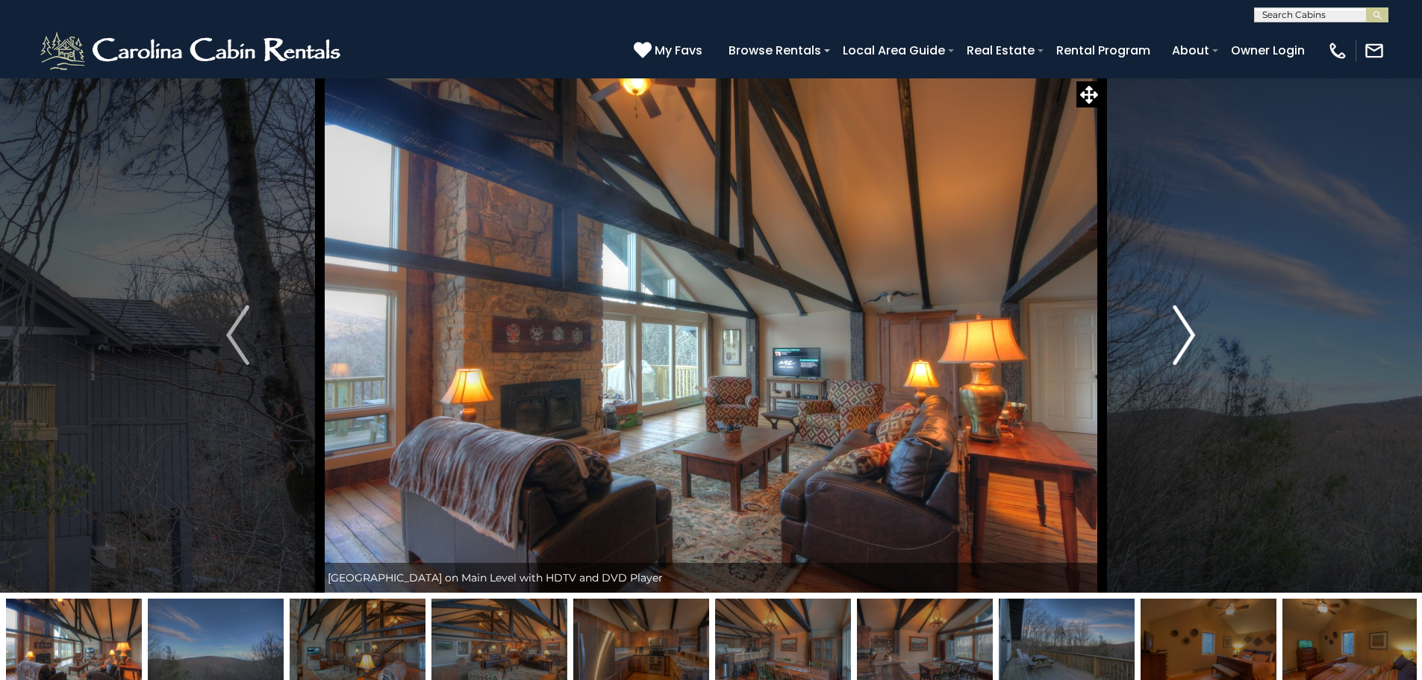
click at [1188, 334] on img "Next" at bounding box center [1184, 335] width 22 height 60
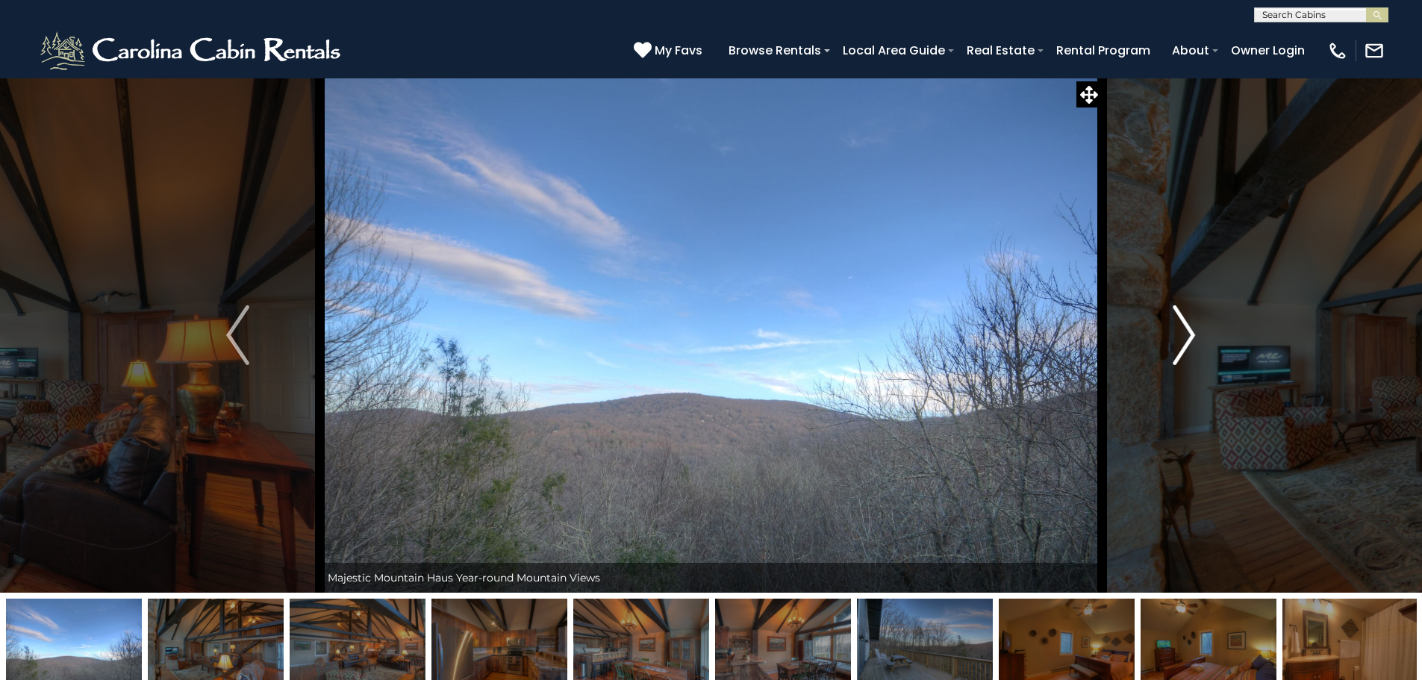
click at [1188, 334] on img "Next" at bounding box center [1184, 335] width 22 height 60
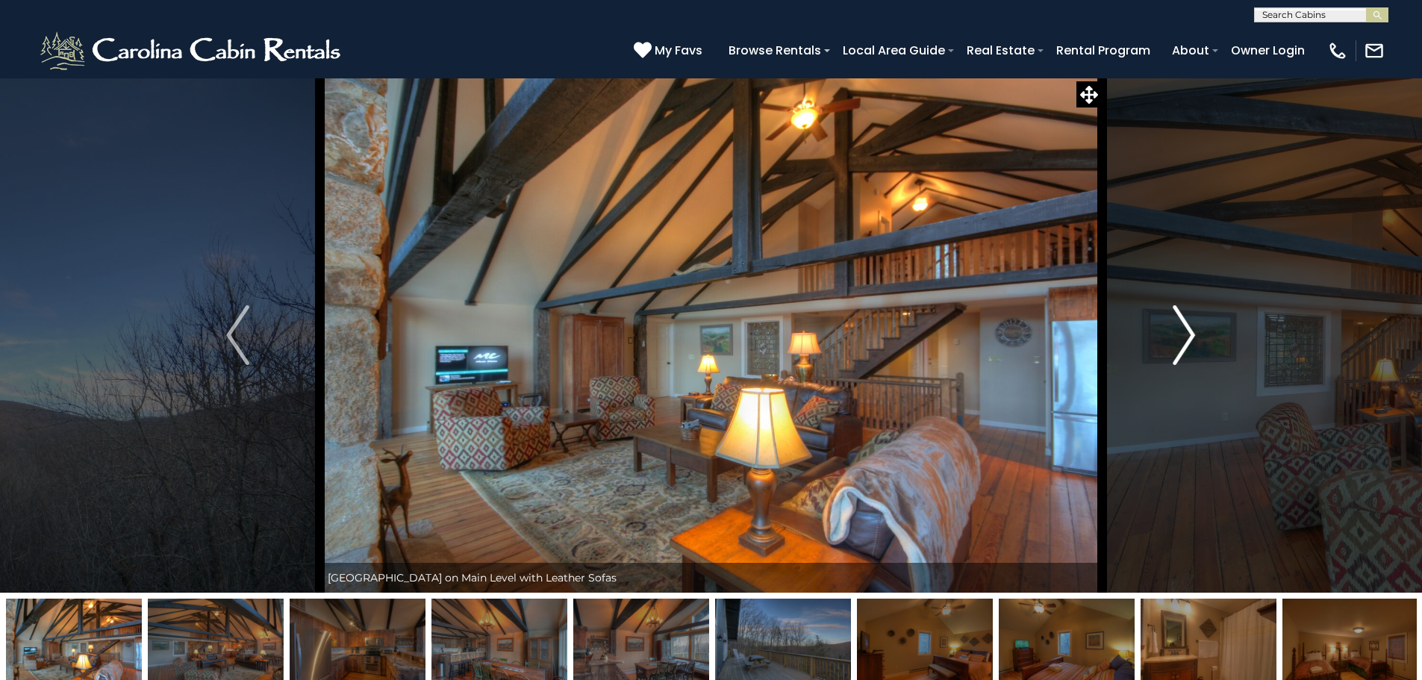
click at [1188, 334] on img "Next" at bounding box center [1184, 335] width 22 height 60
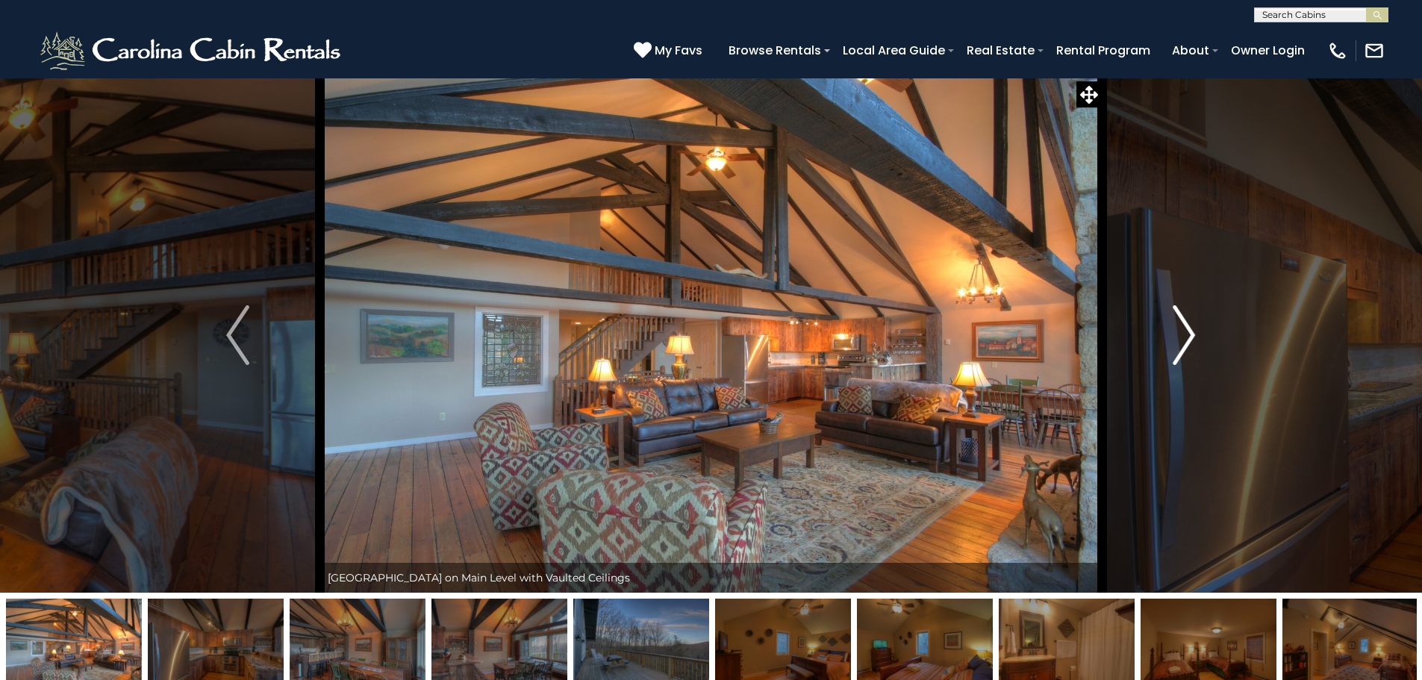
click at [1188, 334] on img "Next" at bounding box center [1184, 335] width 22 height 60
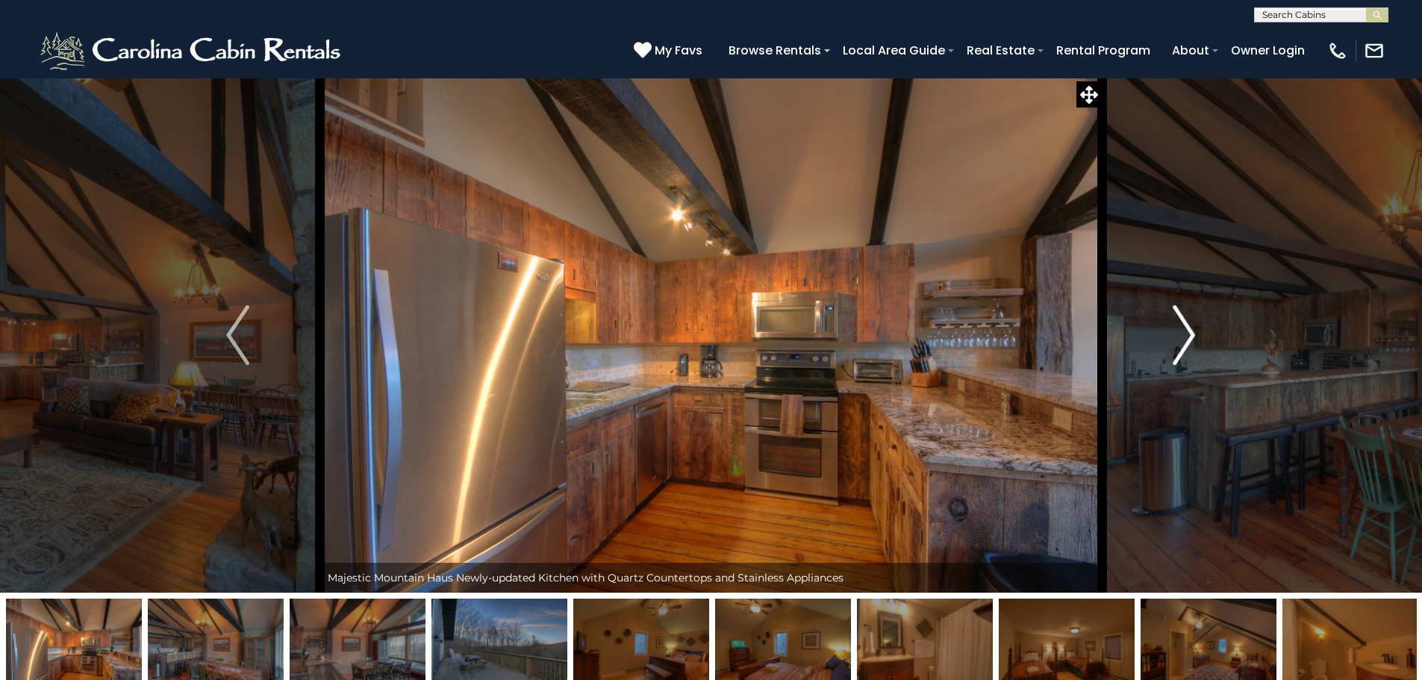
click at [1188, 334] on img "Next" at bounding box center [1184, 335] width 22 height 60
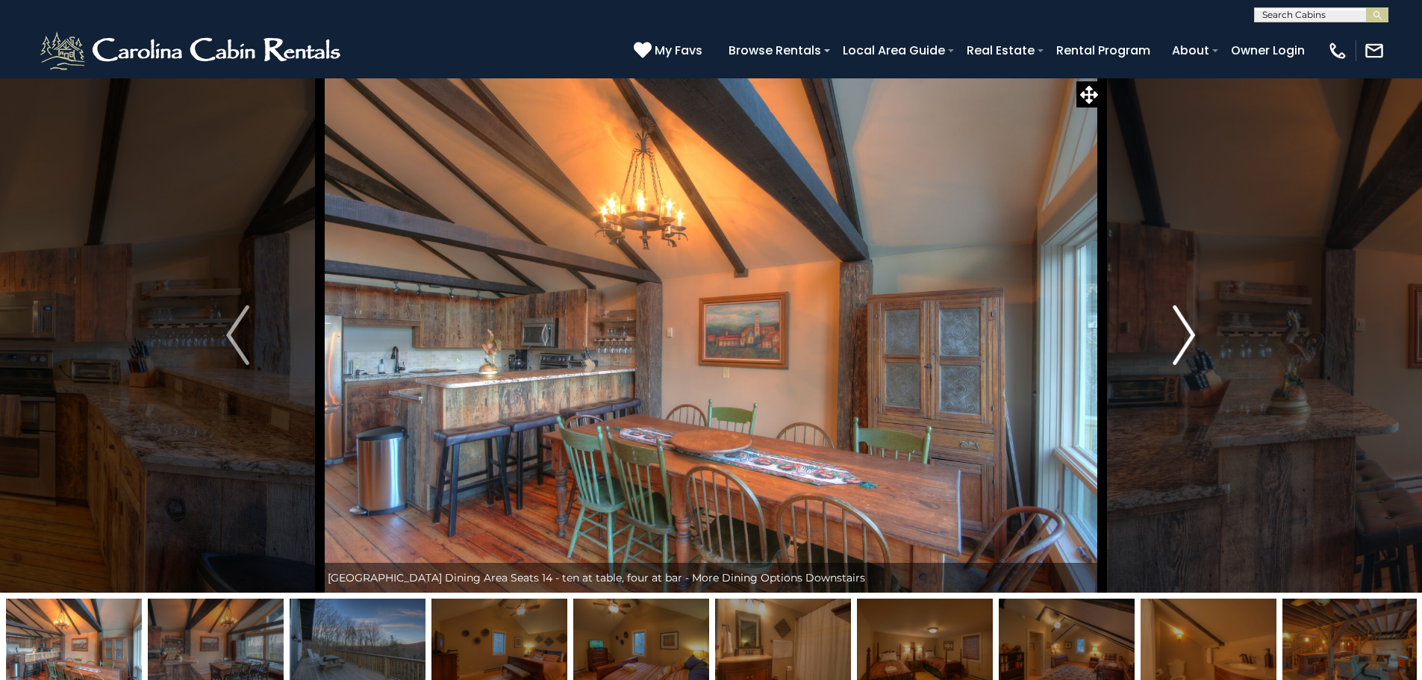
click at [1188, 334] on img "Next" at bounding box center [1184, 335] width 22 height 60
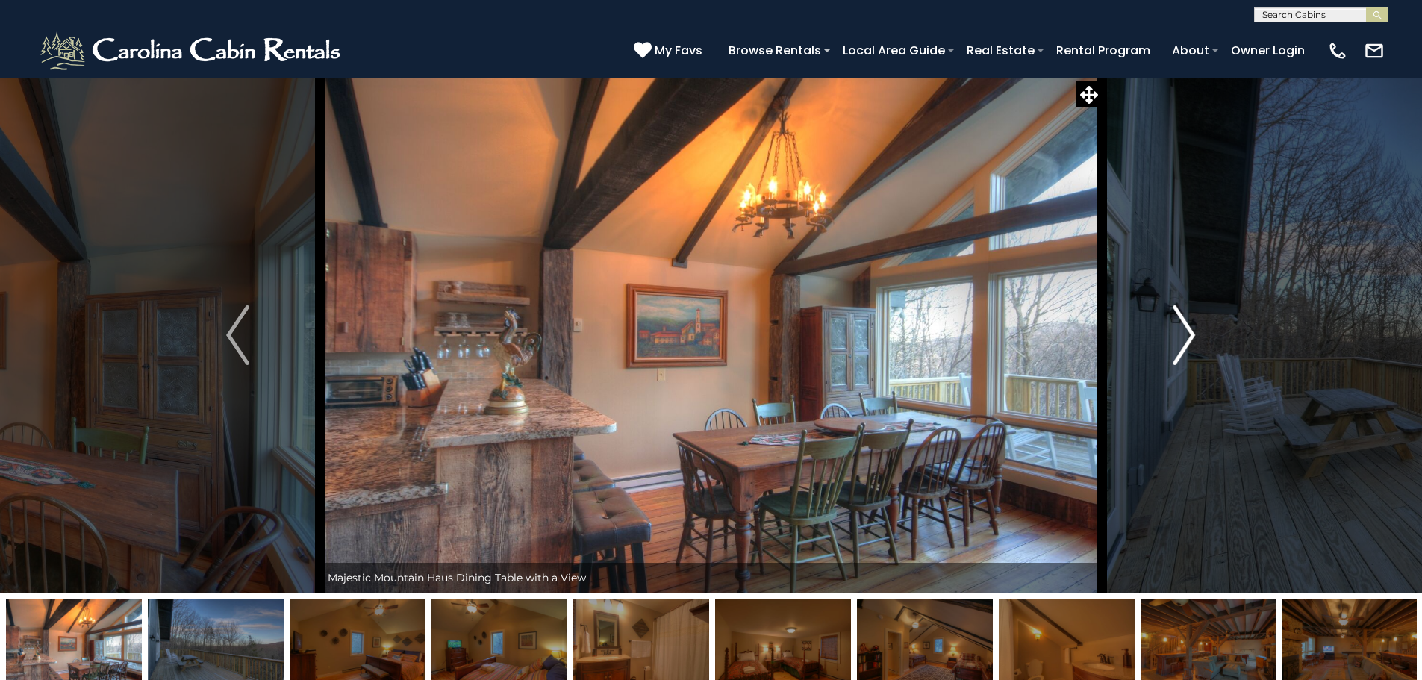
click at [1188, 334] on img "Next" at bounding box center [1184, 335] width 22 height 60
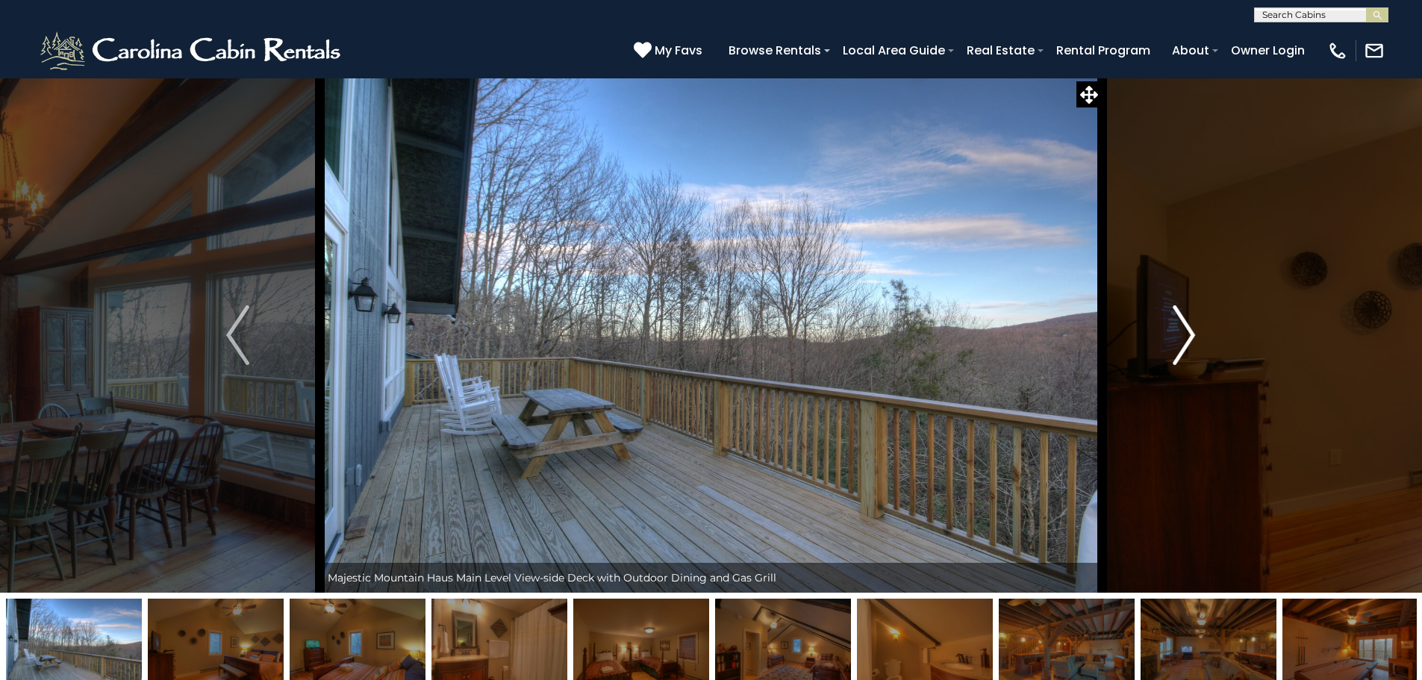
click at [1188, 334] on img "Next" at bounding box center [1184, 335] width 22 height 60
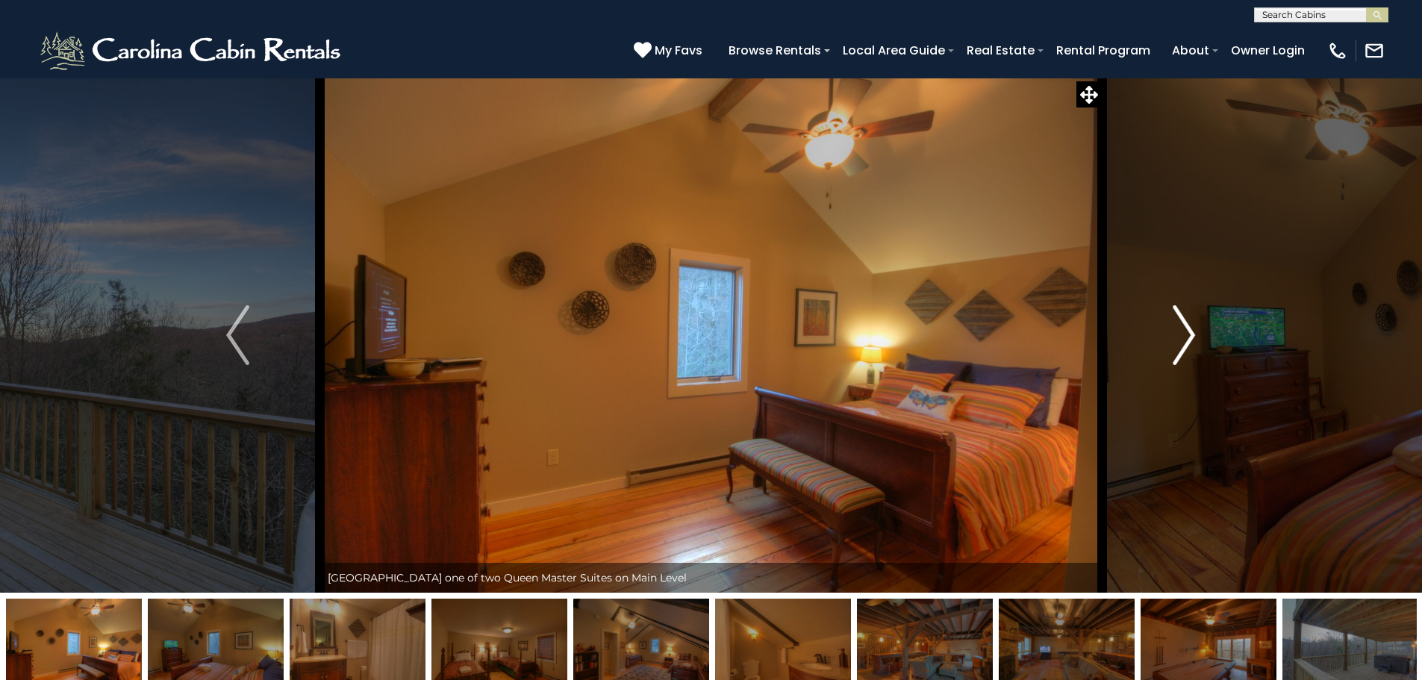
click at [1188, 334] on img "Next" at bounding box center [1184, 335] width 22 height 60
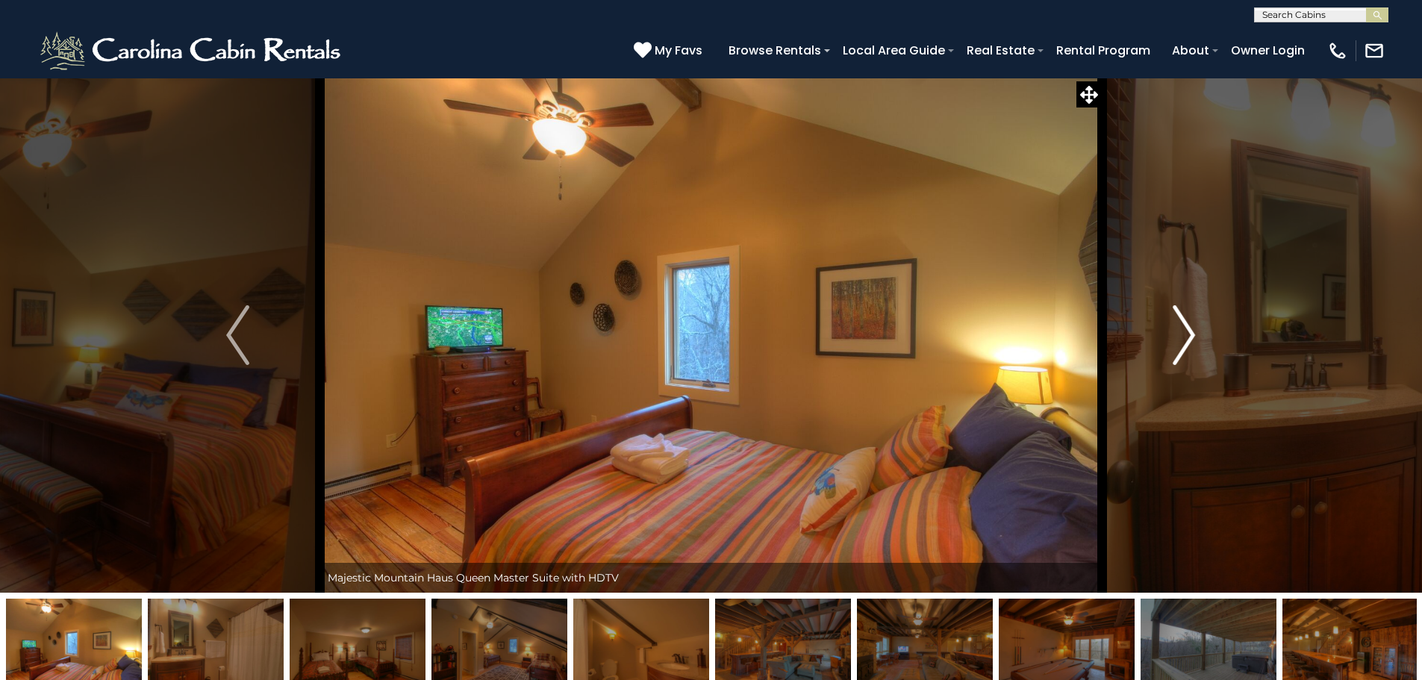
click at [1188, 334] on img "Next" at bounding box center [1184, 335] width 22 height 60
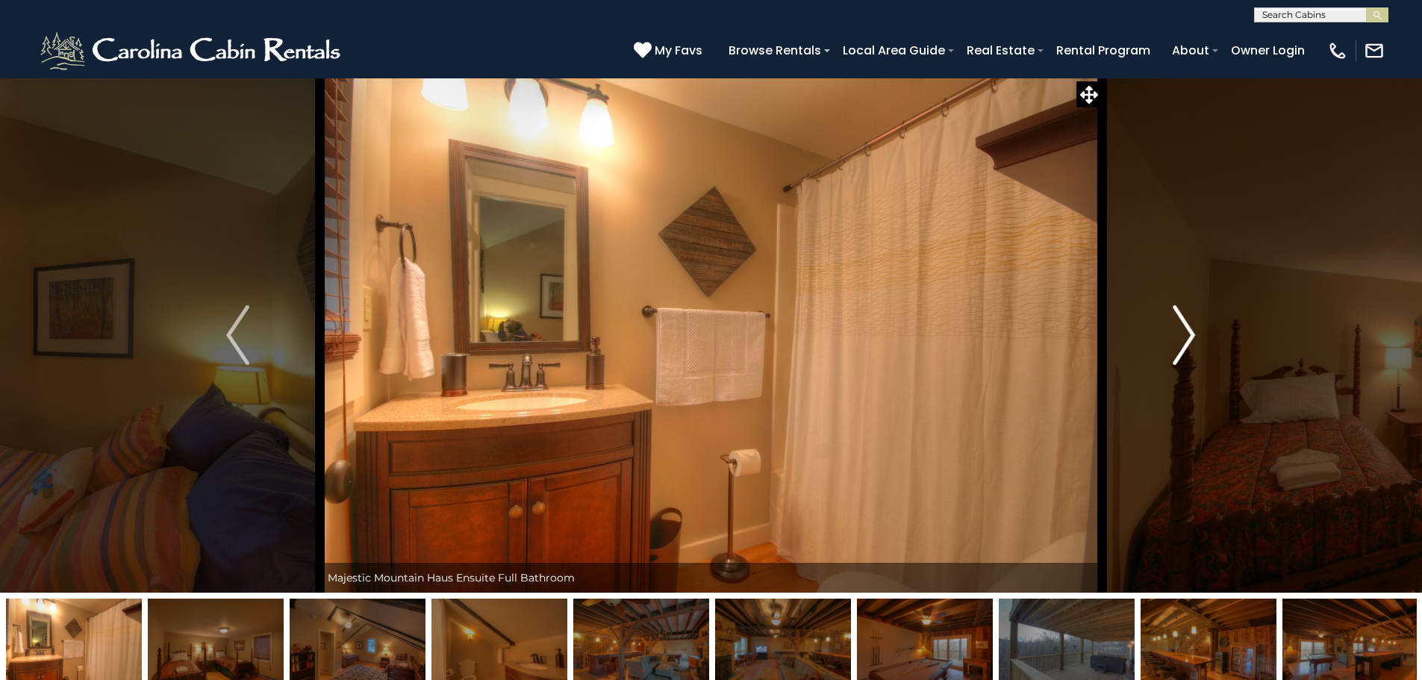
click at [1188, 334] on img "Next" at bounding box center [1184, 335] width 22 height 60
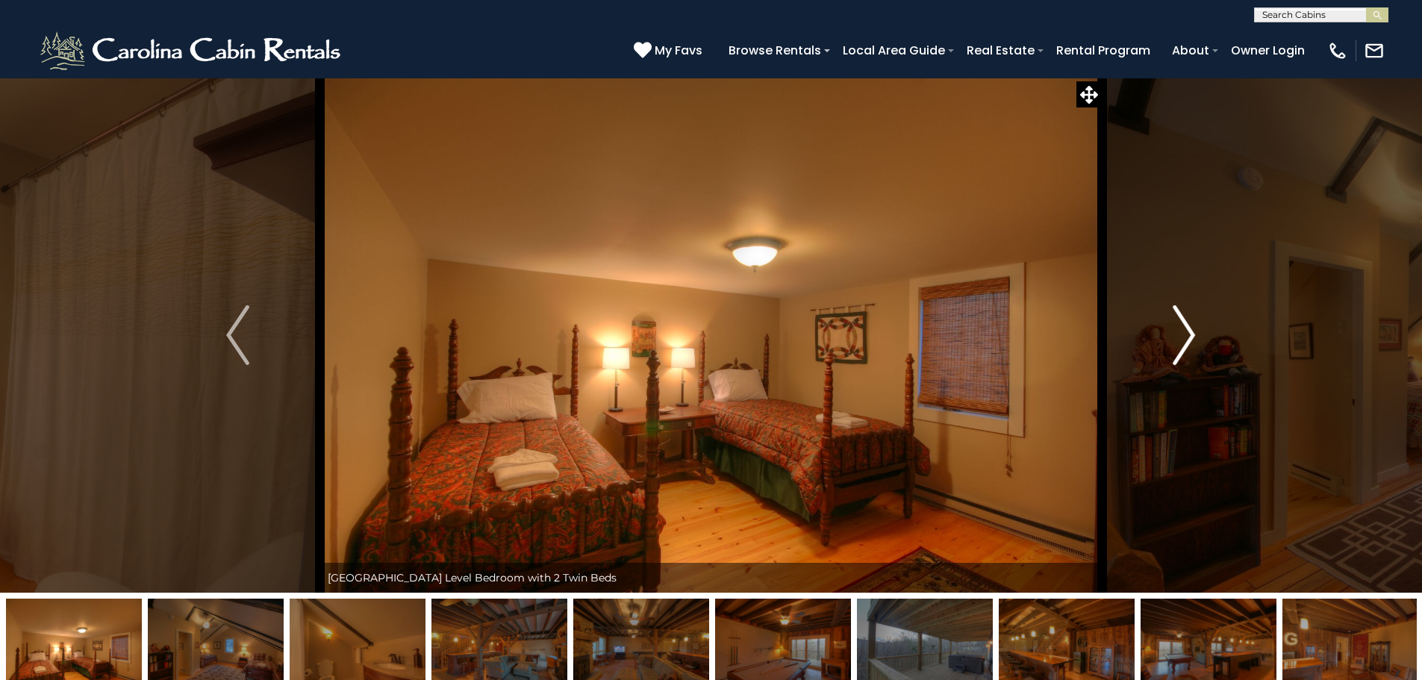
click at [1186, 334] on img "Next" at bounding box center [1184, 335] width 22 height 60
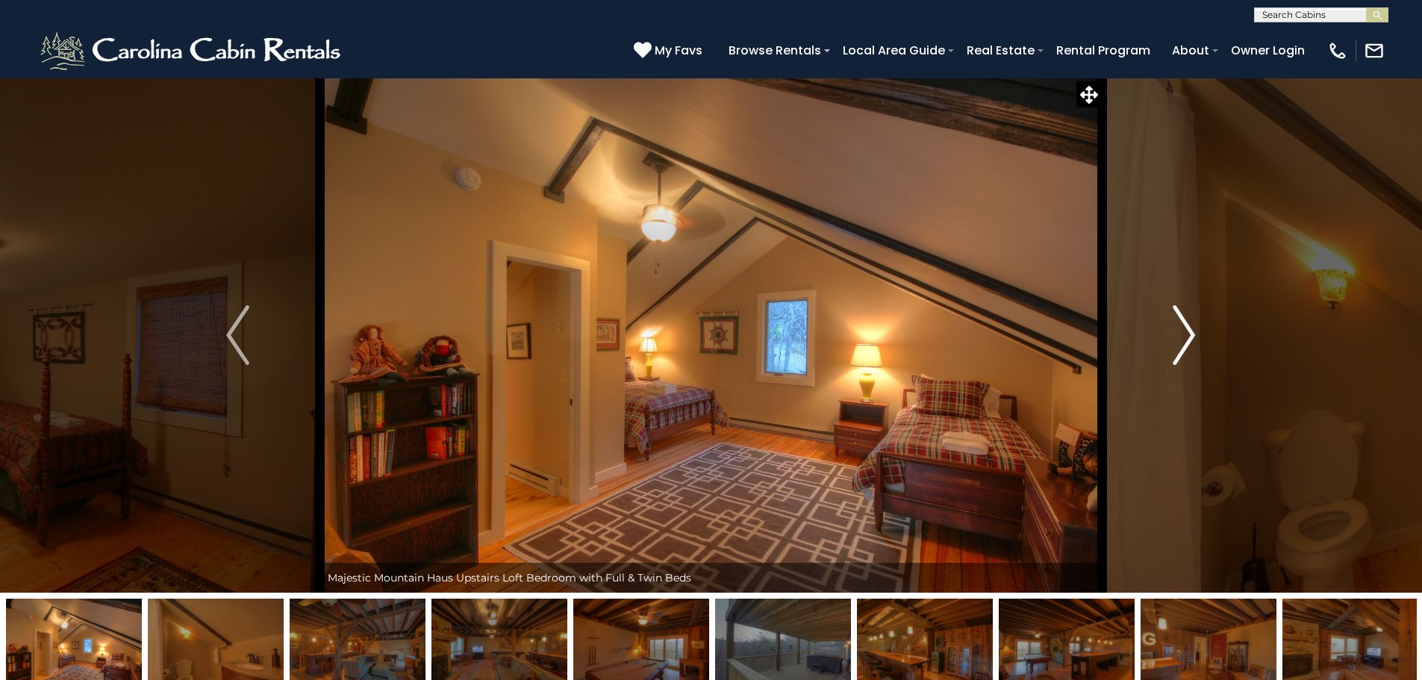
click at [1187, 334] on img "Next" at bounding box center [1184, 335] width 22 height 60
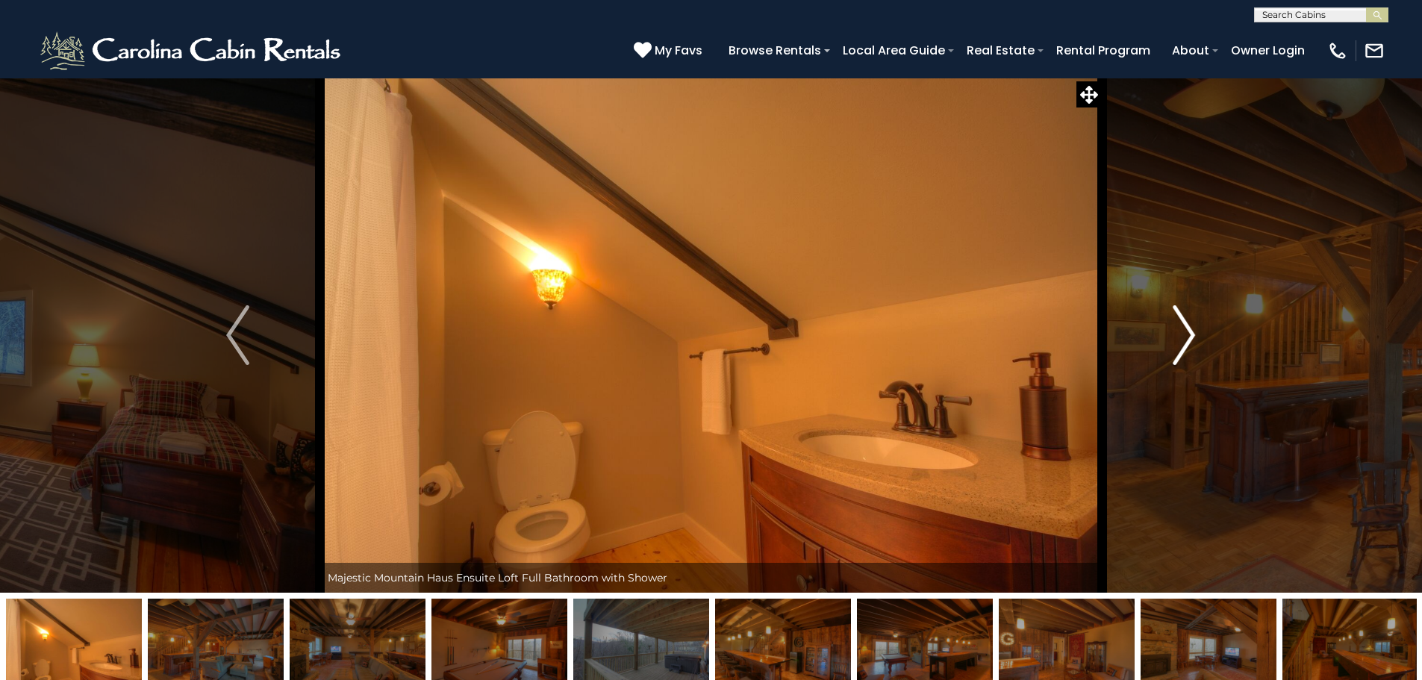
click at [1187, 334] on img "Next" at bounding box center [1184, 335] width 22 height 60
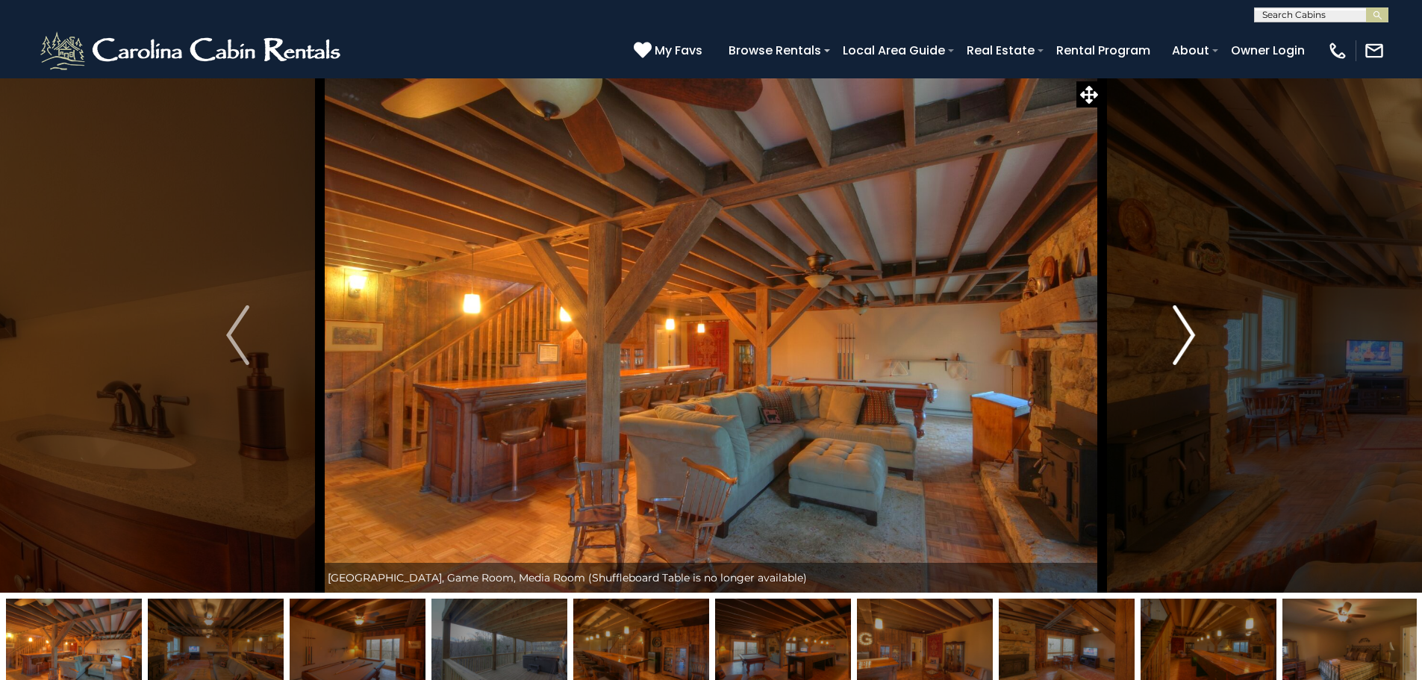
click at [1187, 334] on img "Next" at bounding box center [1184, 335] width 22 height 60
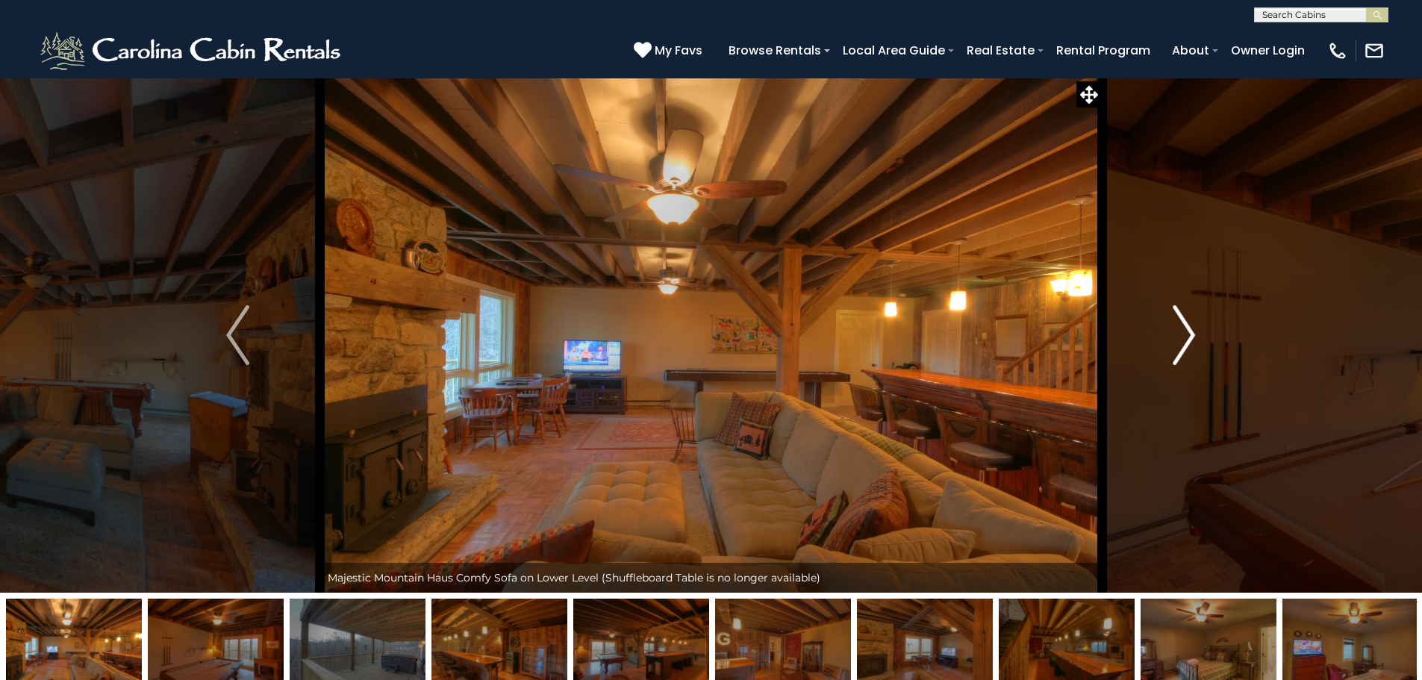
click at [1187, 334] on img "Next" at bounding box center [1184, 335] width 22 height 60
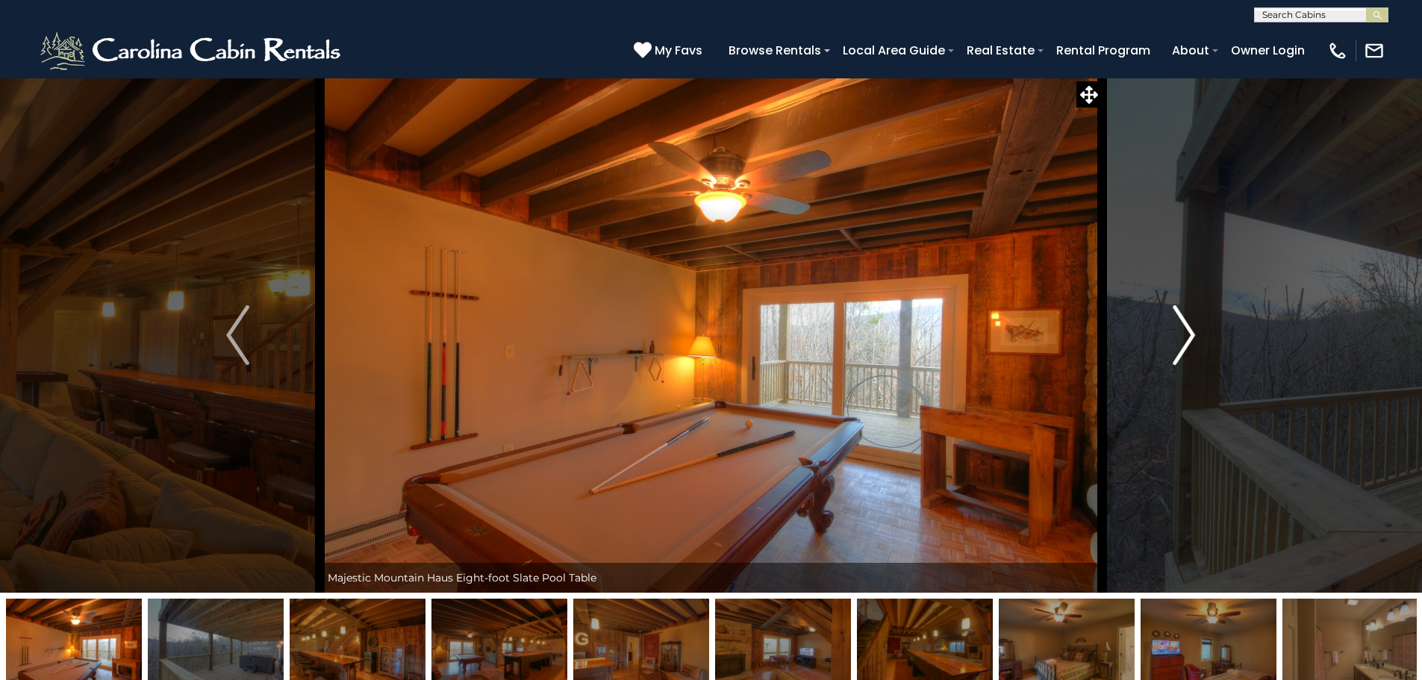
click at [1187, 334] on img "Next" at bounding box center [1184, 335] width 22 height 60
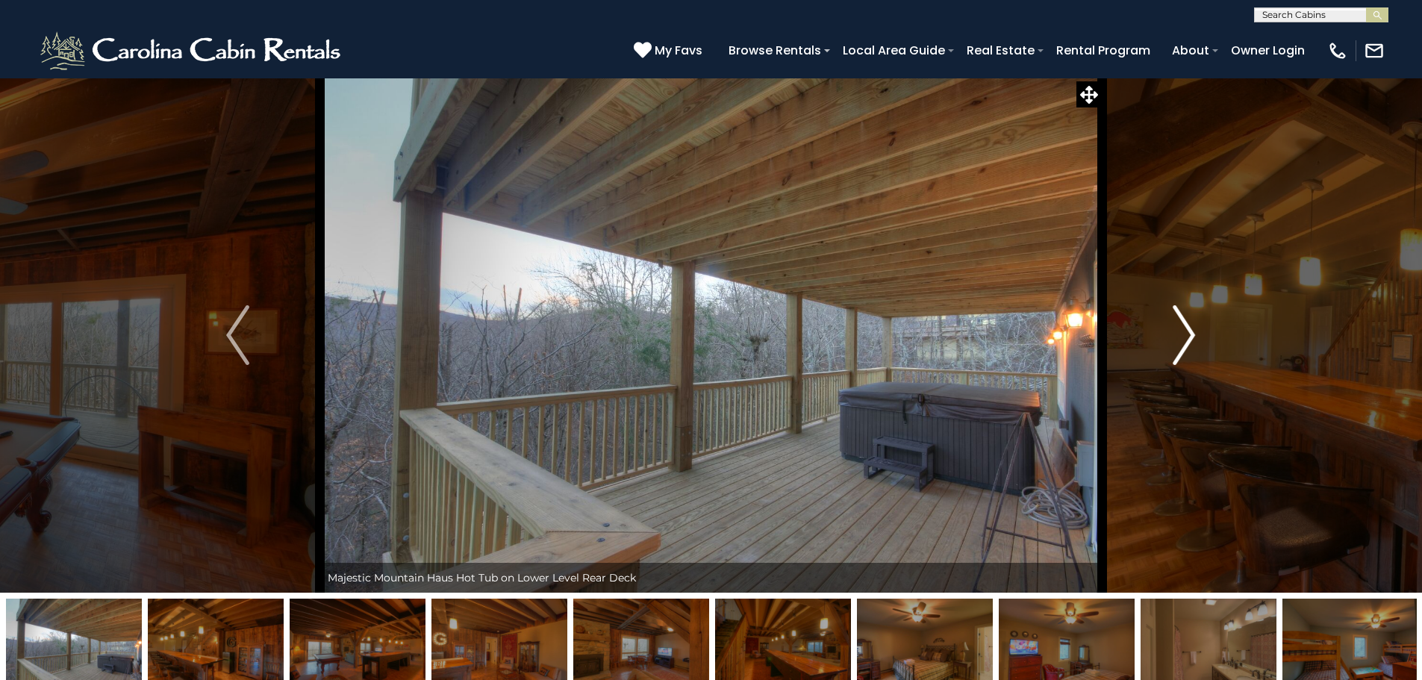
click at [1187, 334] on img "Next" at bounding box center [1184, 335] width 22 height 60
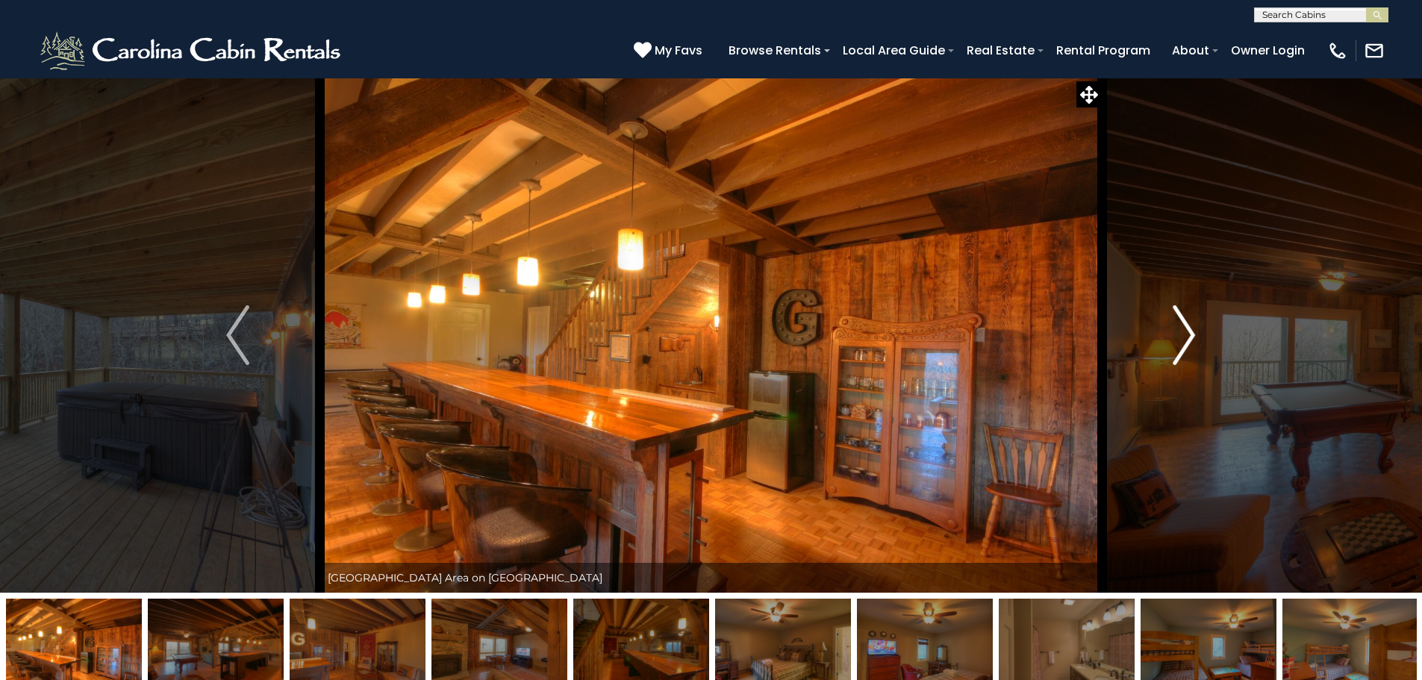
click at [1187, 334] on img "Next" at bounding box center [1184, 335] width 22 height 60
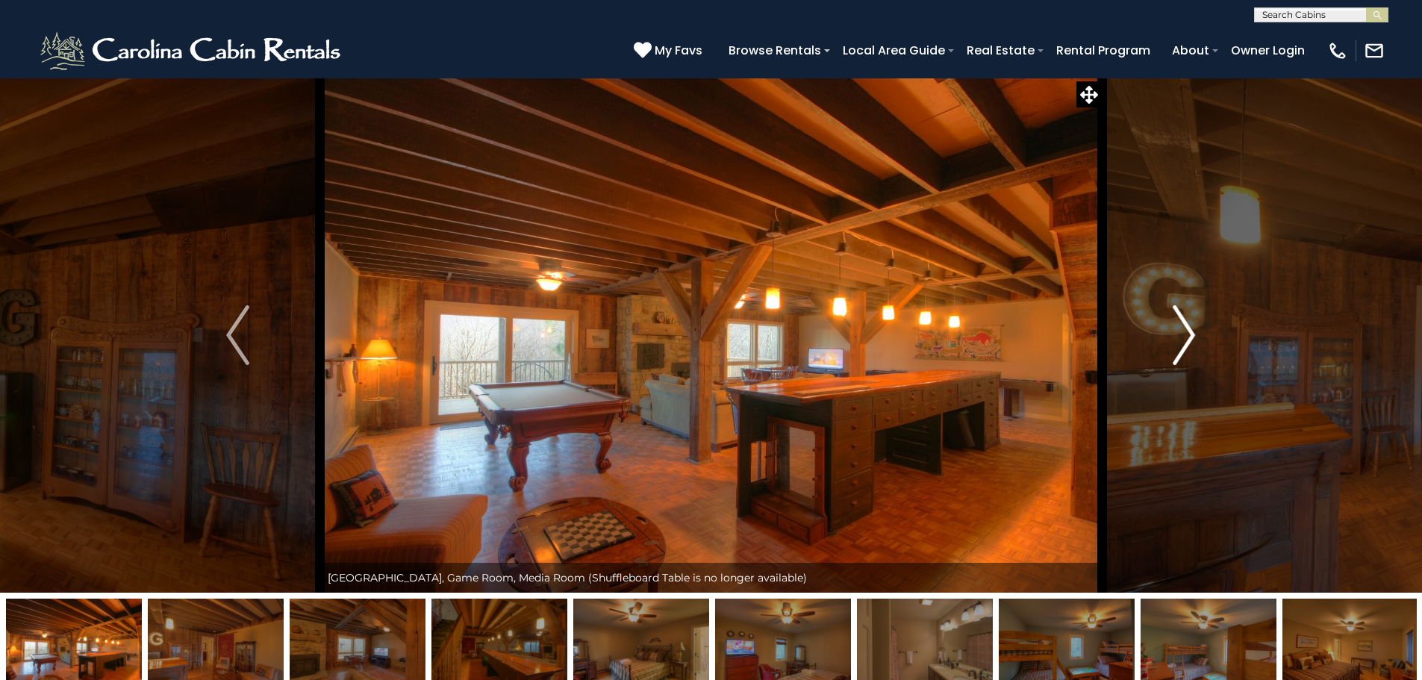
click at [1187, 334] on img "Next" at bounding box center [1184, 335] width 22 height 60
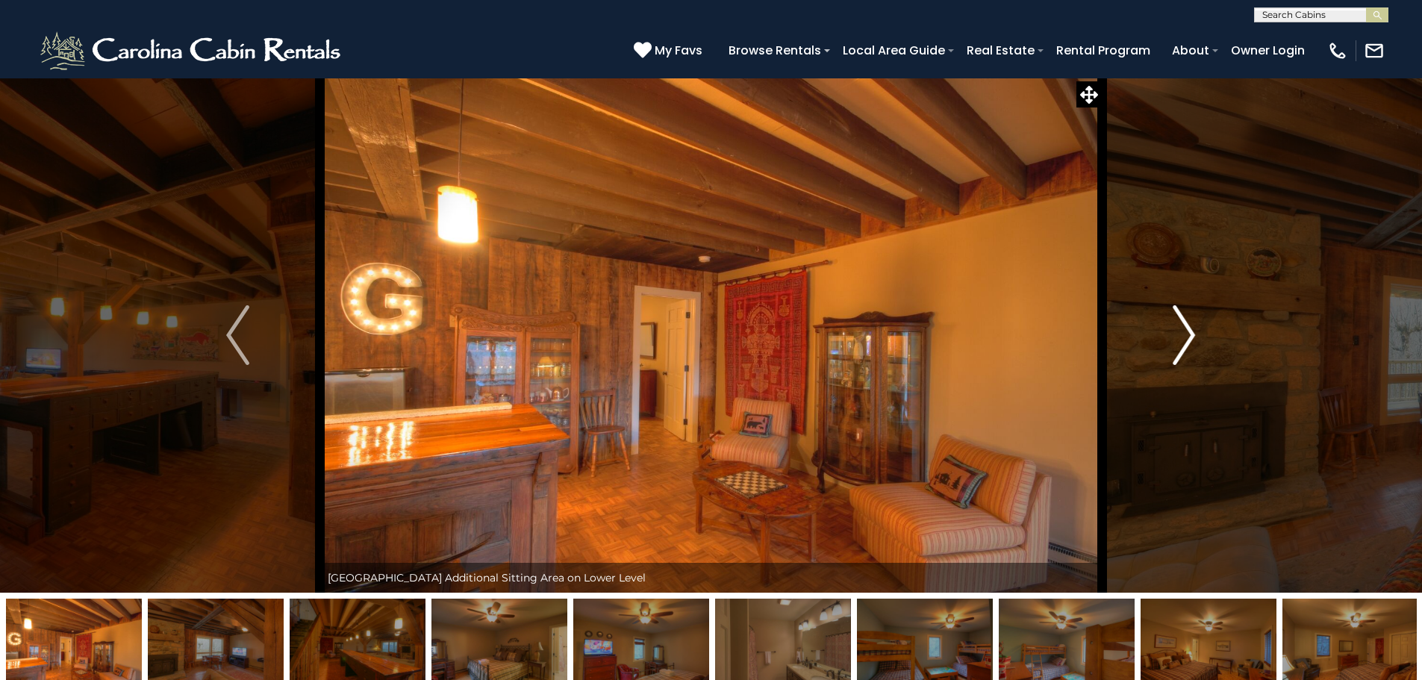
click at [1187, 334] on img "Next" at bounding box center [1184, 335] width 22 height 60
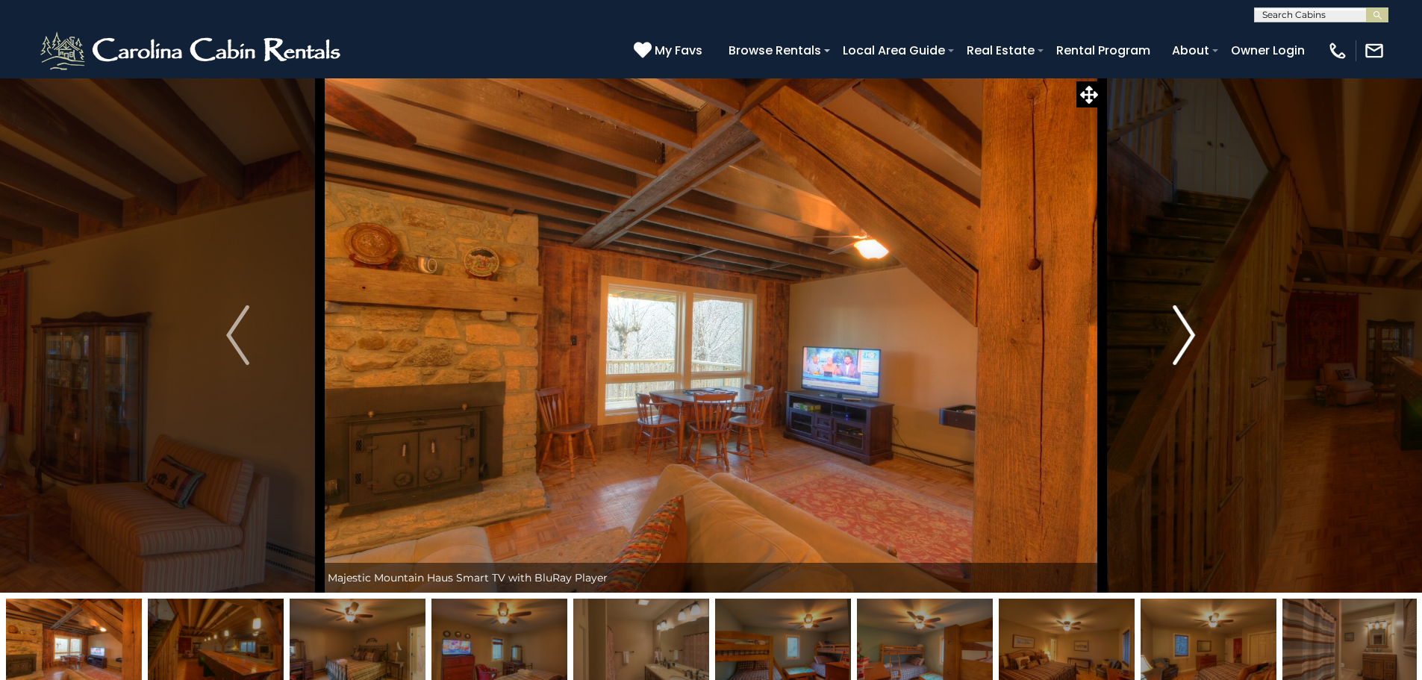
click at [1187, 334] on img "Next" at bounding box center [1184, 335] width 22 height 60
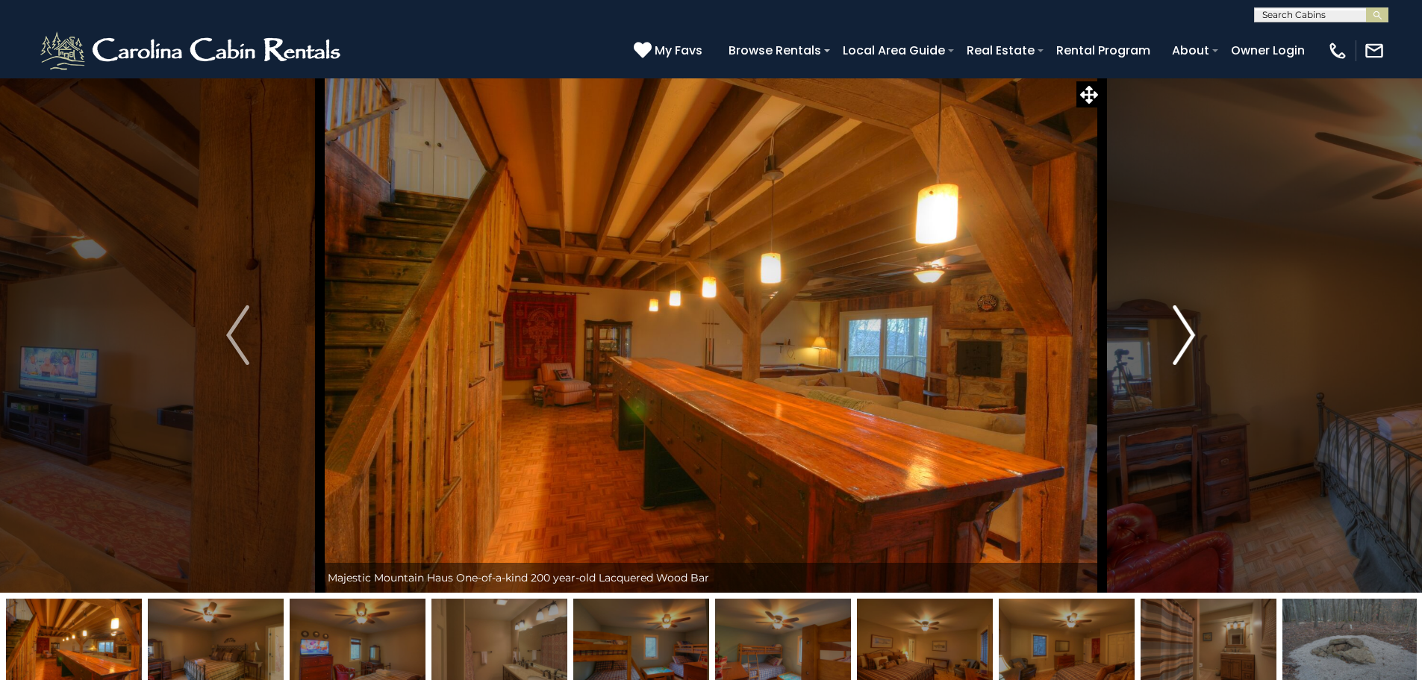
click at [1187, 334] on img "Next" at bounding box center [1184, 335] width 22 height 60
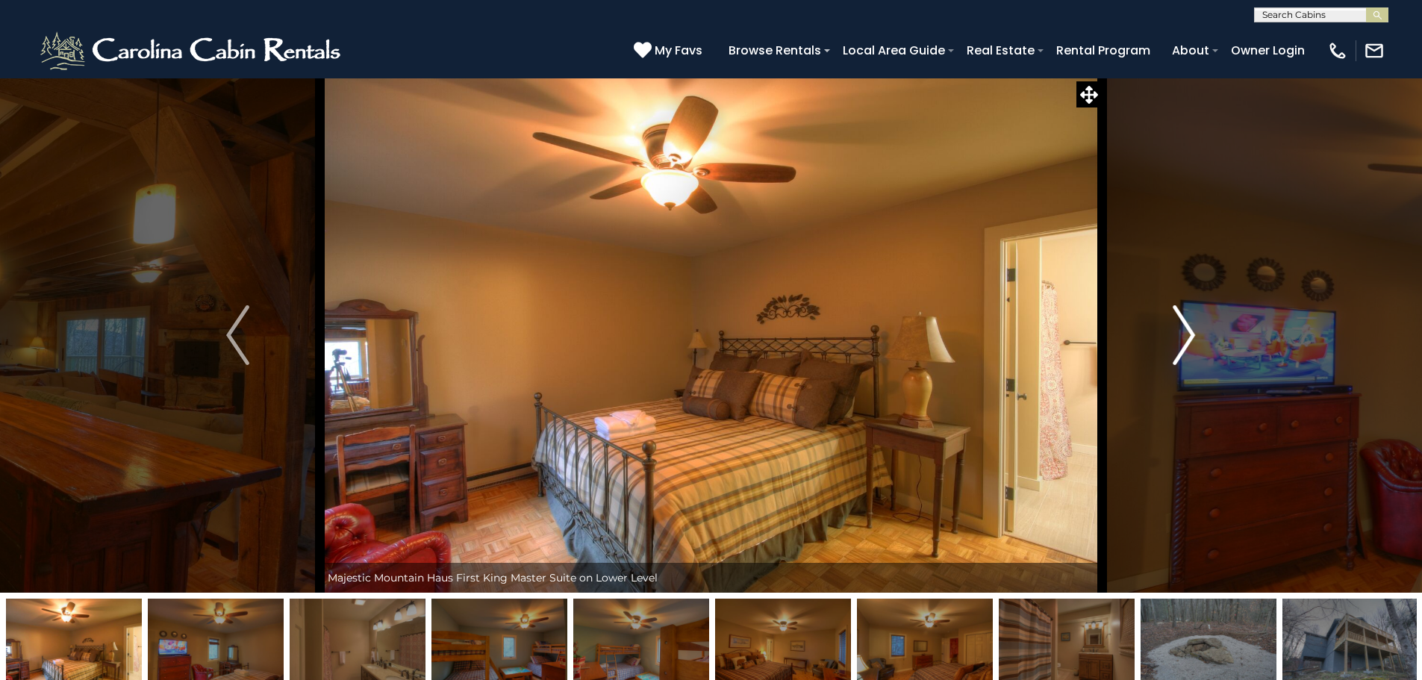
click at [1187, 334] on img "Next" at bounding box center [1184, 335] width 22 height 60
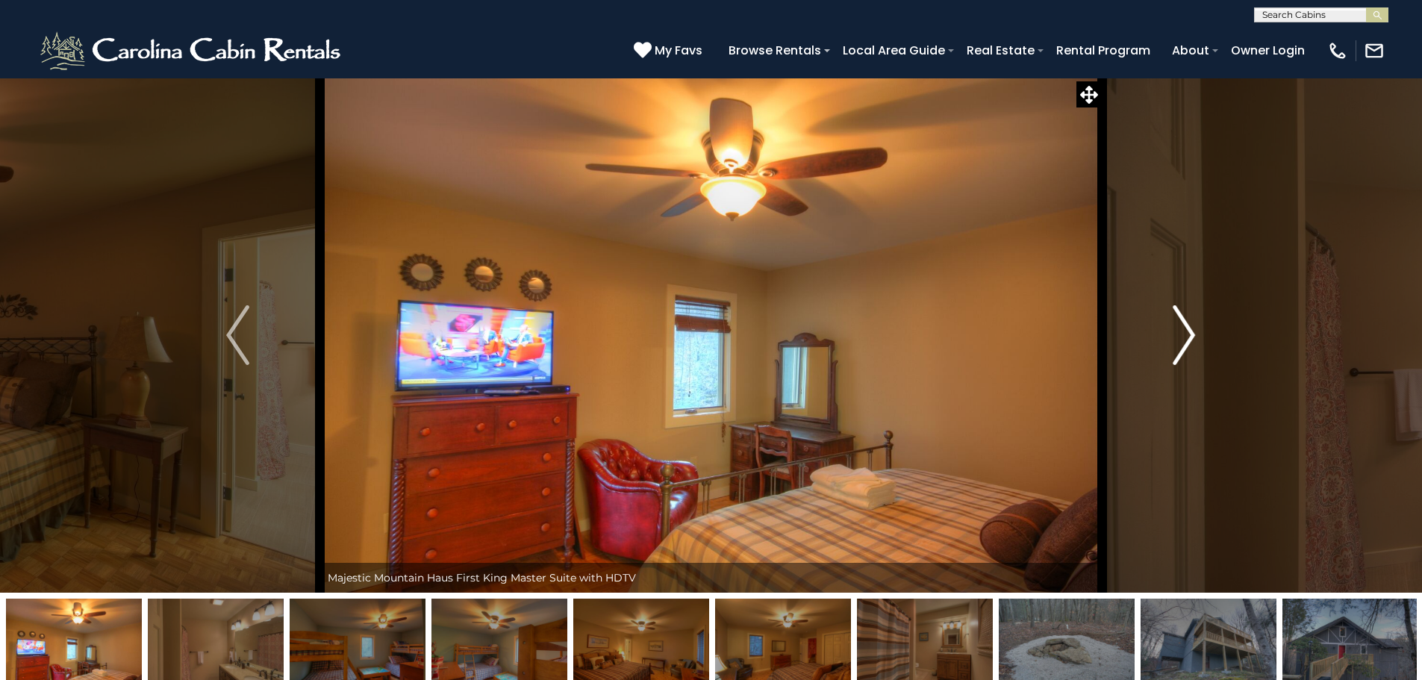
click at [1187, 334] on img "Next" at bounding box center [1184, 335] width 22 height 60
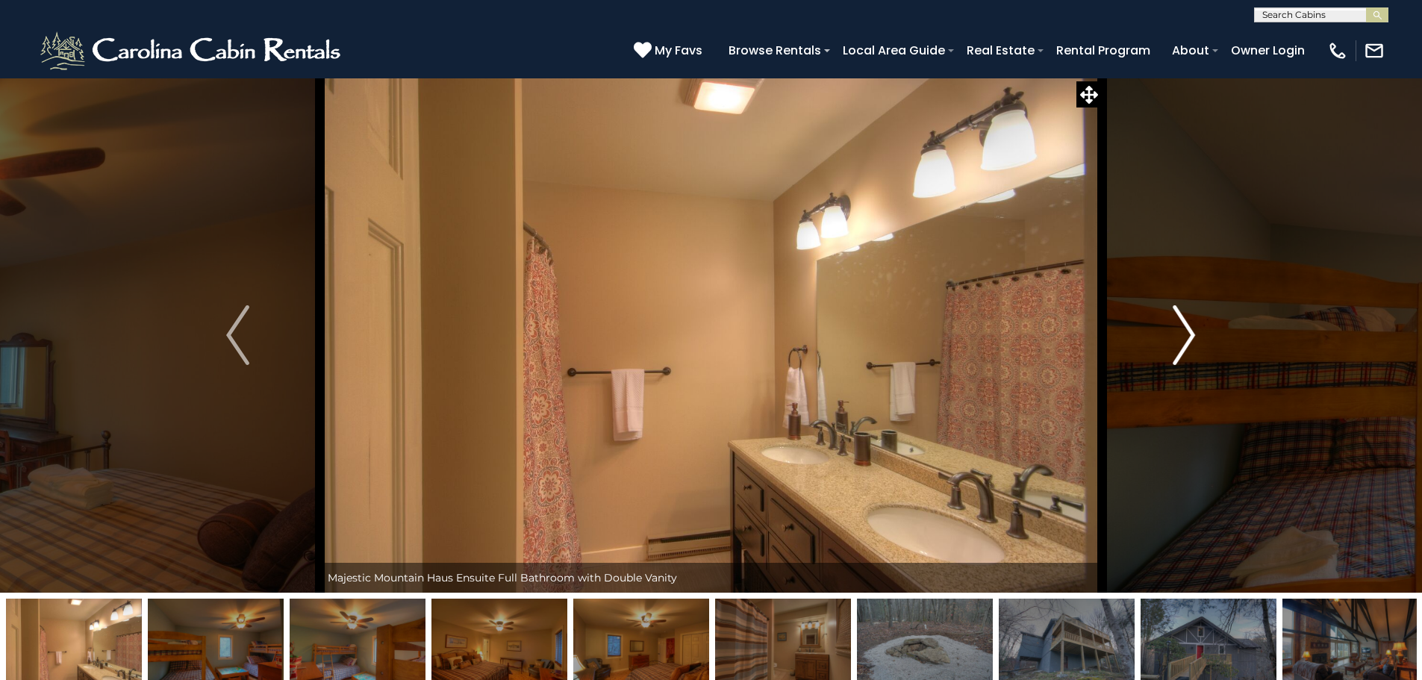
click at [1187, 334] on img "Next" at bounding box center [1184, 335] width 22 height 60
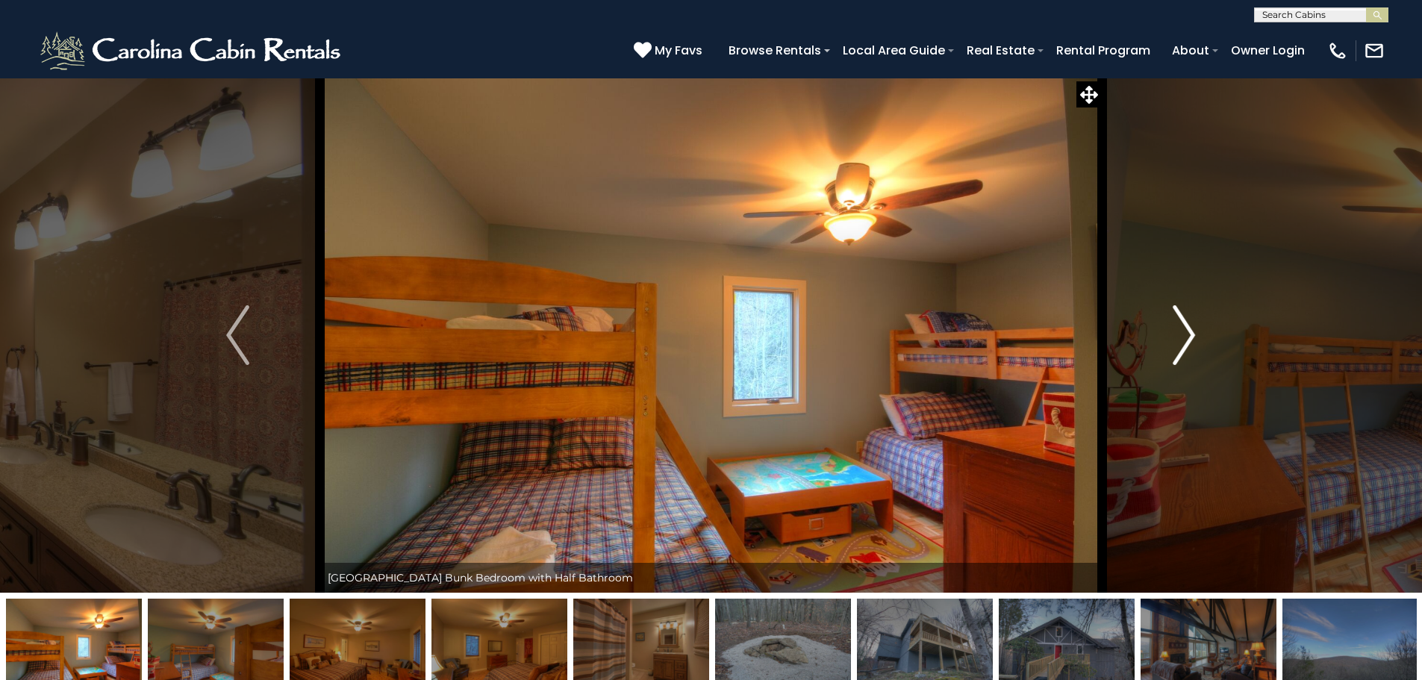
click at [1187, 334] on img "Next" at bounding box center [1184, 335] width 22 height 60
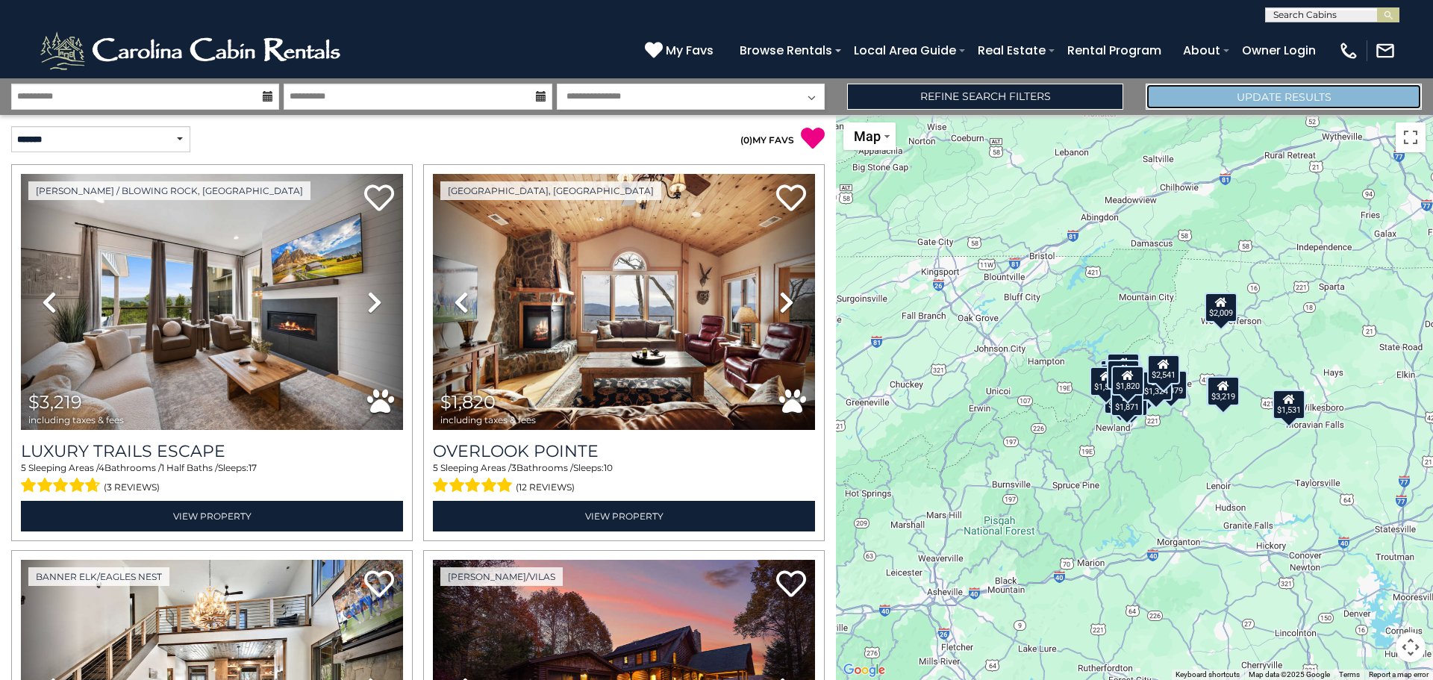
click at [1250, 96] on button "Update Results" at bounding box center [1284, 97] width 276 height 26
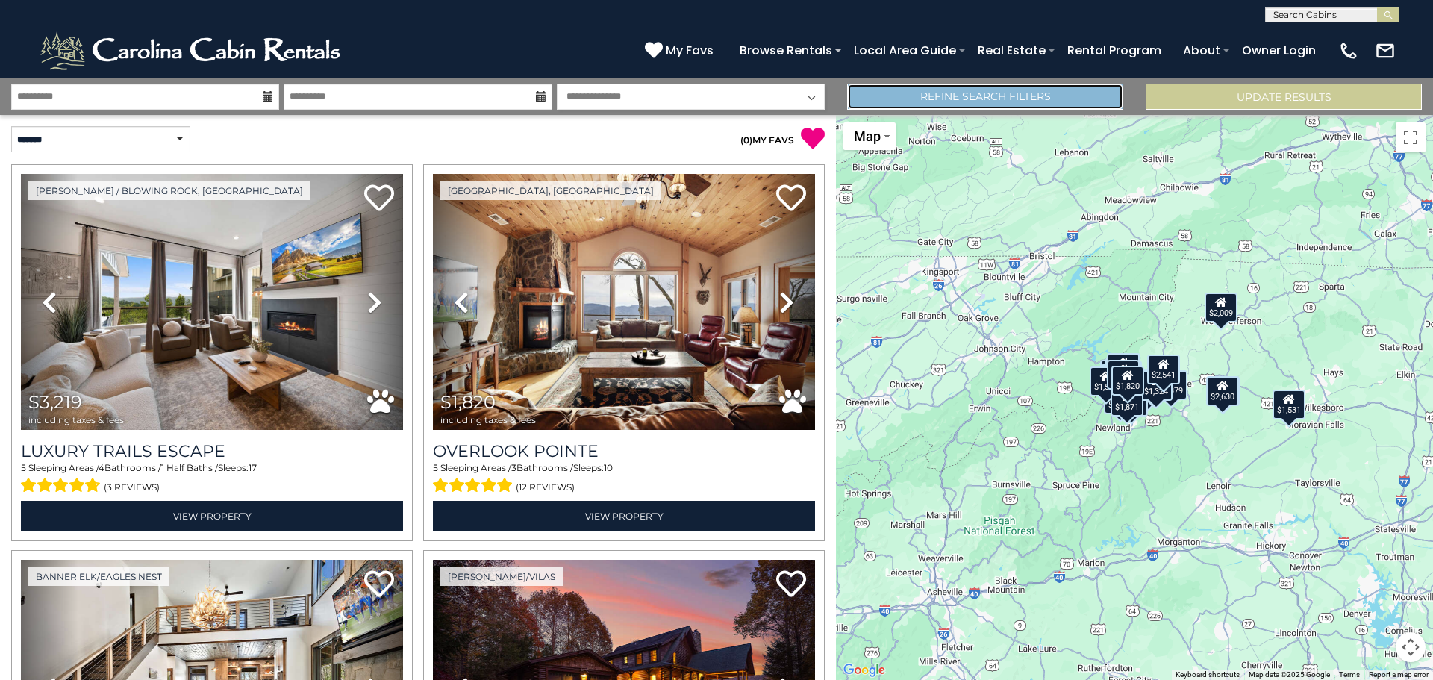
click at [1031, 93] on link "Refine Search Filters" at bounding box center [985, 97] width 276 height 26
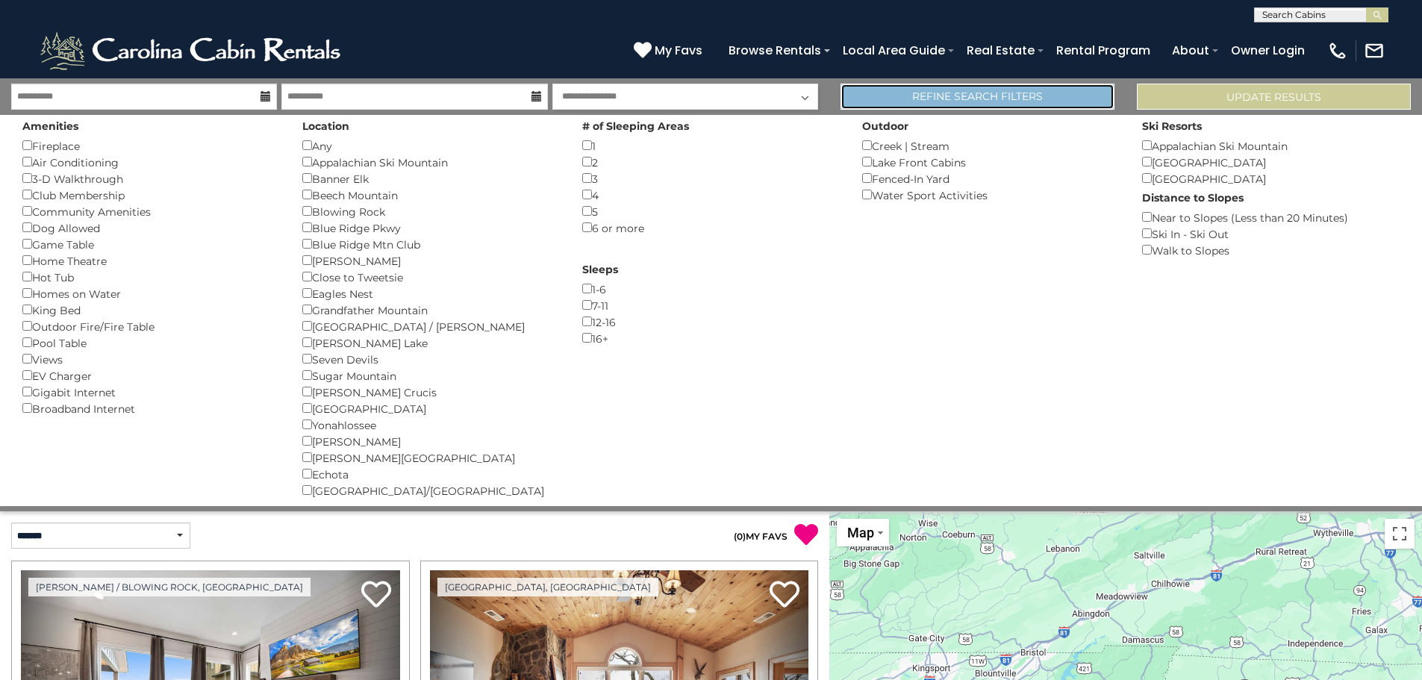
click at [1031, 93] on link "Refine Search Filters" at bounding box center [977, 97] width 274 height 26
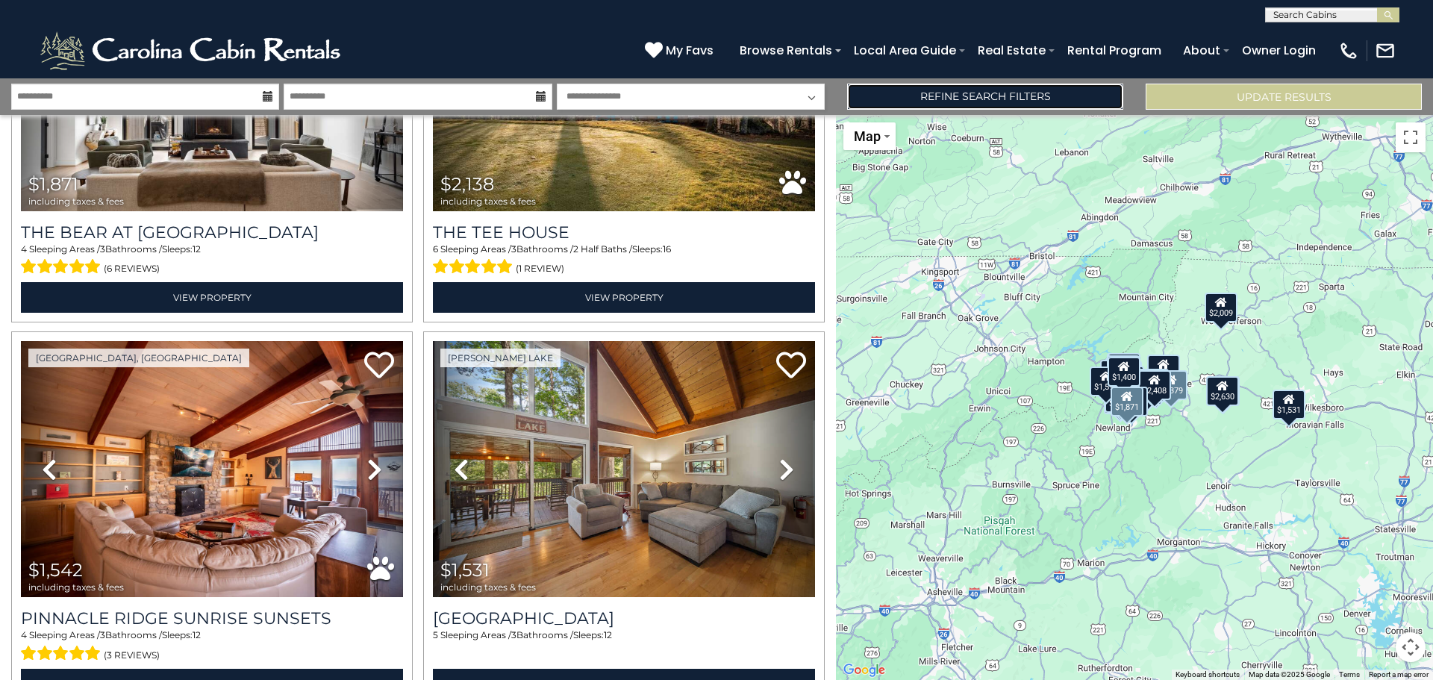
scroll to position [5321, 0]
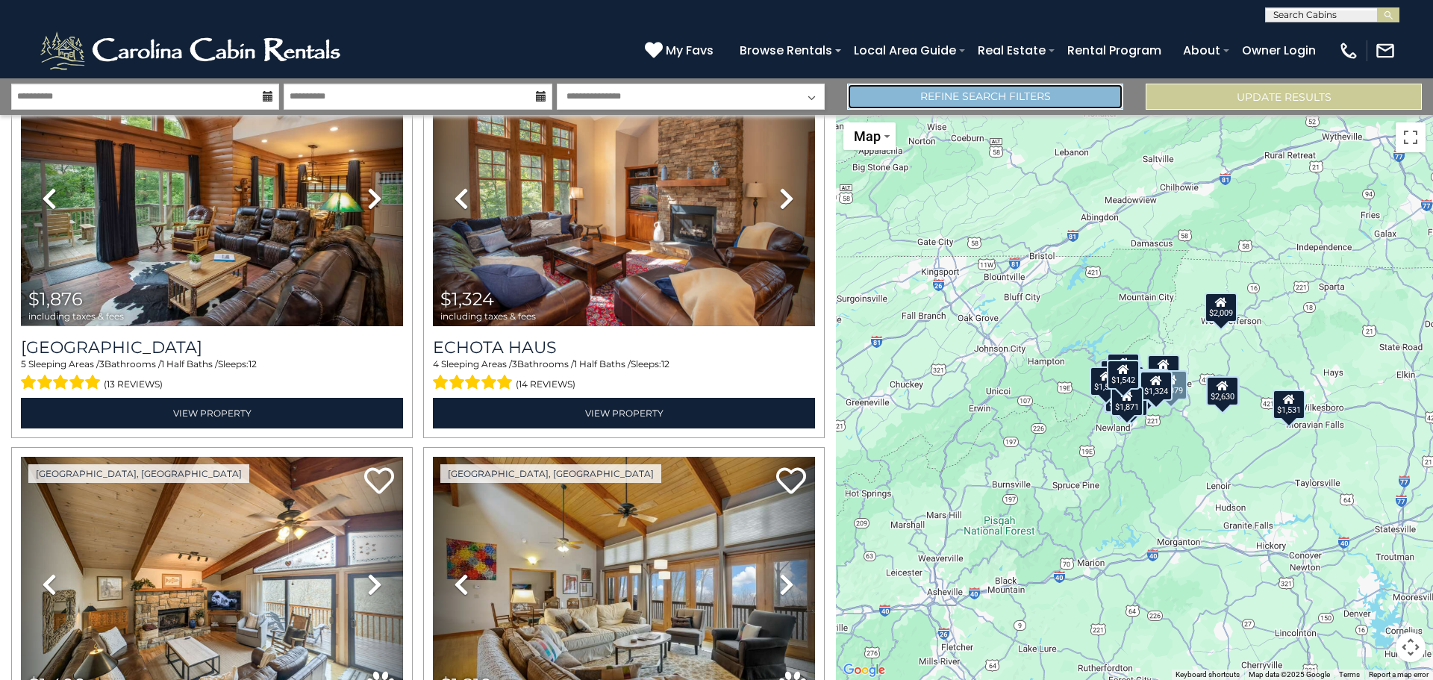
click at [1065, 102] on link "Refine Search Filters" at bounding box center [985, 97] width 276 height 26
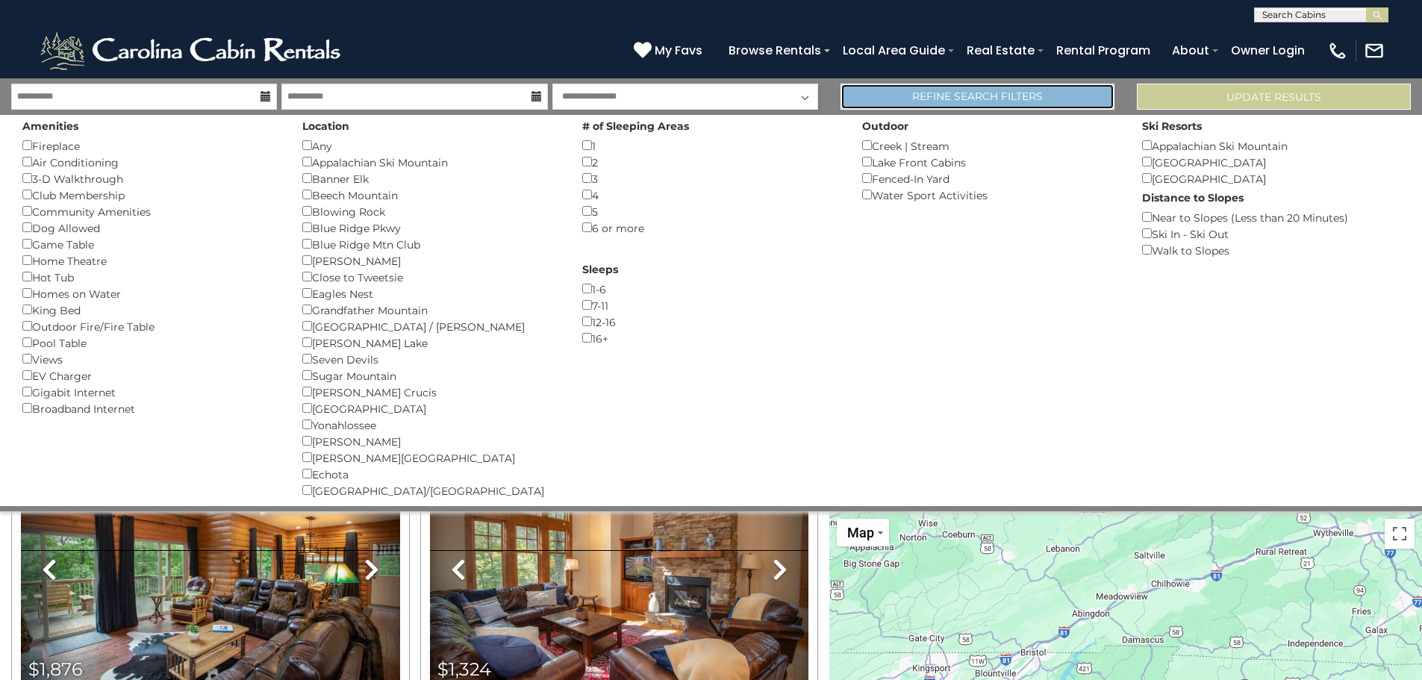
scroll to position [4326, 0]
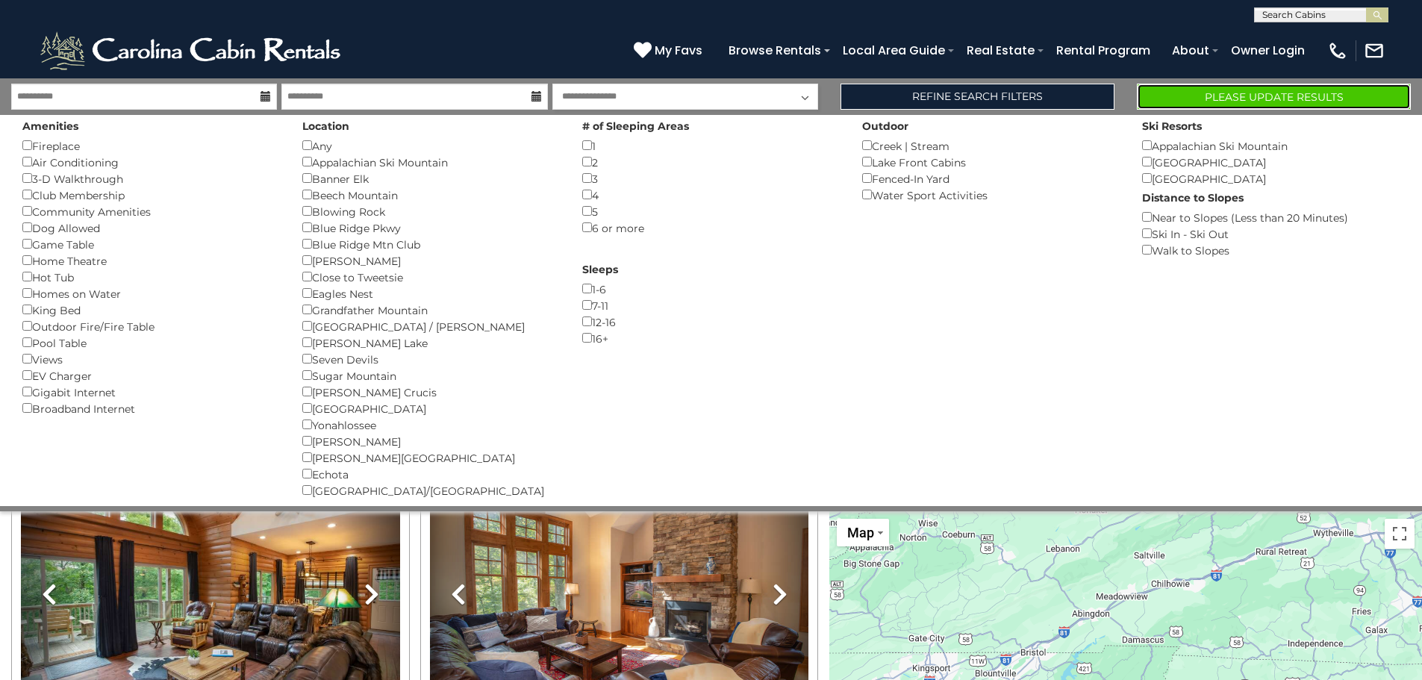
click at [1226, 95] on button "Please Update Results" at bounding box center [1274, 97] width 274 height 26
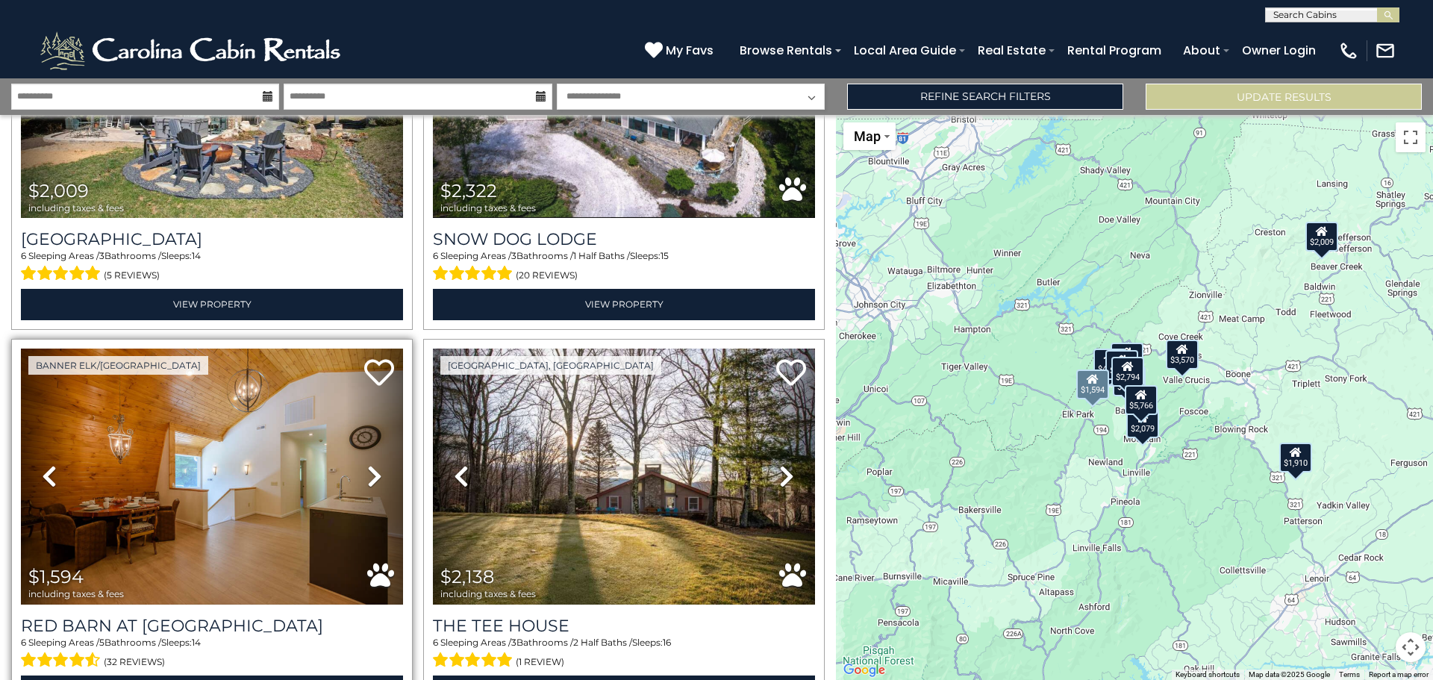
scroll to position [821, 0]
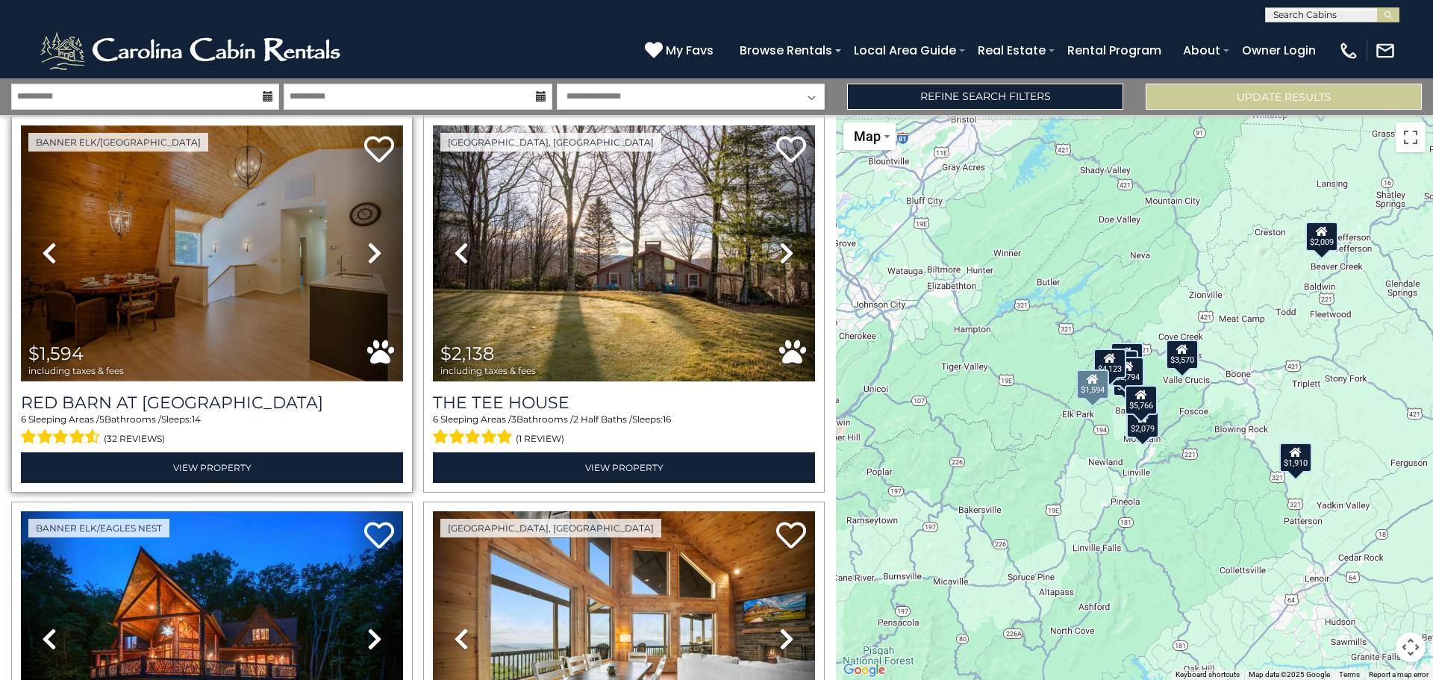
click at [268, 333] on img at bounding box center [212, 253] width 382 height 256
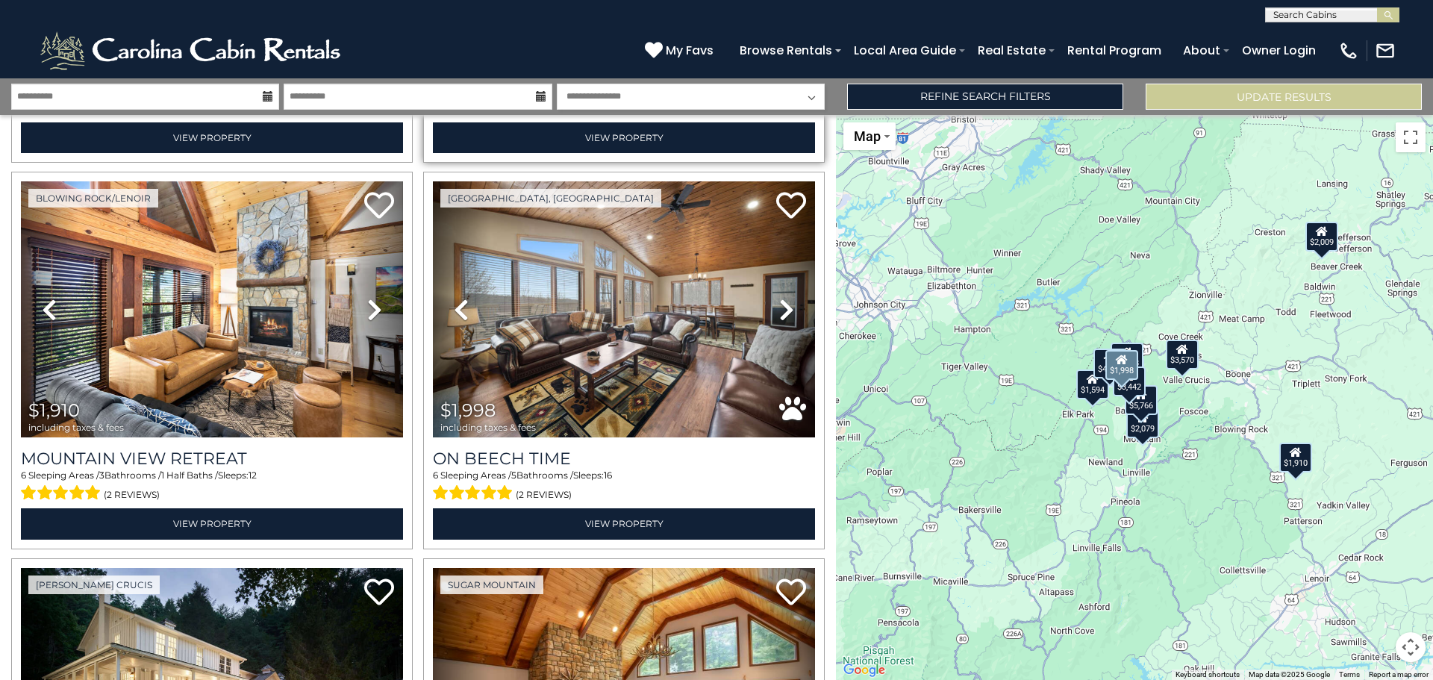
scroll to position [1568, 0]
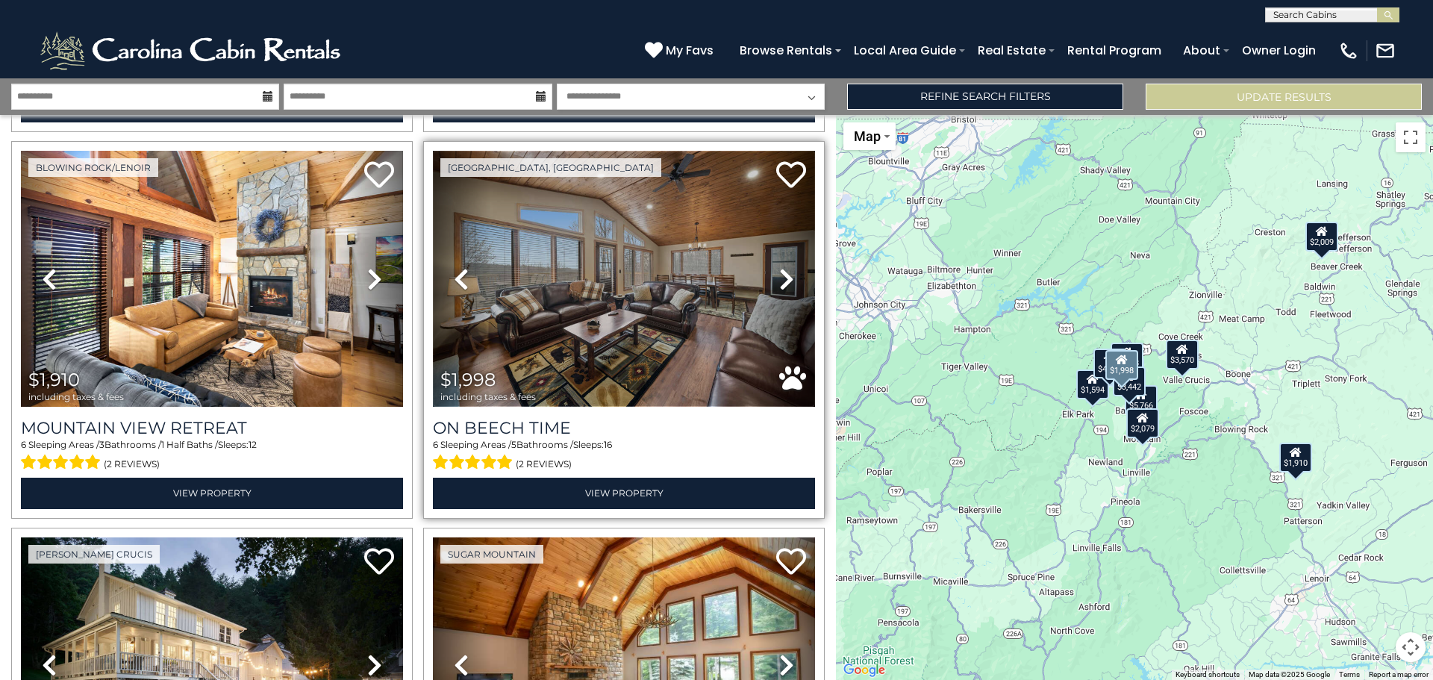
click at [690, 362] on img at bounding box center [624, 279] width 382 height 256
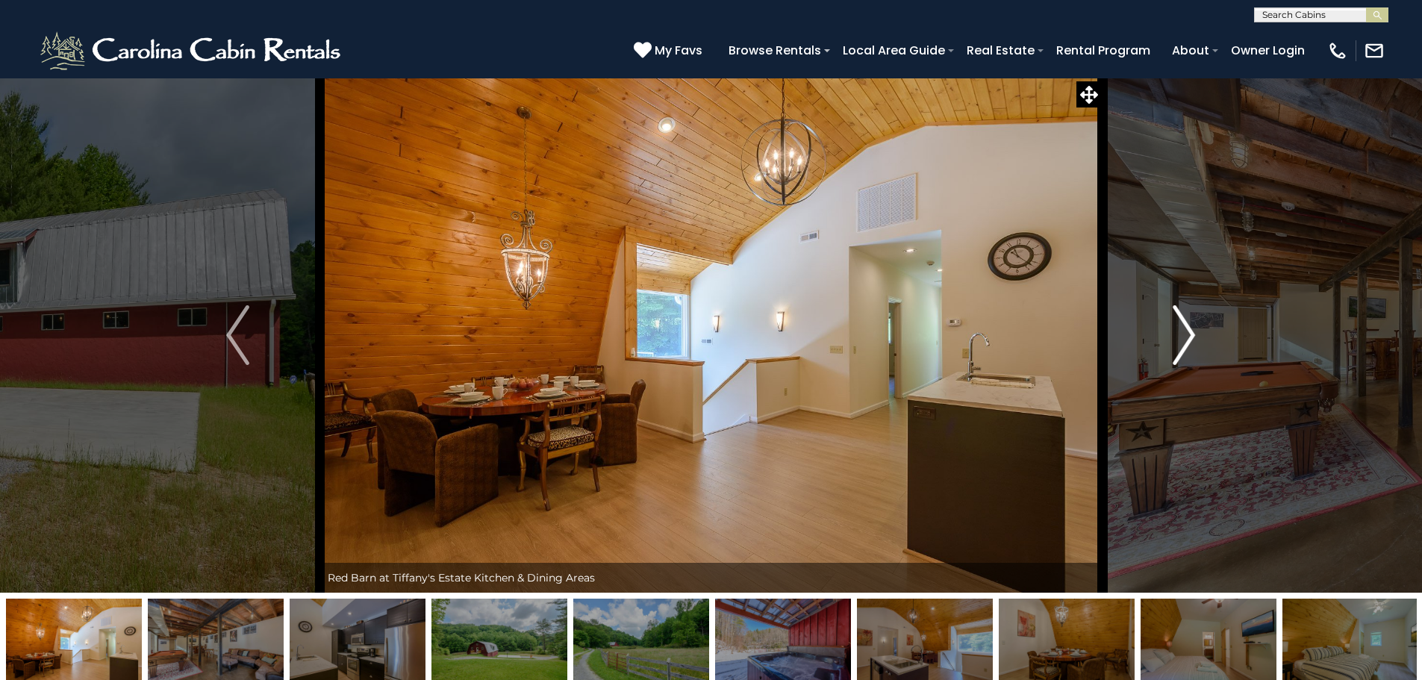
click at [1182, 336] on img "Next" at bounding box center [1184, 335] width 22 height 60
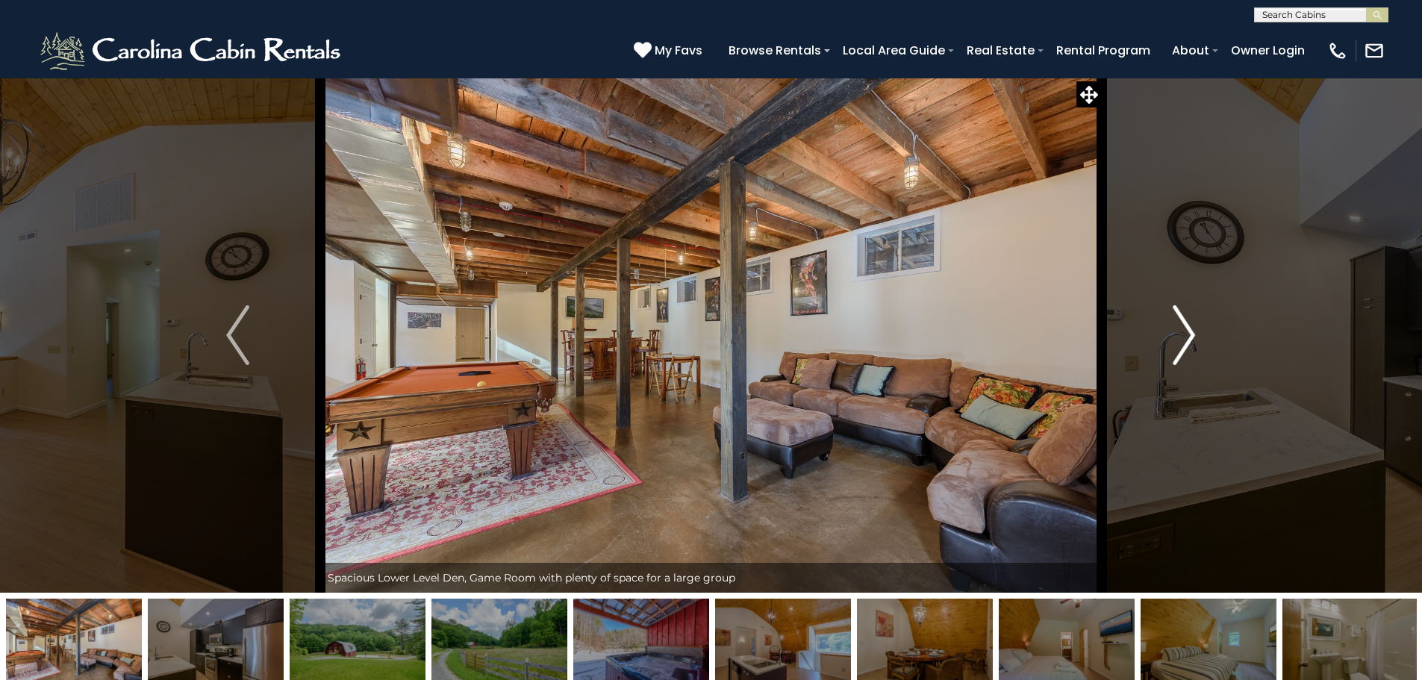
click at [1182, 336] on img "Next" at bounding box center [1184, 335] width 22 height 60
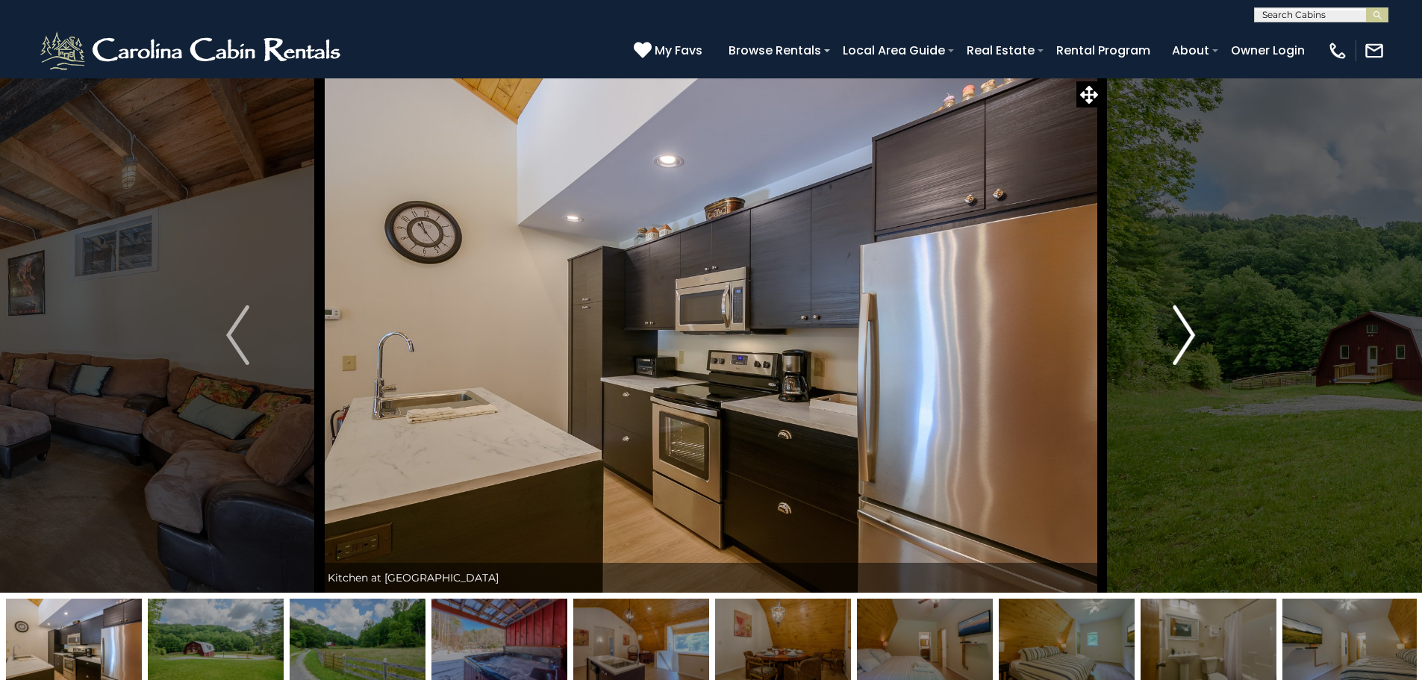
click at [1195, 334] on img "Next" at bounding box center [1184, 335] width 22 height 60
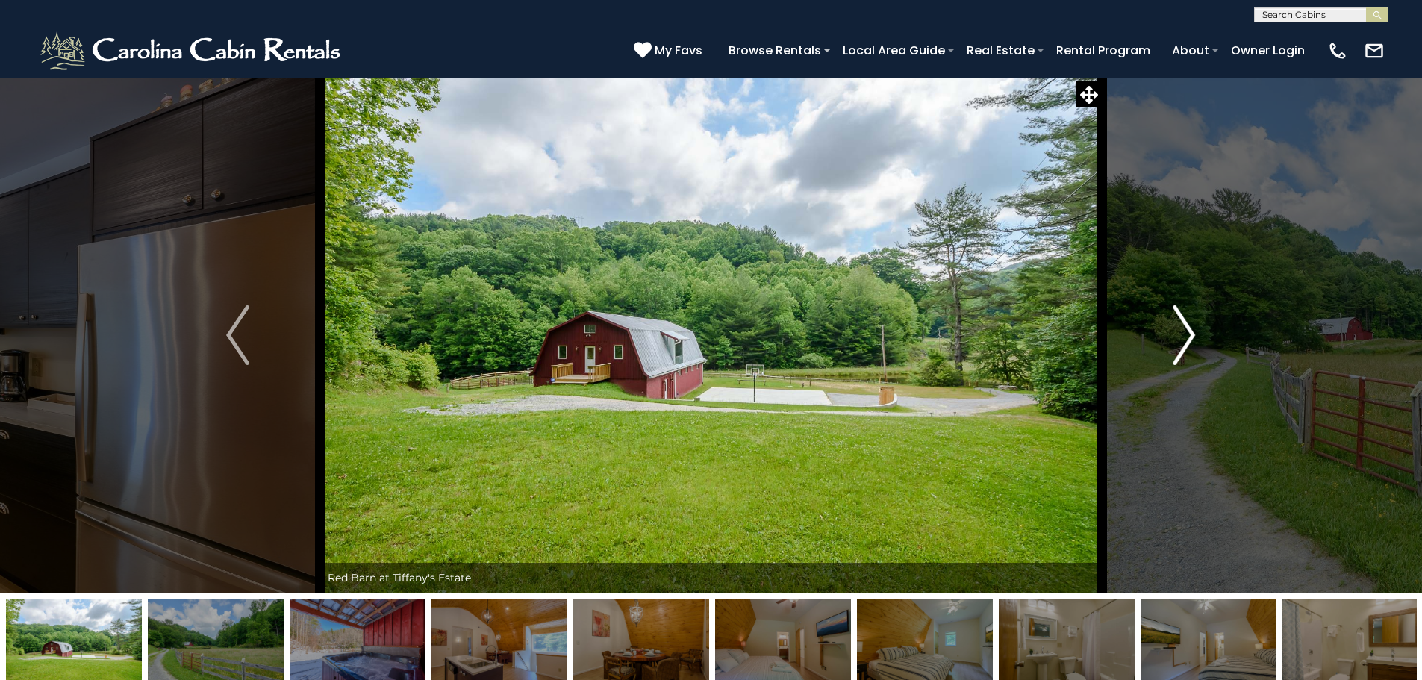
click at [1195, 334] on img "Next" at bounding box center [1184, 335] width 22 height 60
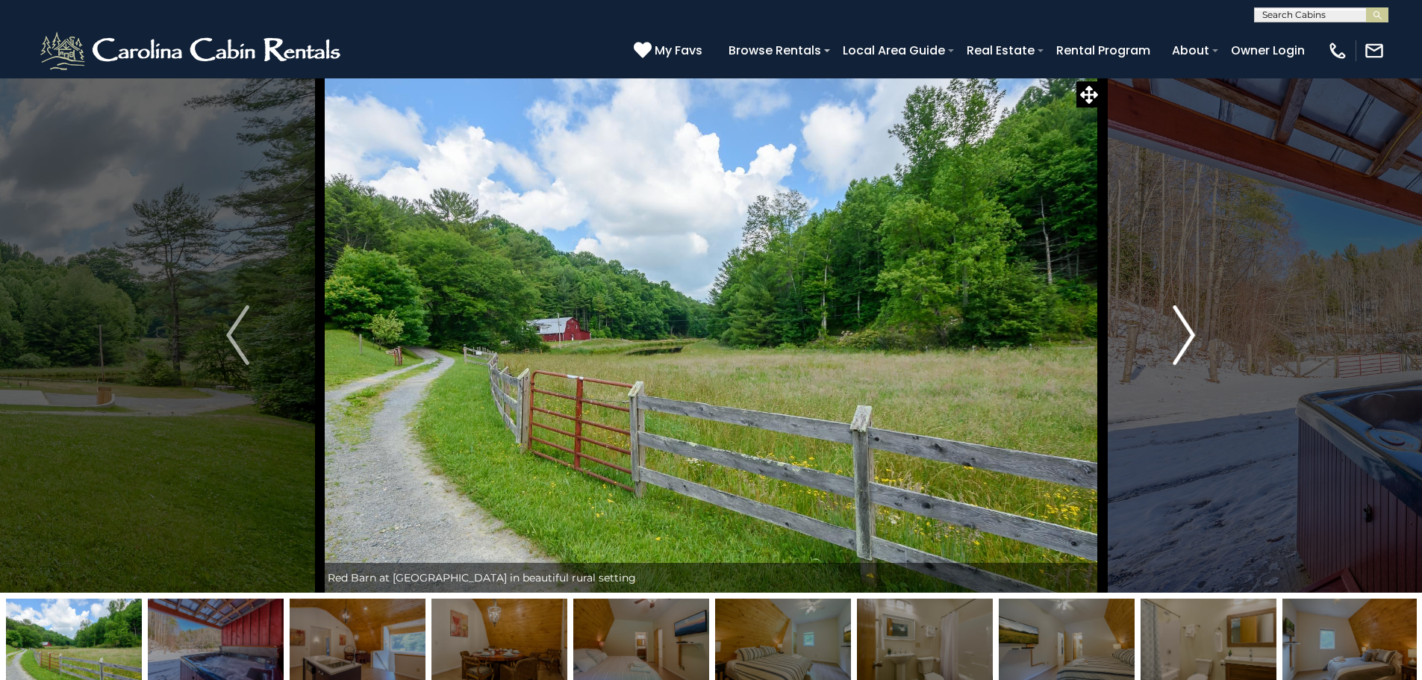
click at [1195, 334] on img "Next" at bounding box center [1184, 335] width 22 height 60
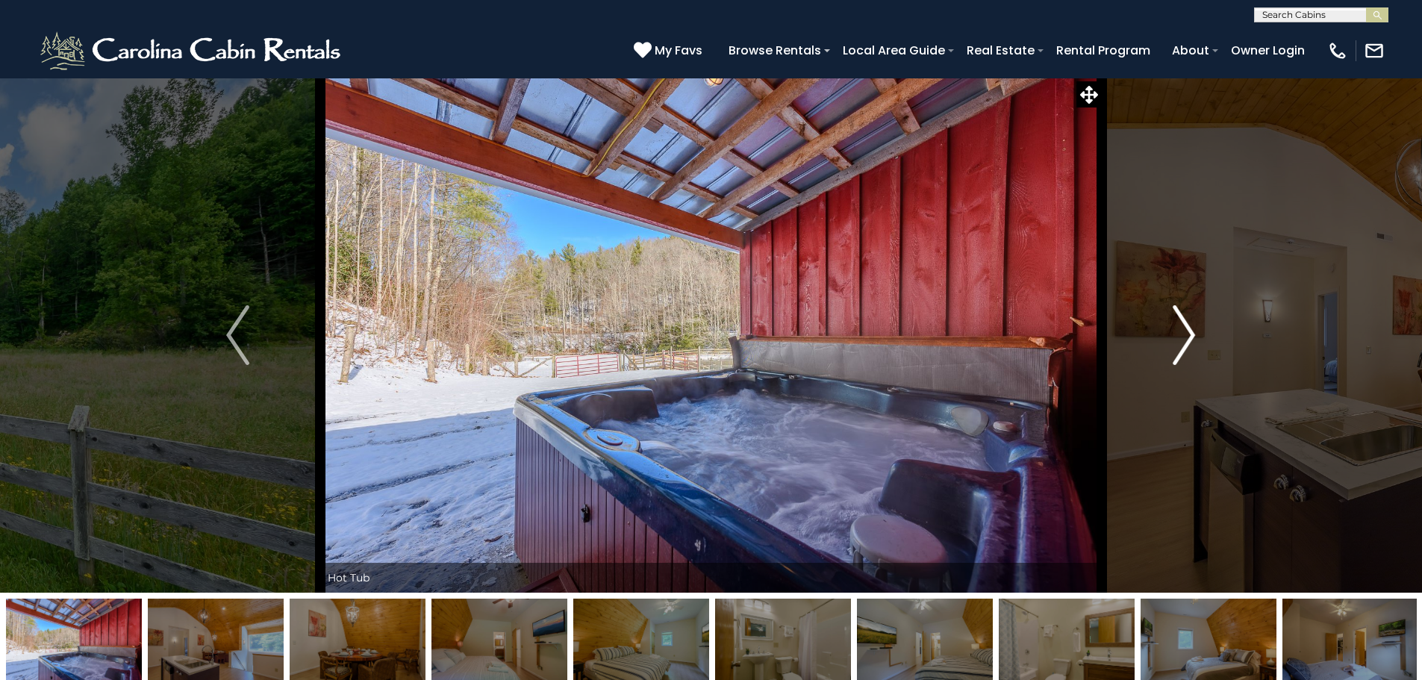
click at [1195, 334] on img "Next" at bounding box center [1184, 335] width 22 height 60
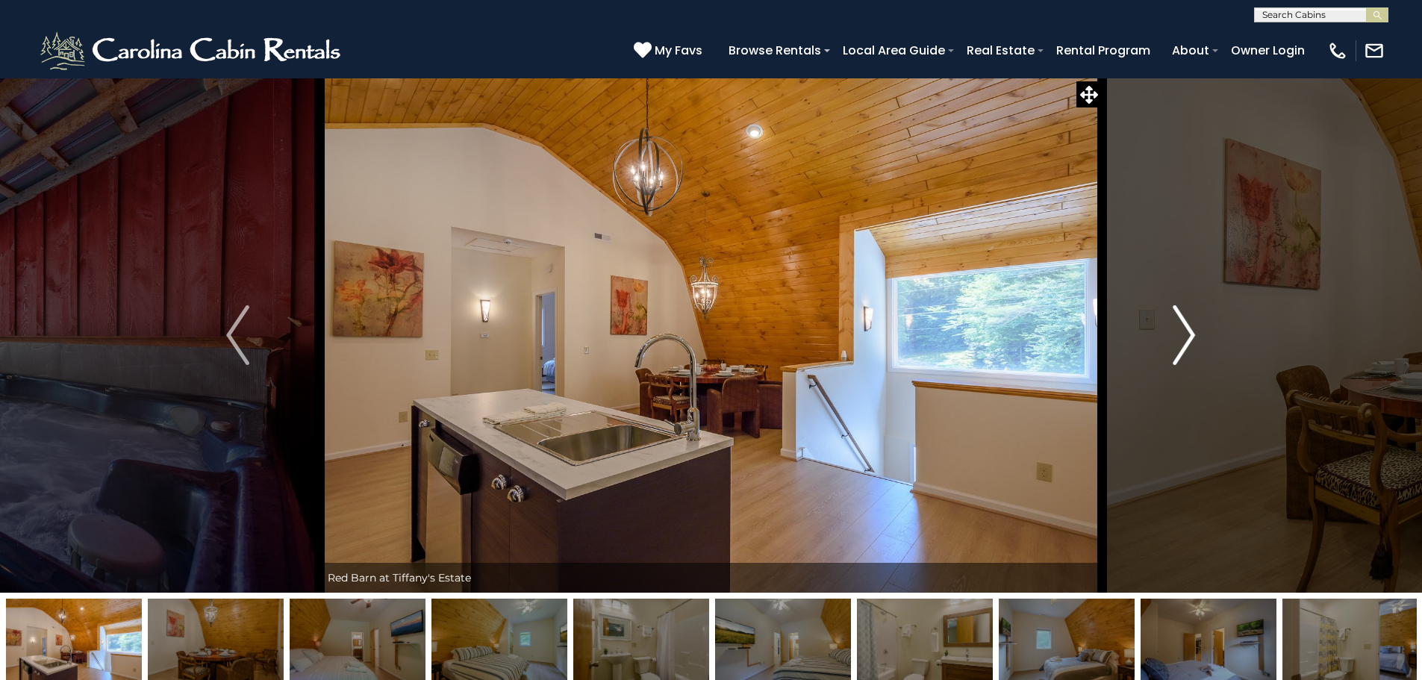
click at [1195, 334] on img "Next" at bounding box center [1184, 335] width 22 height 60
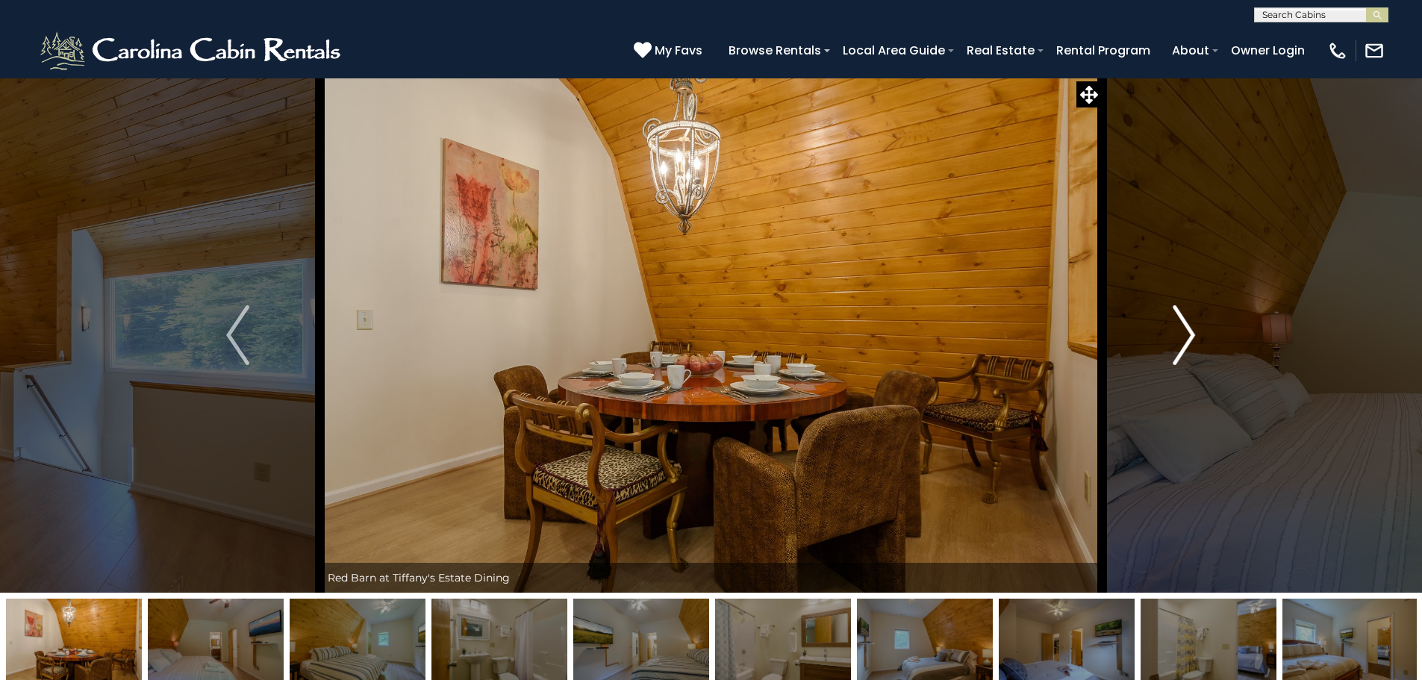
click at [1195, 334] on img "Next" at bounding box center [1184, 335] width 22 height 60
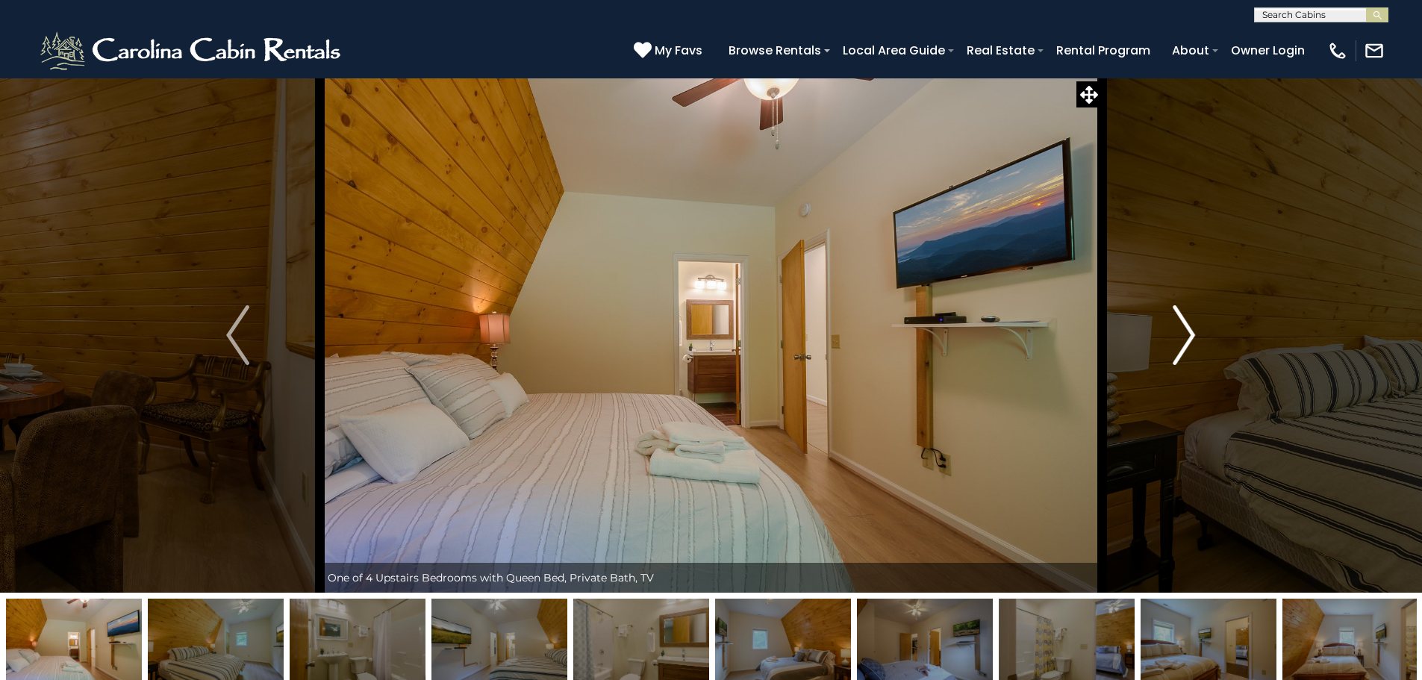
click at [1195, 334] on img "Next" at bounding box center [1184, 335] width 22 height 60
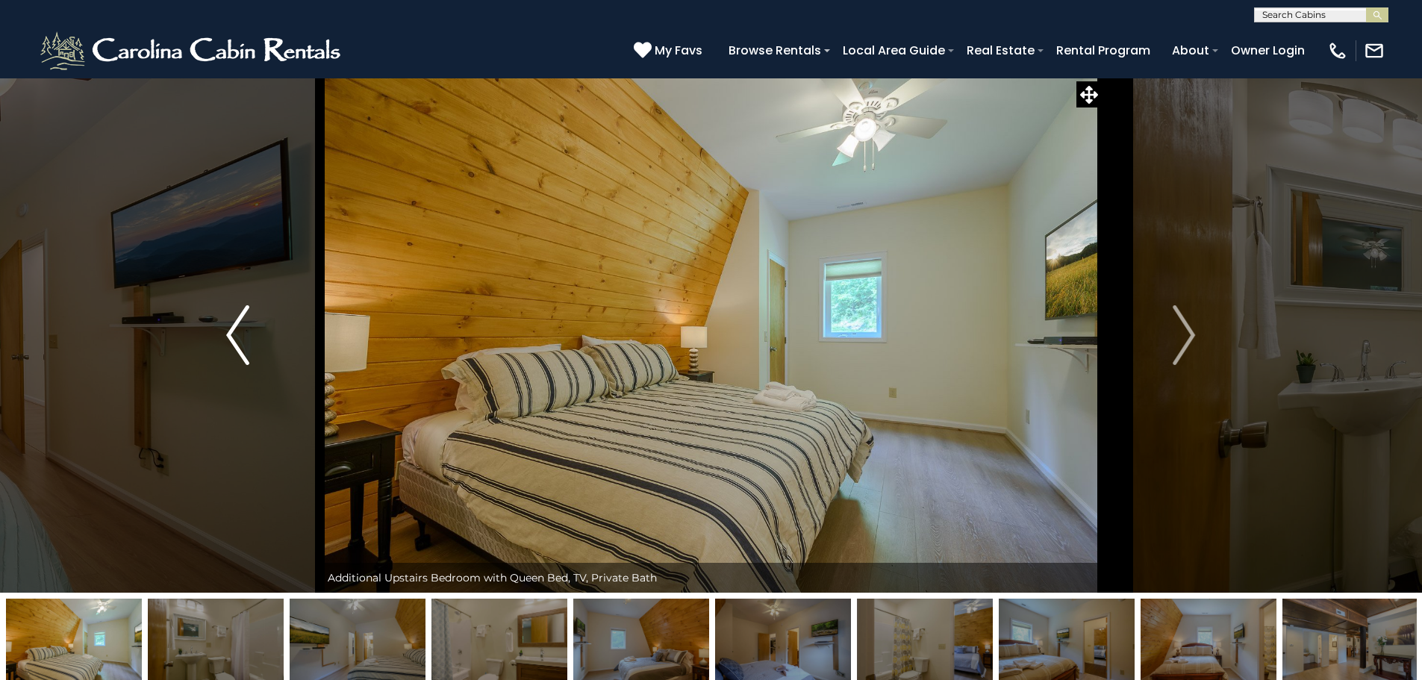
click at [235, 325] on img "Previous" at bounding box center [237, 335] width 22 height 60
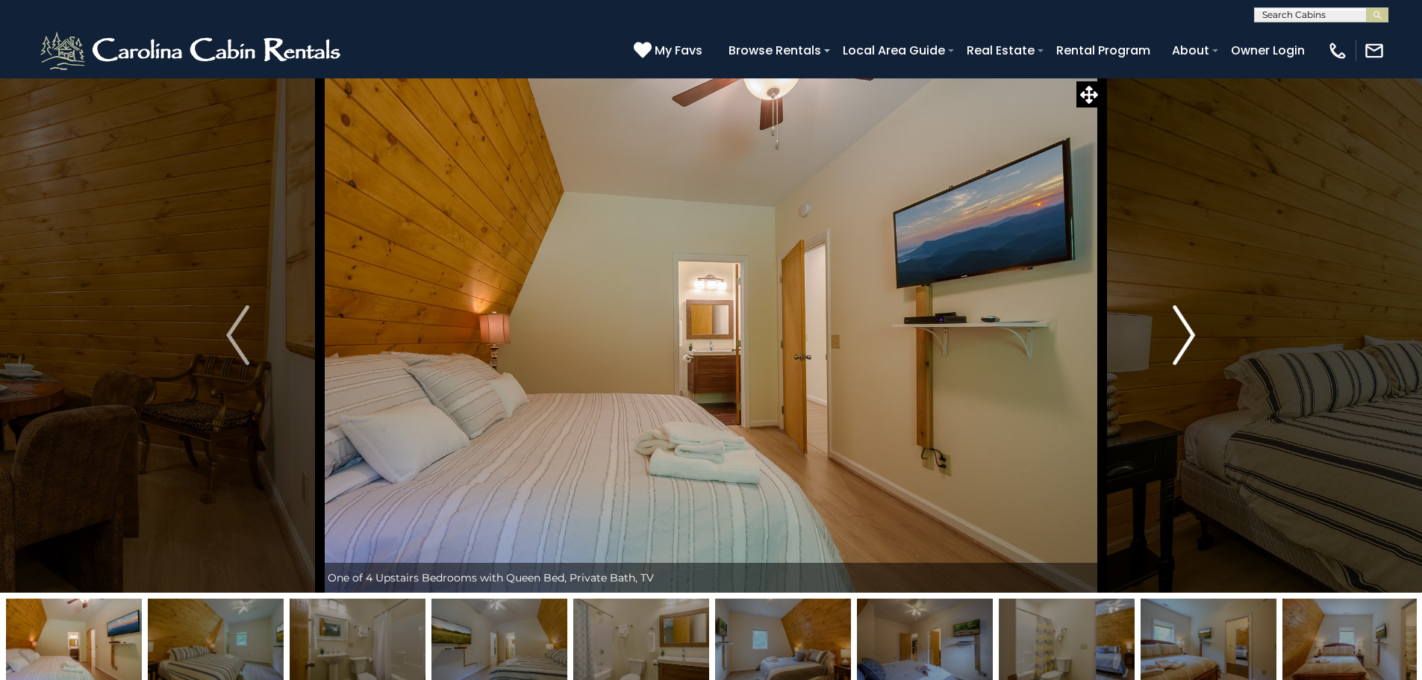
click at [1182, 339] on img "Next" at bounding box center [1184, 335] width 22 height 60
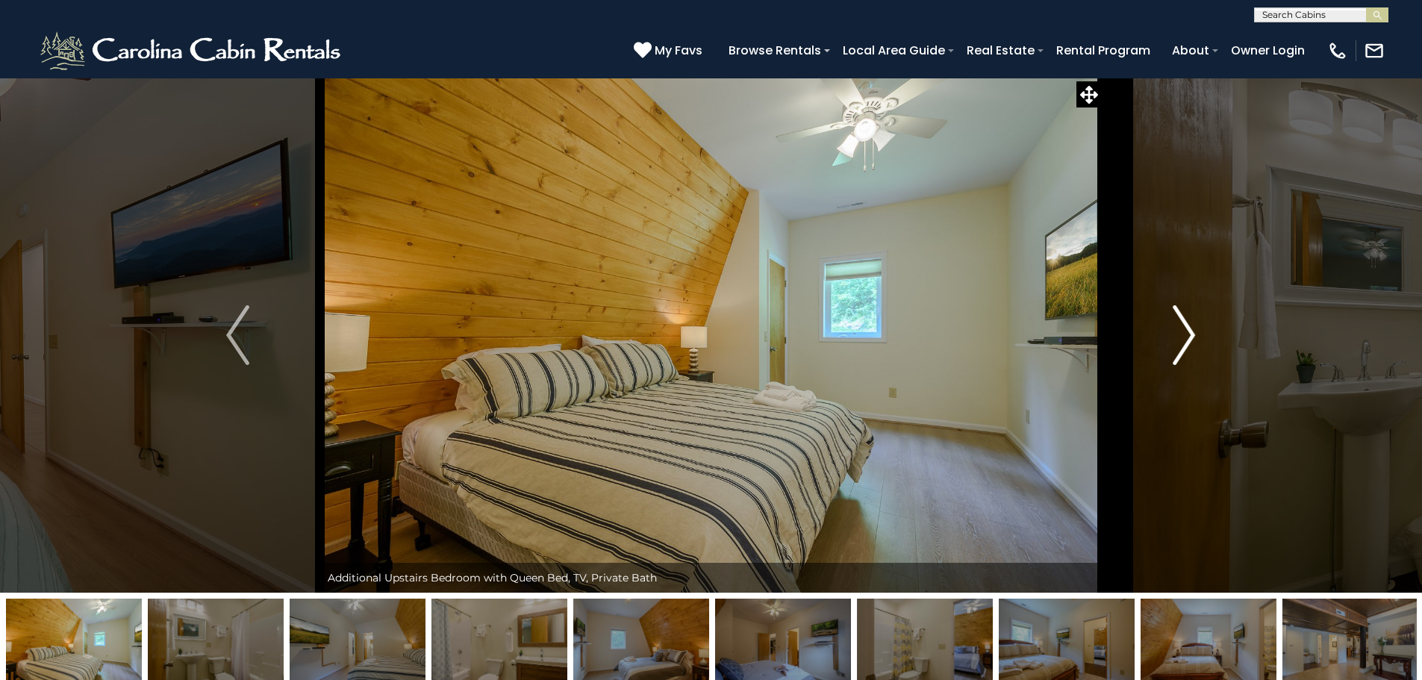
click at [1182, 339] on img "Next" at bounding box center [1184, 335] width 22 height 60
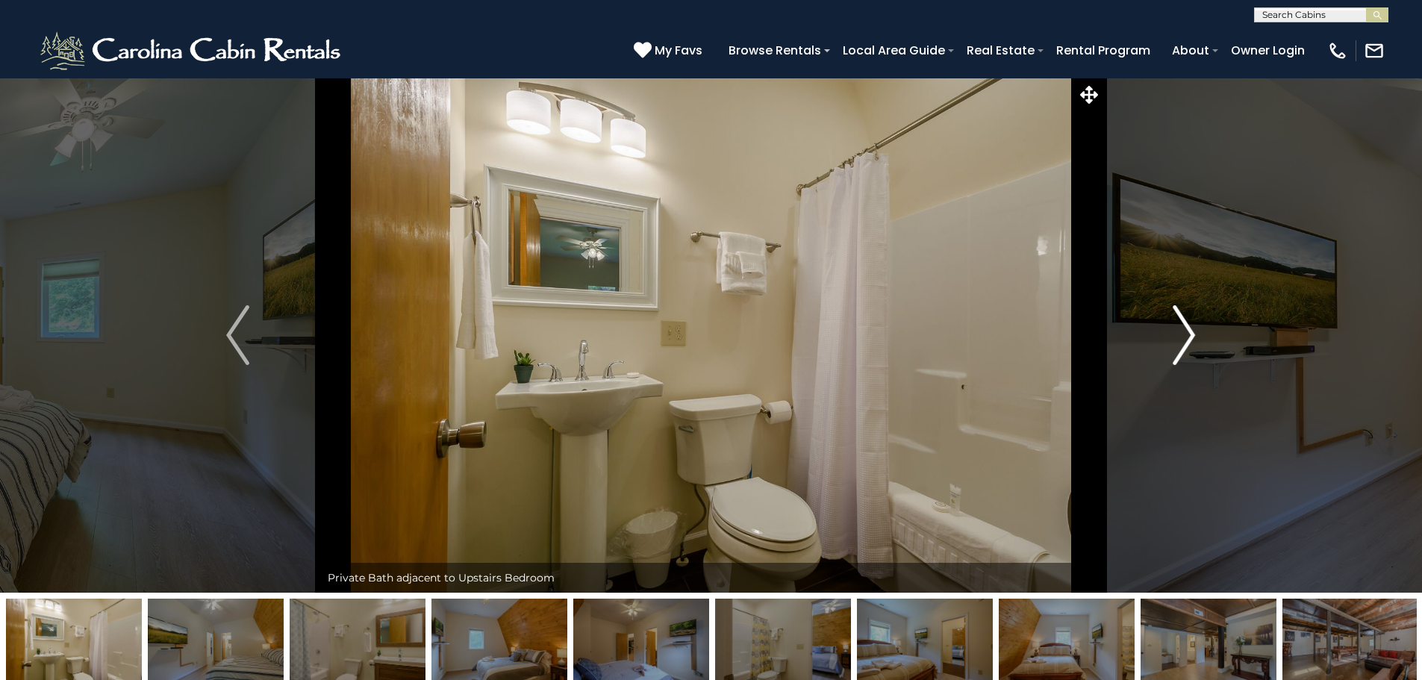
click at [1182, 339] on img "Next" at bounding box center [1184, 335] width 22 height 60
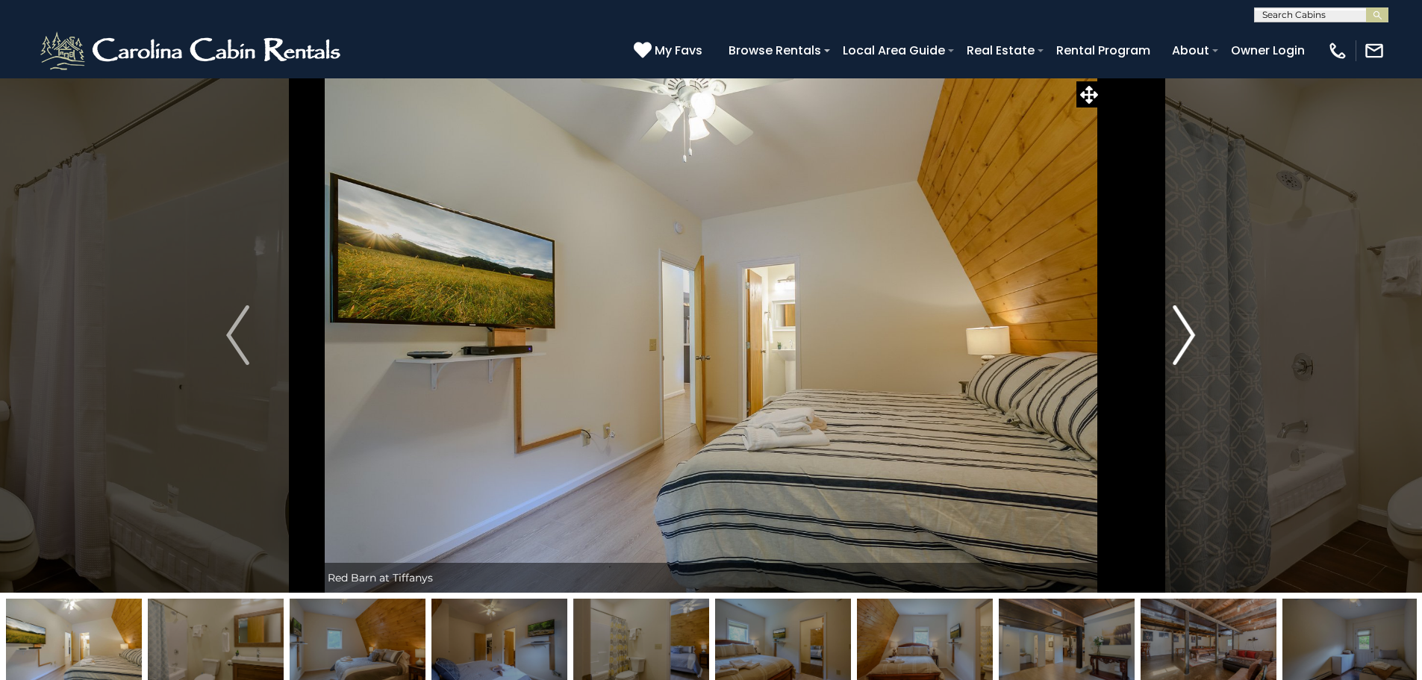
click at [1182, 339] on img "Next" at bounding box center [1184, 335] width 22 height 60
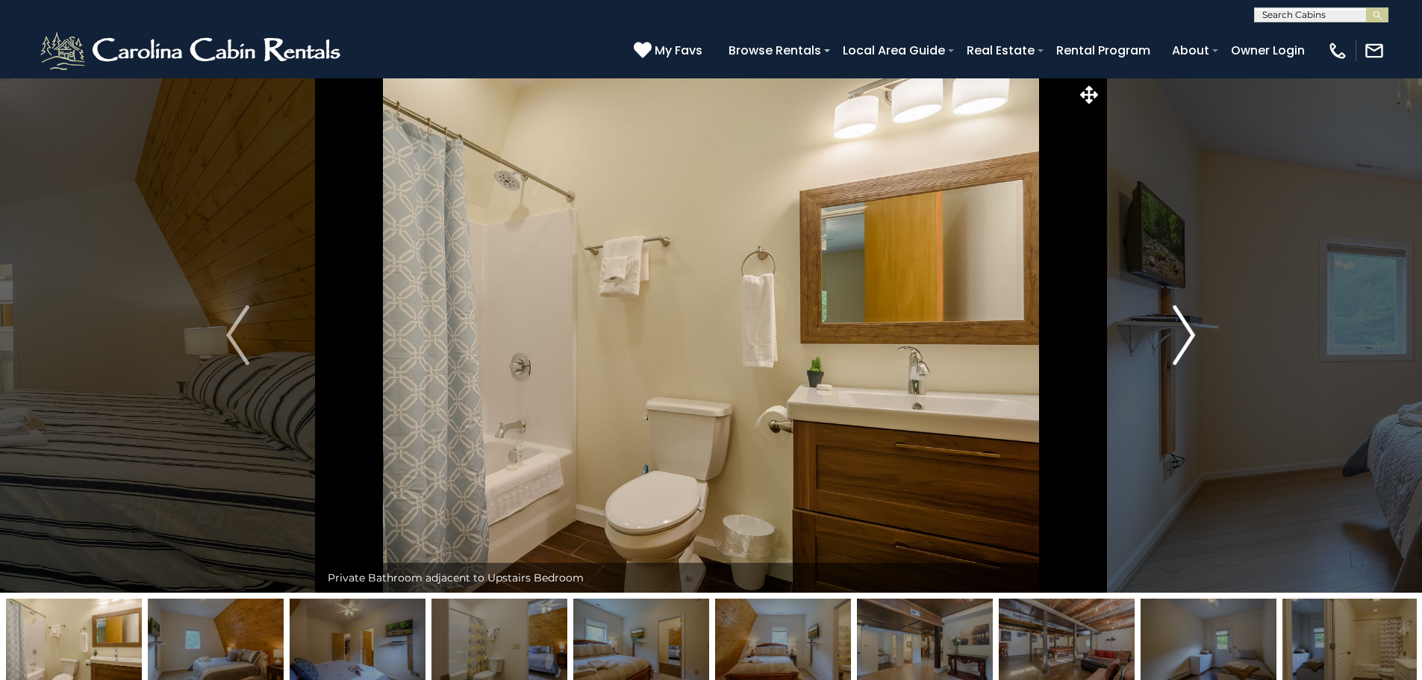
click at [1182, 339] on img "Next" at bounding box center [1184, 335] width 22 height 60
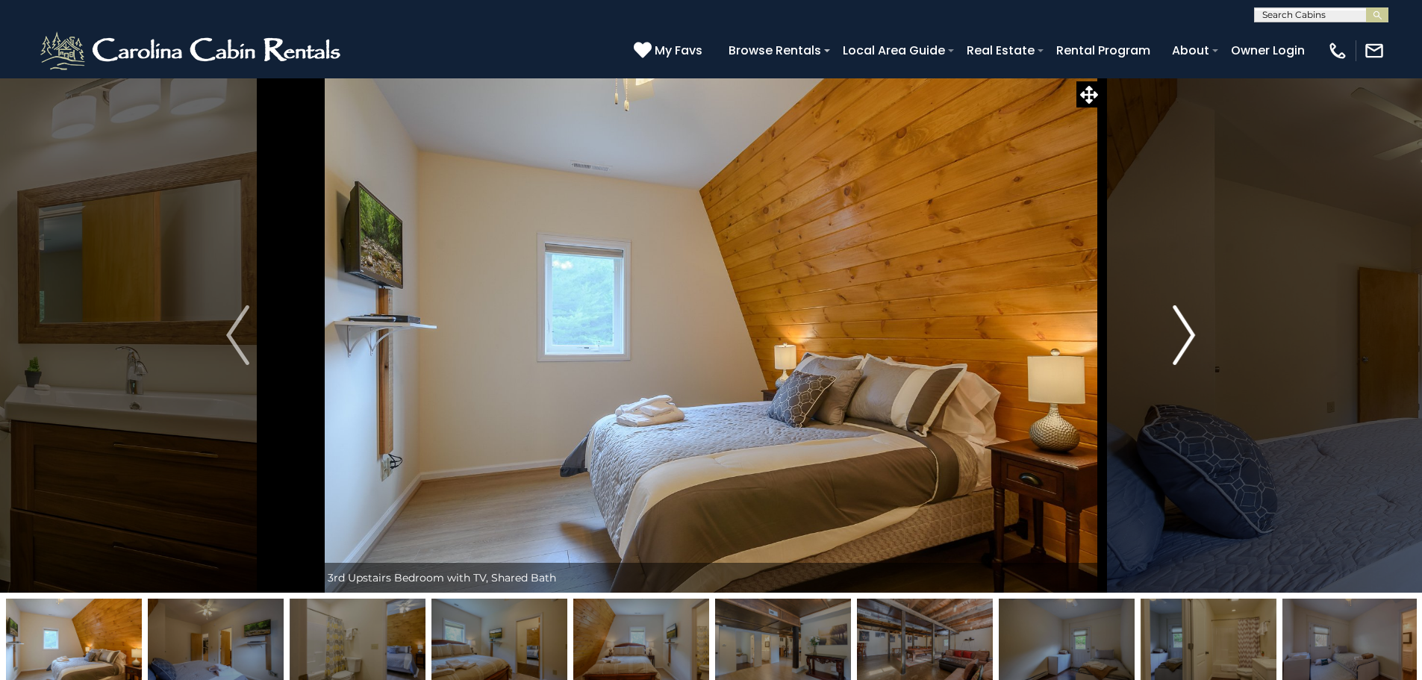
click at [1182, 339] on img "Next" at bounding box center [1184, 335] width 22 height 60
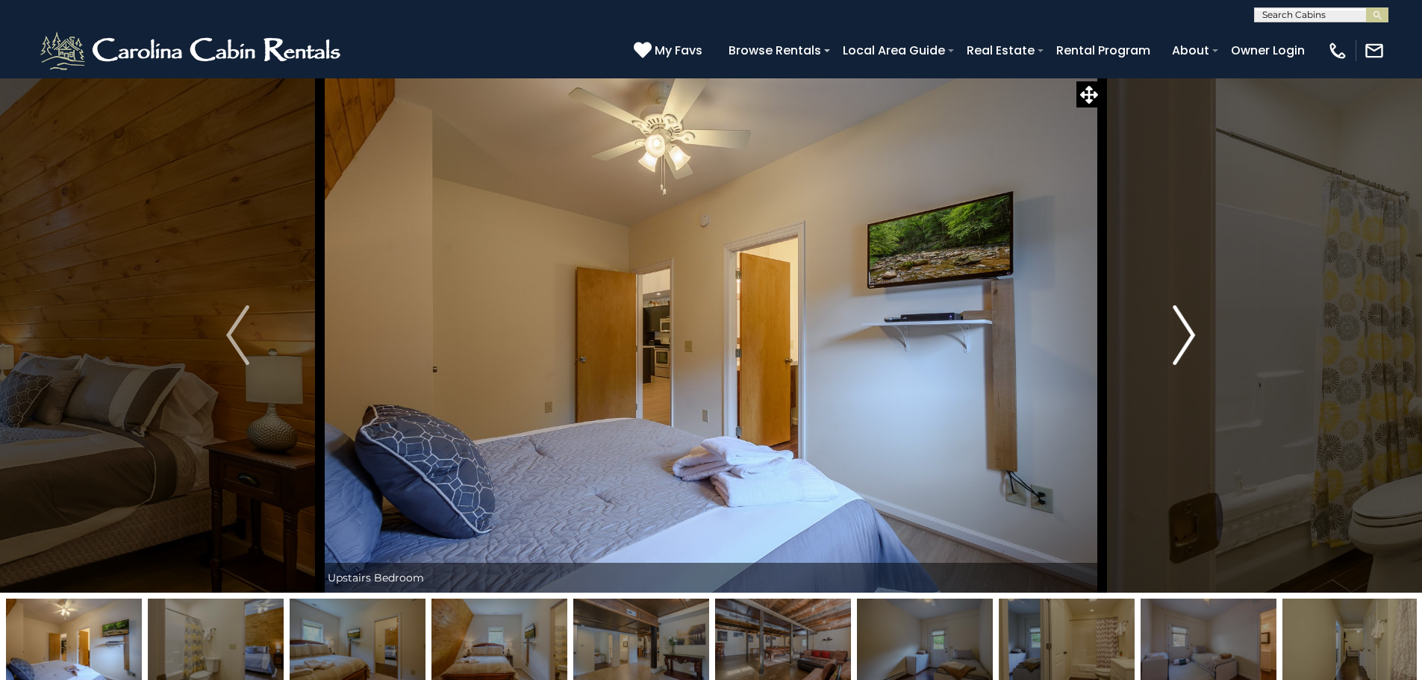
click at [1182, 339] on img "Next" at bounding box center [1184, 335] width 22 height 60
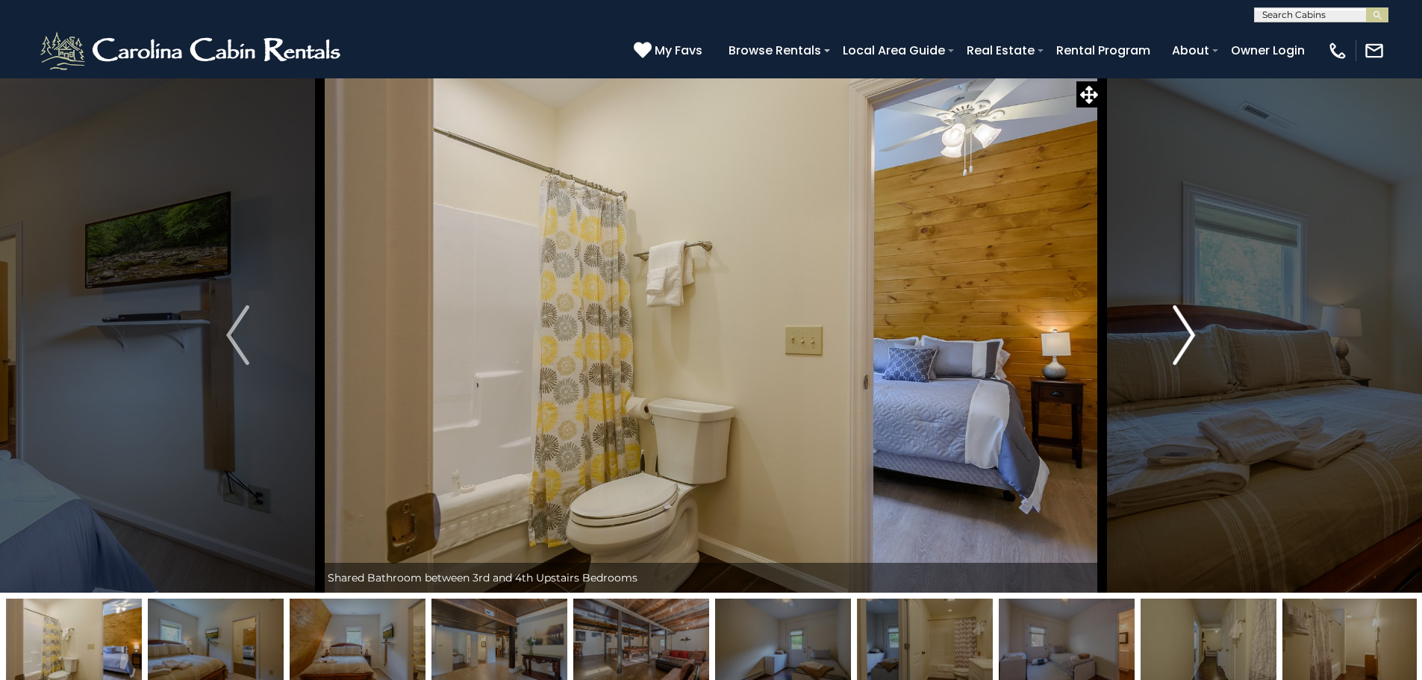
click at [1182, 339] on img "Next" at bounding box center [1184, 335] width 22 height 60
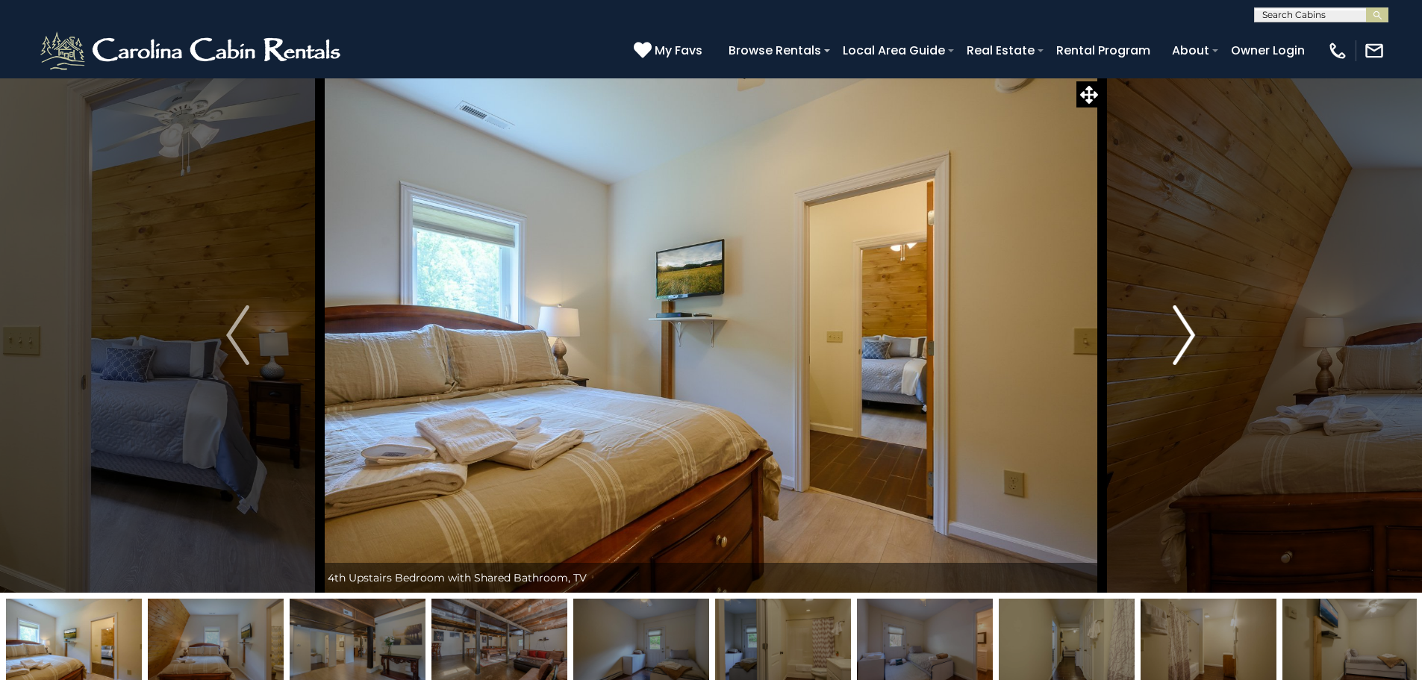
click at [1182, 339] on img "Next" at bounding box center [1184, 335] width 22 height 60
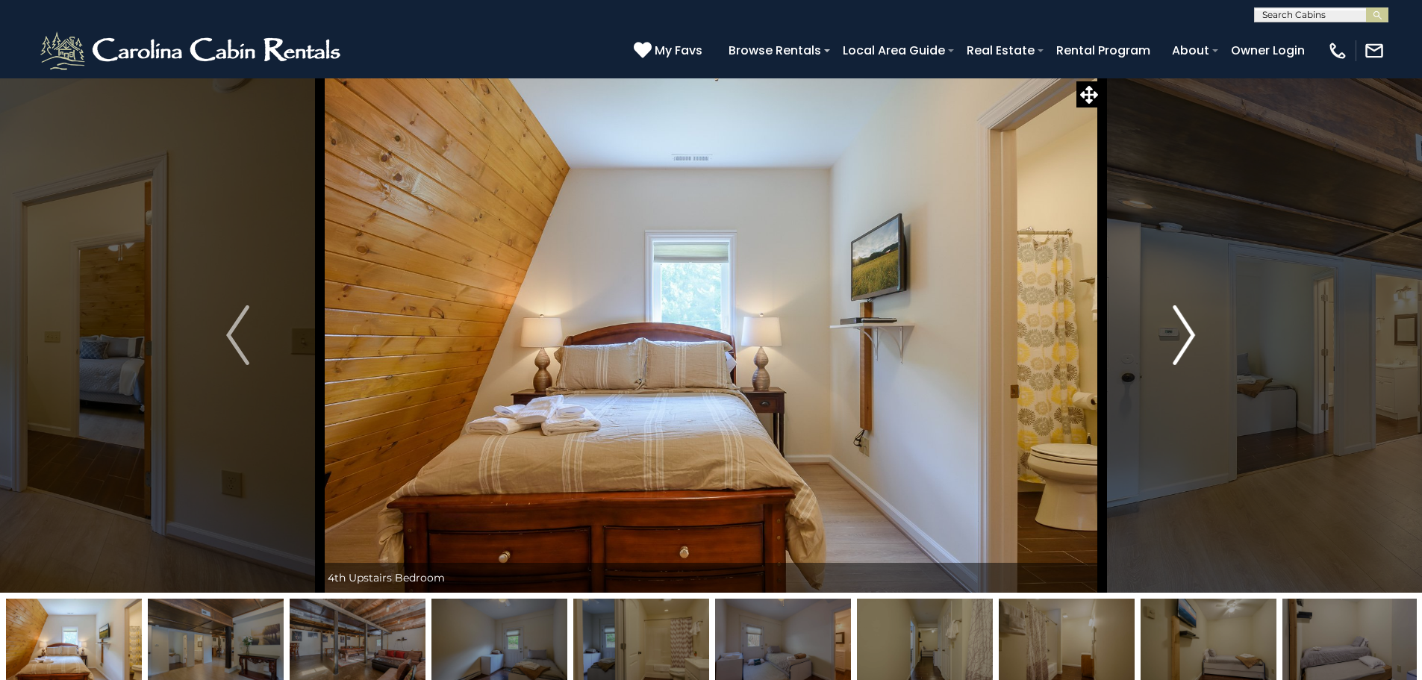
click at [1182, 339] on img "Next" at bounding box center [1184, 335] width 22 height 60
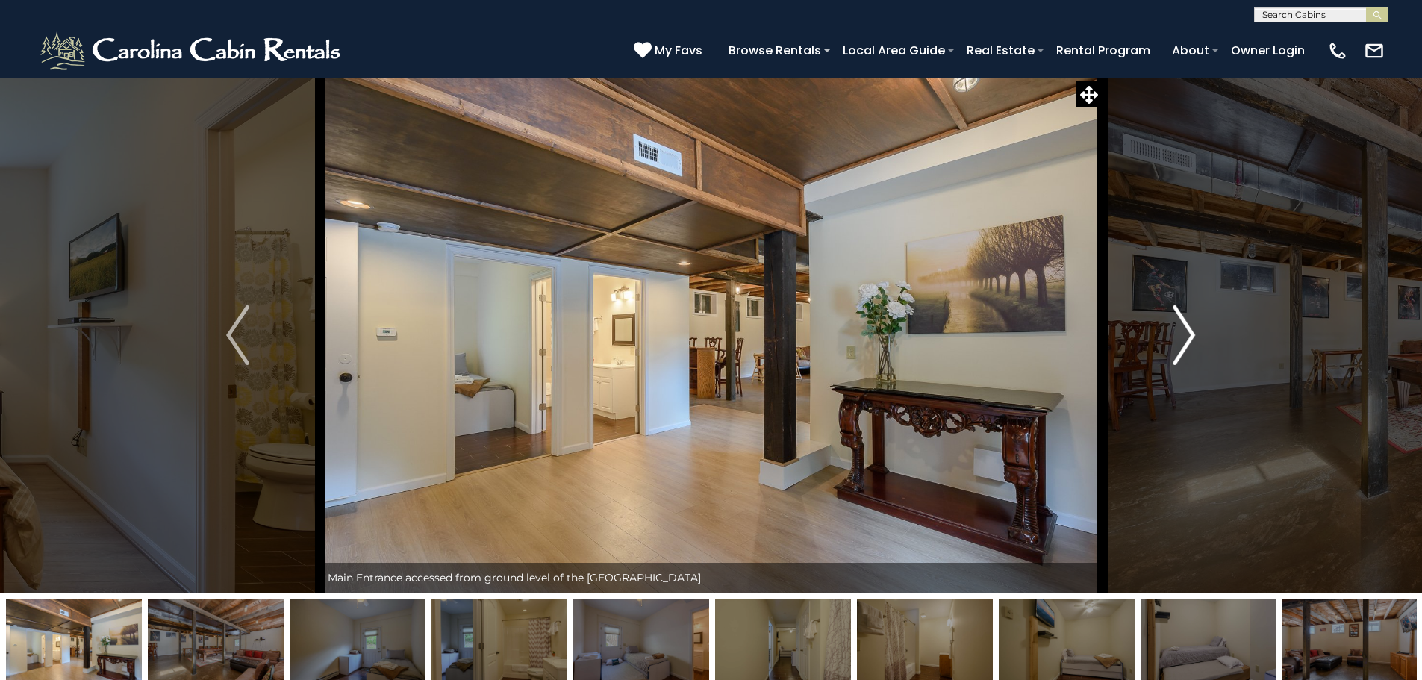
click at [1182, 339] on img "Next" at bounding box center [1184, 335] width 22 height 60
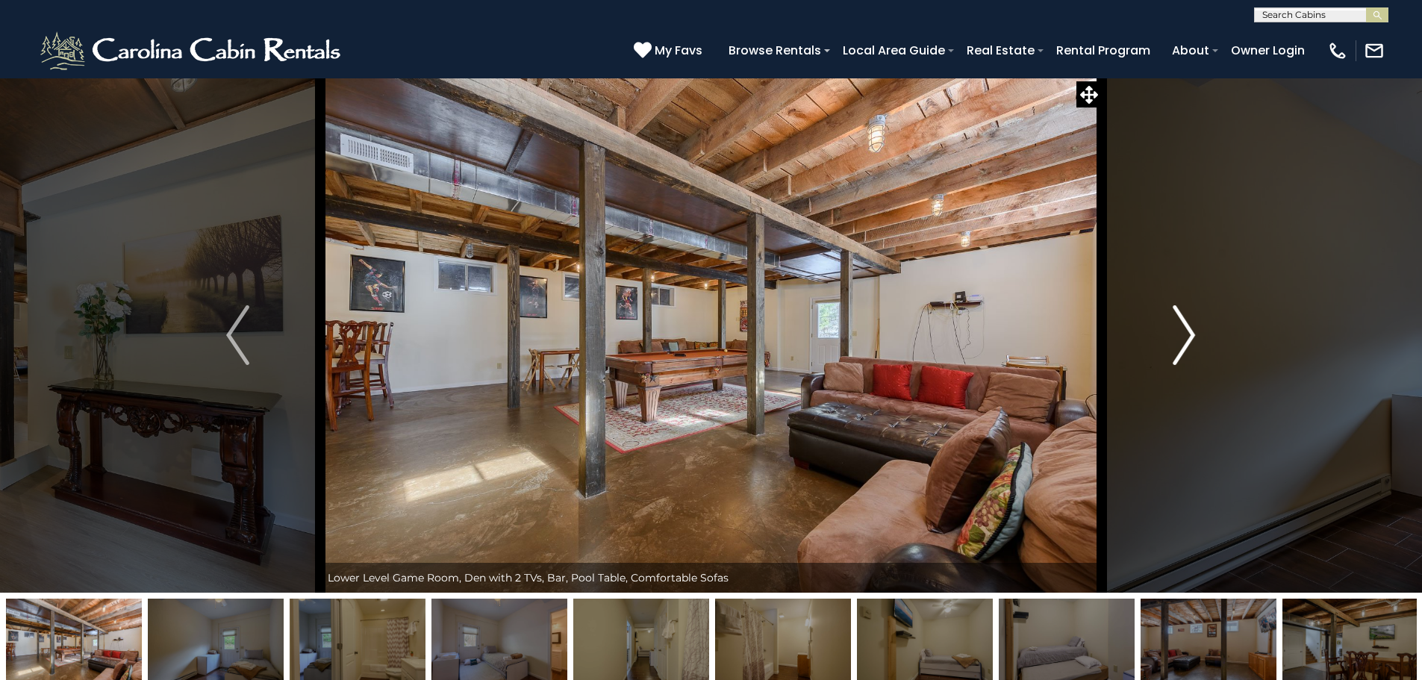
click at [1182, 339] on img "Next" at bounding box center [1184, 335] width 22 height 60
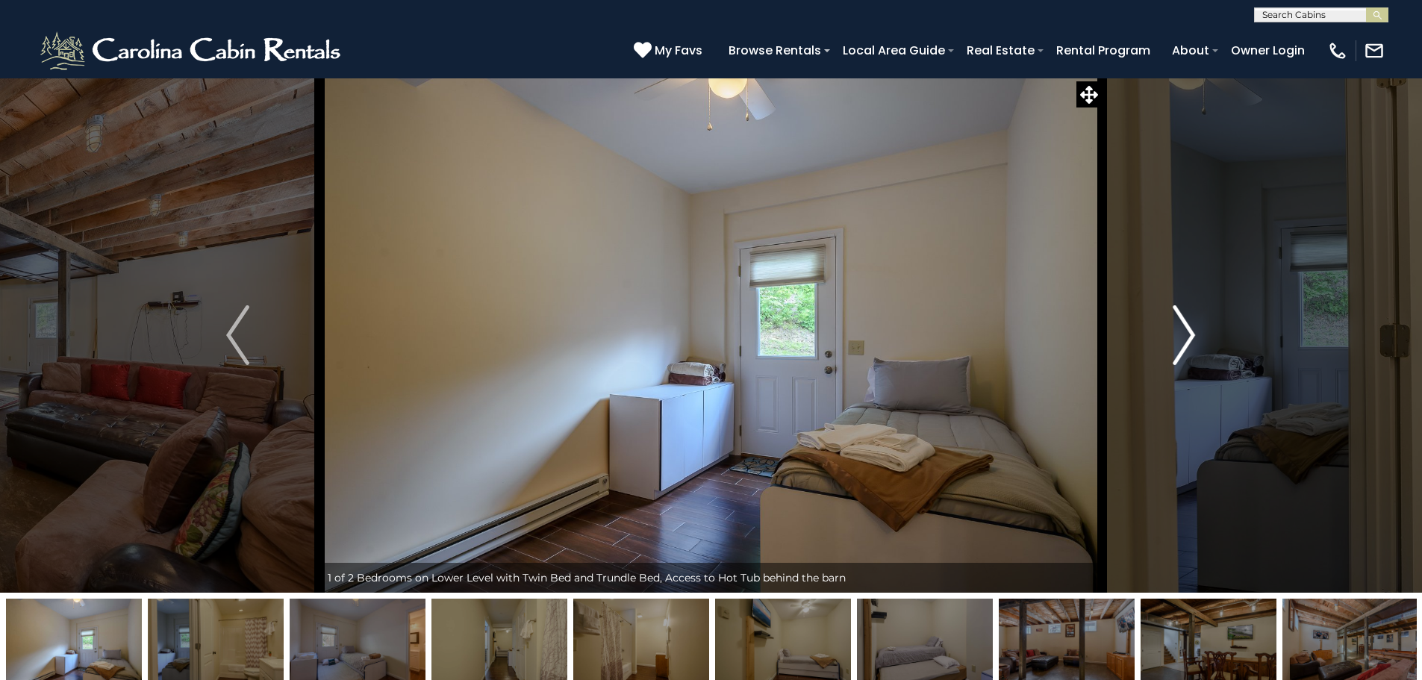
click at [1182, 339] on img "Next" at bounding box center [1184, 335] width 22 height 60
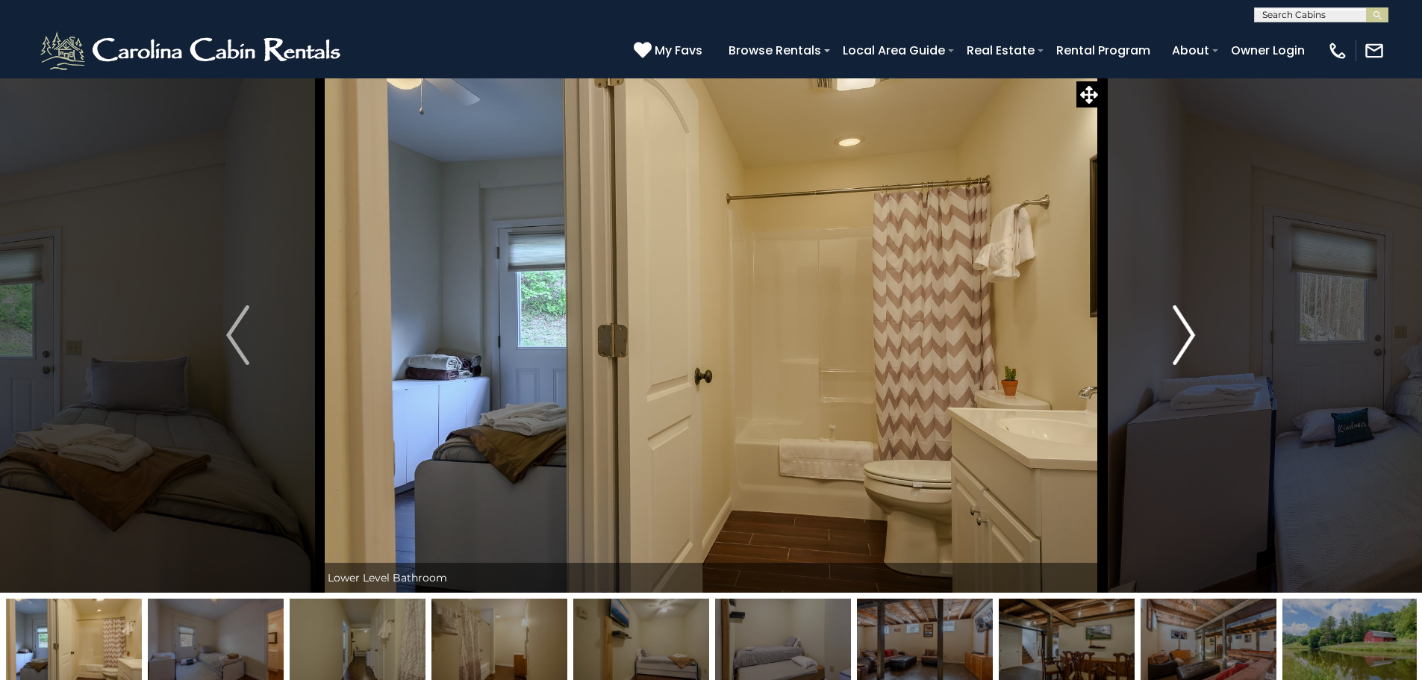
click at [1182, 339] on img "Next" at bounding box center [1184, 335] width 22 height 60
